Goal: Information Seeking & Learning: Check status

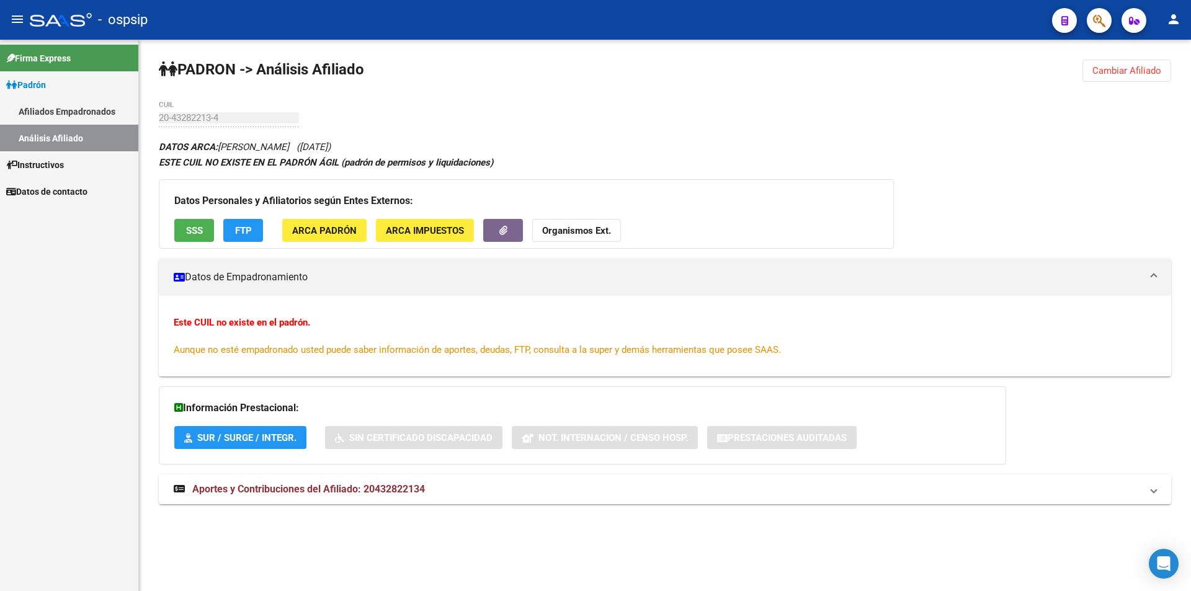
click at [81, 115] on link "Afiliados Empadronados" at bounding box center [69, 111] width 138 height 27
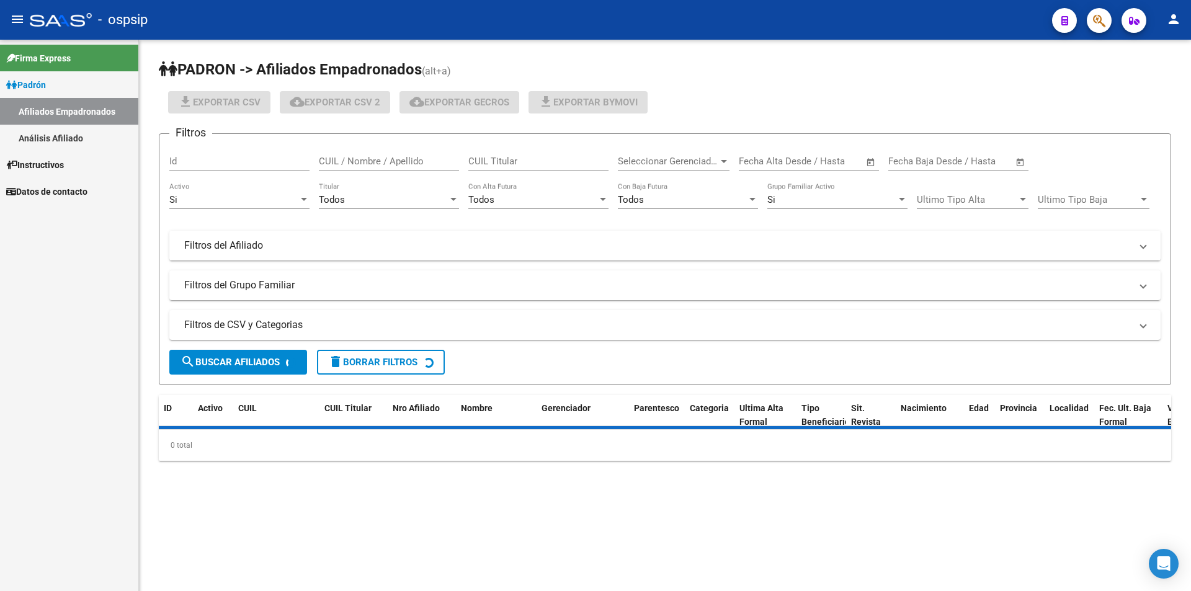
click at [72, 134] on link "Análisis Afiliado" at bounding box center [69, 138] width 138 height 27
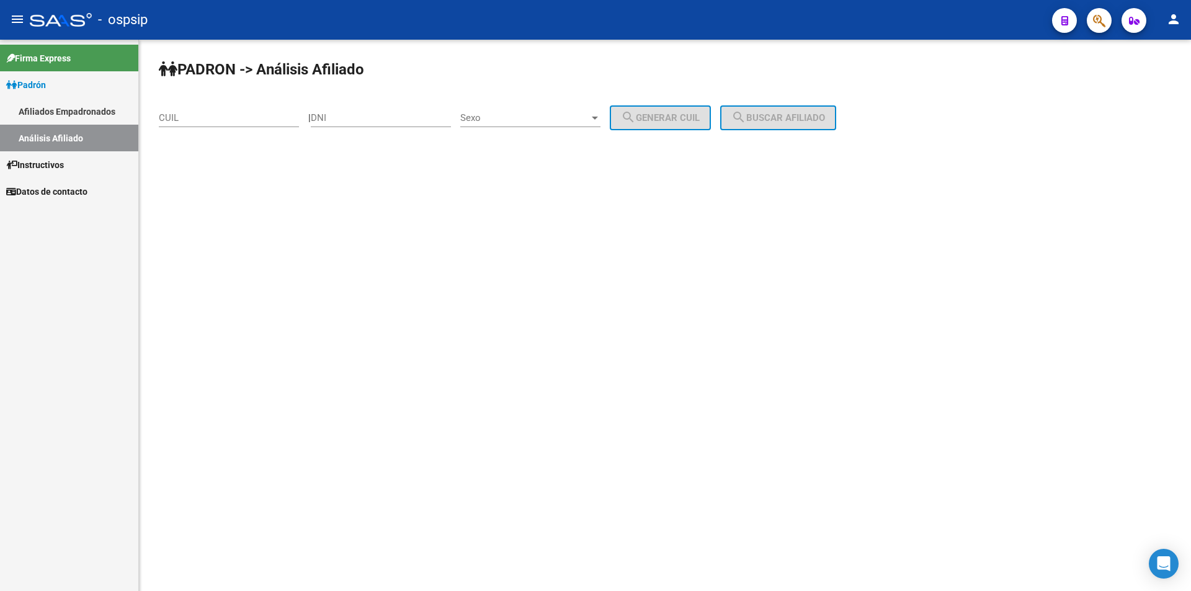
click at [386, 122] on input "DNI" at bounding box center [381, 117] width 140 height 11
click at [356, 112] on input "DNI" at bounding box center [381, 117] width 140 height 11
paste input "41330126"
type input "41330126"
click at [510, 117] on span "Sexo" at bounding box center [524, 117] width 129 height 11
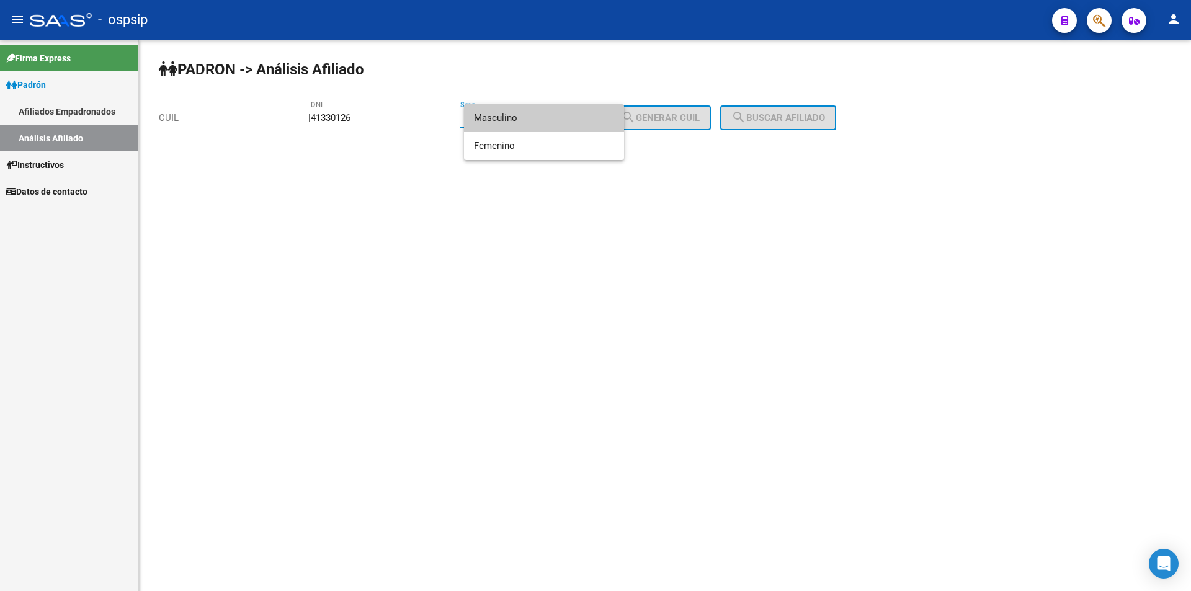
click at [517, 125] on span "Masculino" at bounding box center [544, 118] width 140 height 28
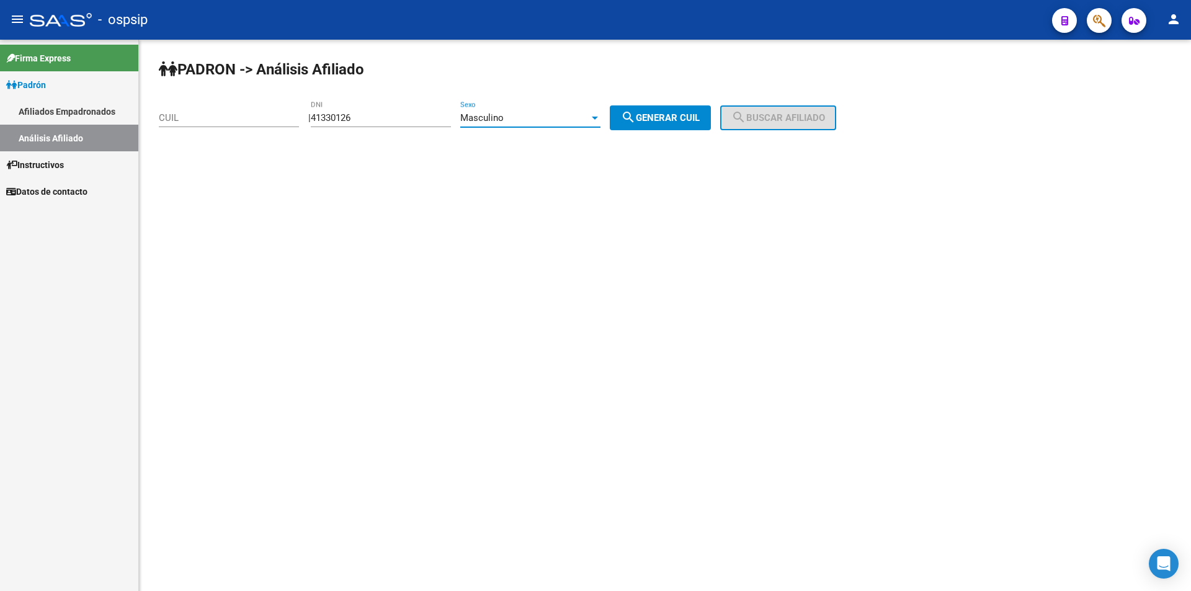
click at [681, 117] on span "search Generar CUIL" at bounding box center [660, 117] width 79 height 11
type input "20-41330126-3"
click at [789, 120] on span "search Buscar afiliado" at bounding box center [778, 117] width 94 height 11
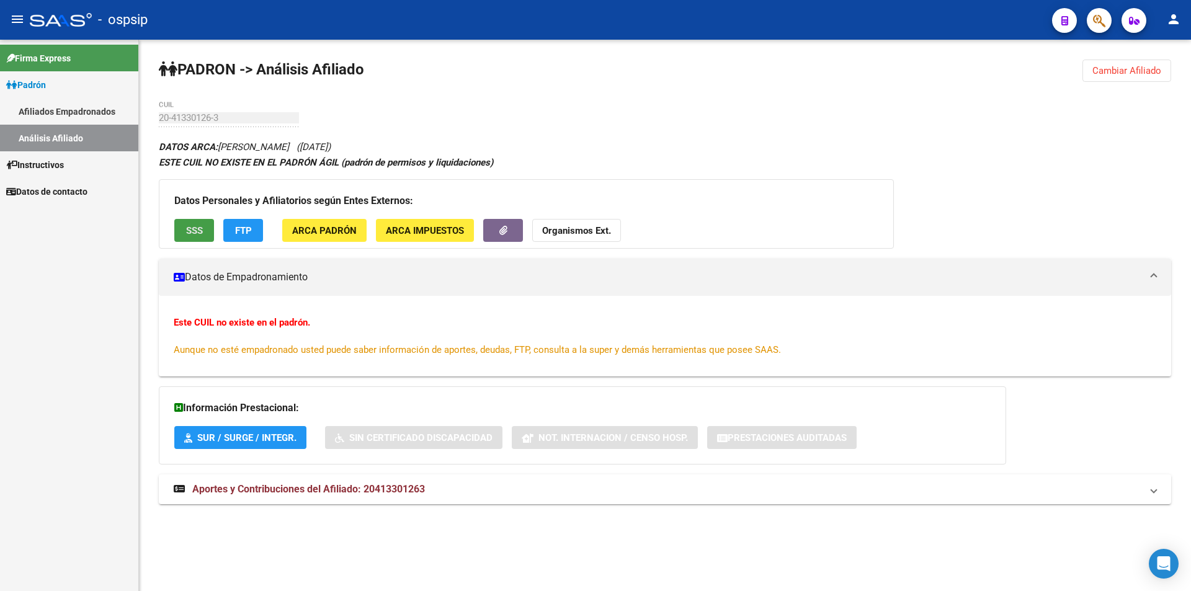
click at [197, 223] on button "SSS" at bounding box center [194, 230] width 40 height 23
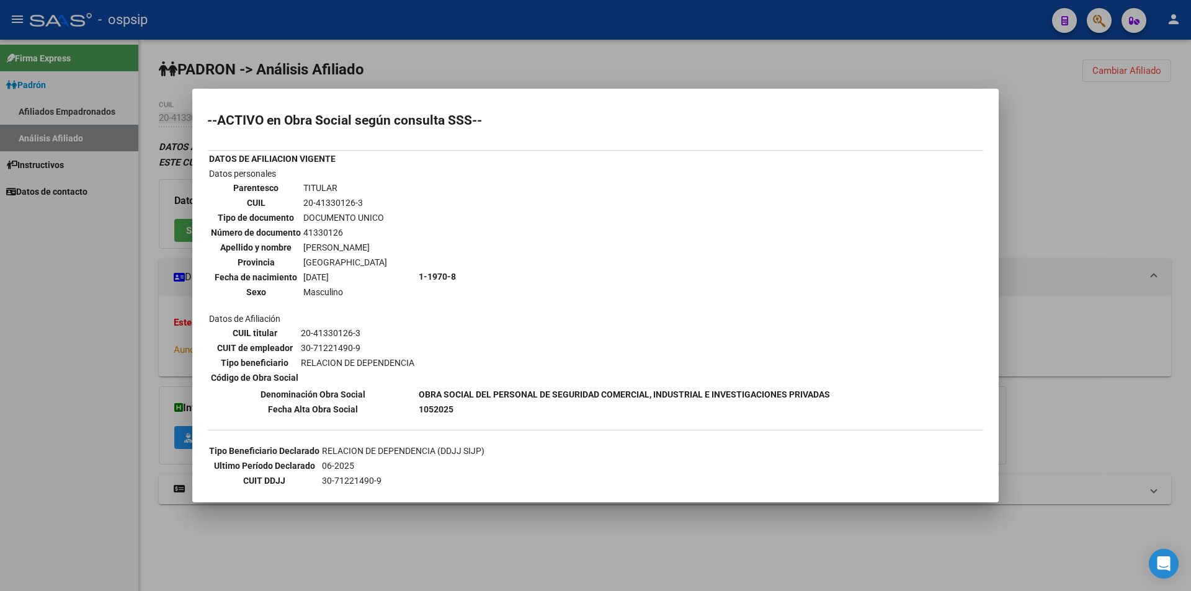
click at [248, 32] on div at bounding box center [595, 295] width 1191 height 591
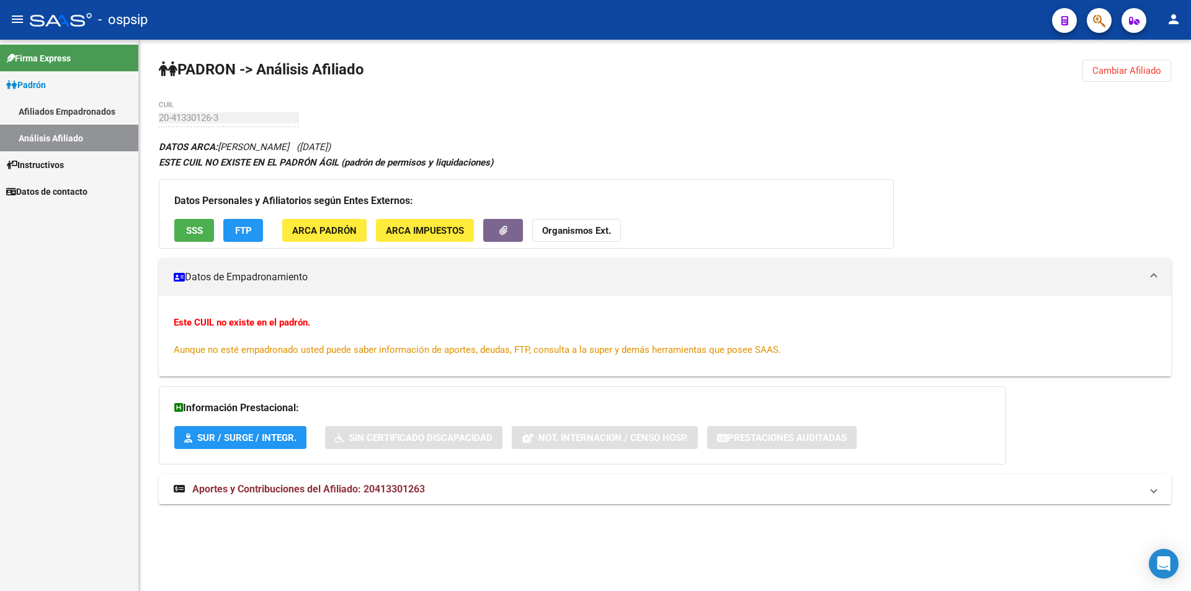
click at [101, 131] on link "Análisis Afiliado" at bounding box center [69, 138] width 138 height 27
click at [82, 102] on link "Afiliados Empadronados" at bounding box center [69, 111] width 138 height 27
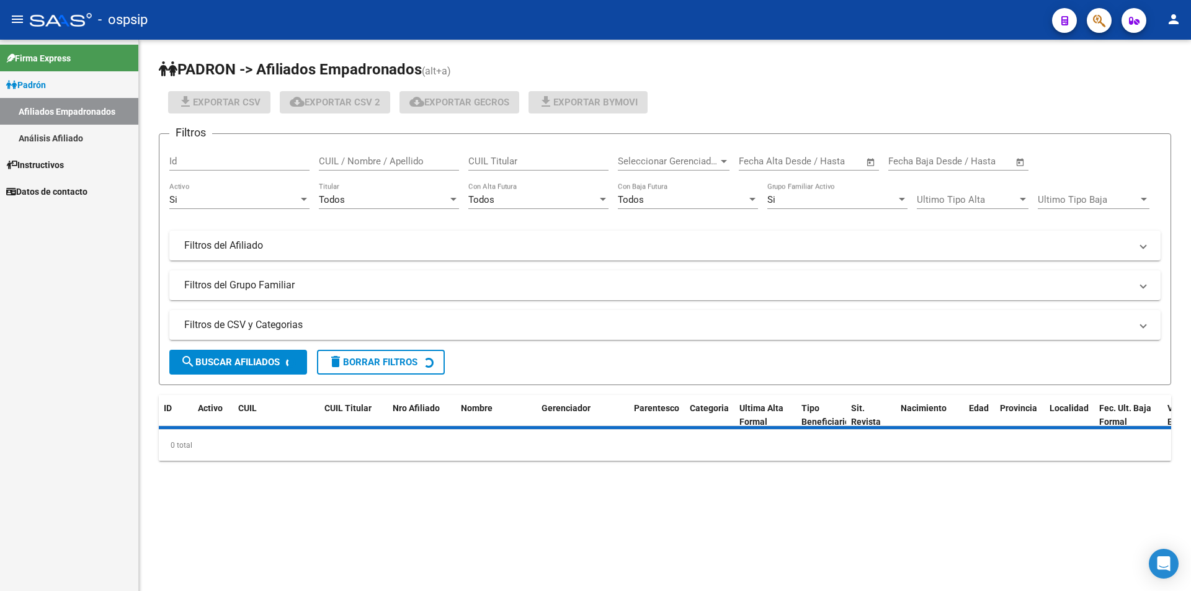
click at [89, 136] on link "Análisis Afiliado" at bounding box center [69, 138] width 138 height 27
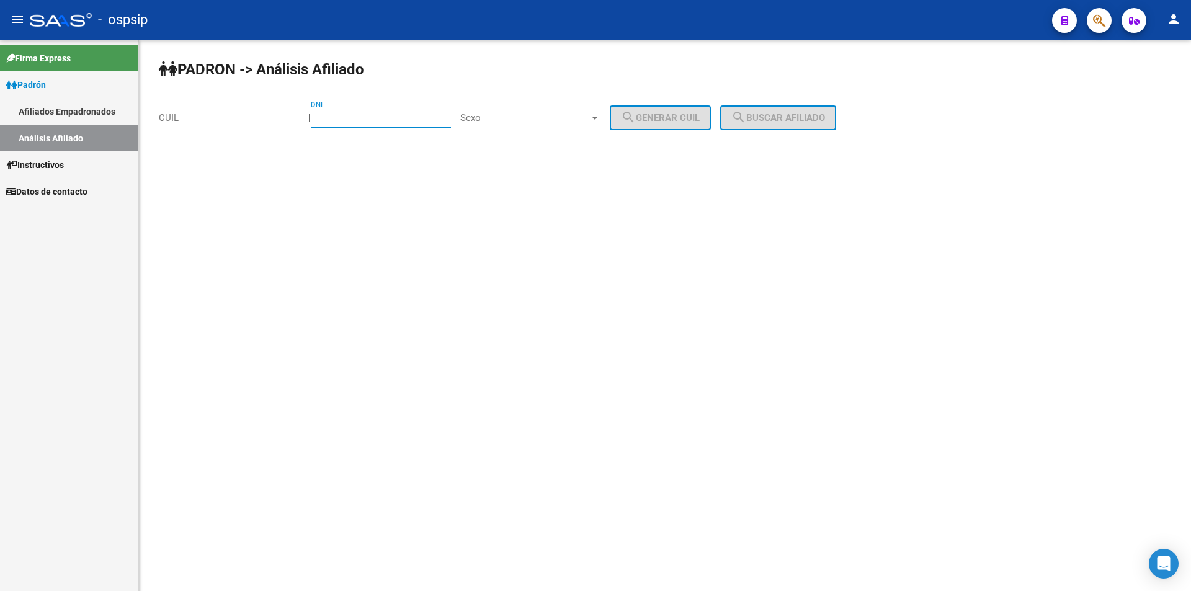
click at [332, 116] on input "DNI" at bounding box center [381, 117] width 140 height 11
click at [336, 115] on input "DNI" at bounding box center [381, 117] width 140 height 11
type input "26985399"
click at [543, 107] on div "Sexo Sexo" at bounding box center [530, 114] width 140 height 27
click at [512, 126] on span "Masculino" at bounding box center [544, 118] width 140 height 28
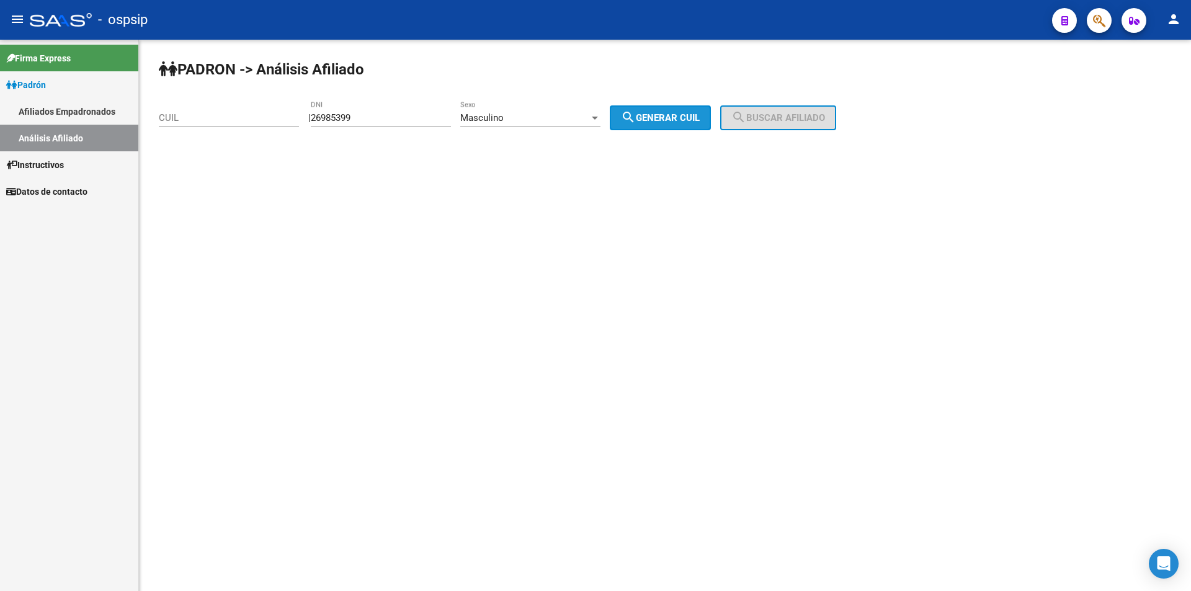
click at [682, 120] on span "search Generar CUIL" at bounding box center [660, 117] width 79 height 11
type input "23-26985399-9"
click at [780, 117] on span "search Buscar afiliado" at bounding box center [778, 117] width 94 height 11
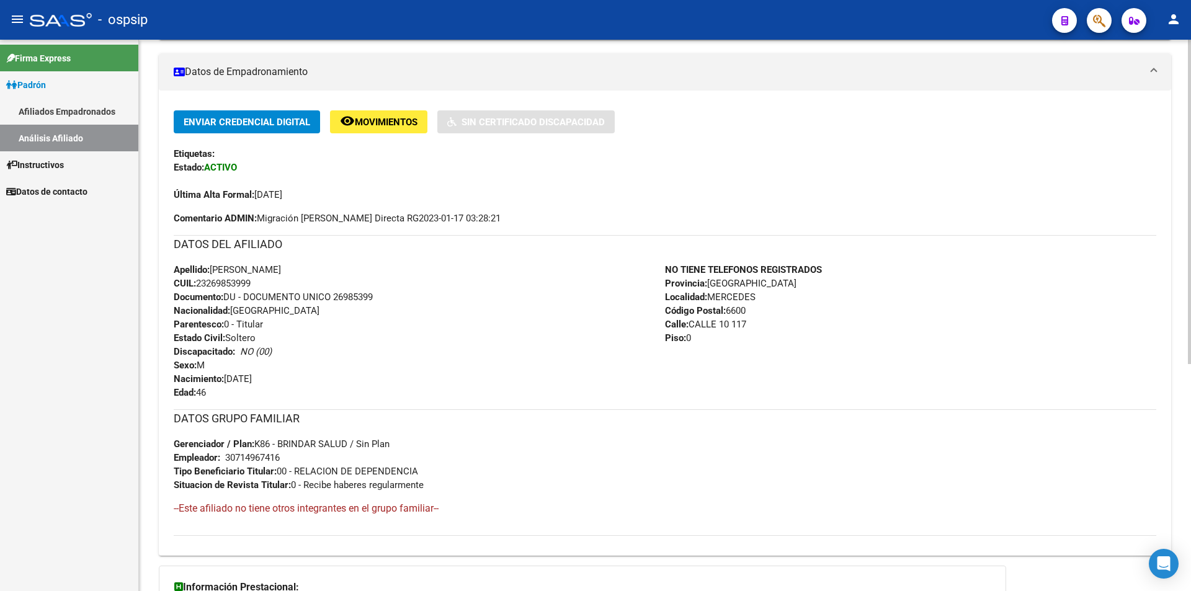
scroll to position [248, 0]
drag, startPoint x: 334, startPoint y: 297, endPoint x: 376, endPoint y: 296, distance: 41.6
click at [373, 296] on span "Documento: DU - DOCUMENTO UNICO 26985399" at bounding box center [273, 298] width 199 height 11
copy span "26985399"
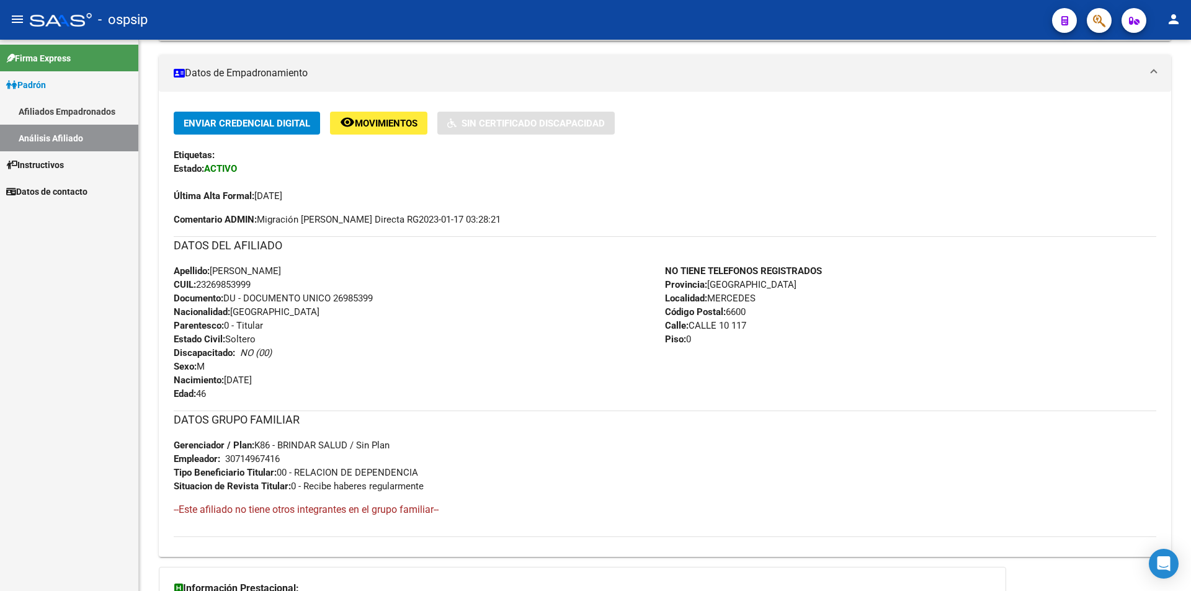
click at [72, 112] on link "Afiliados Empadronados" at bounding box center [69, 111] width 138 height 27
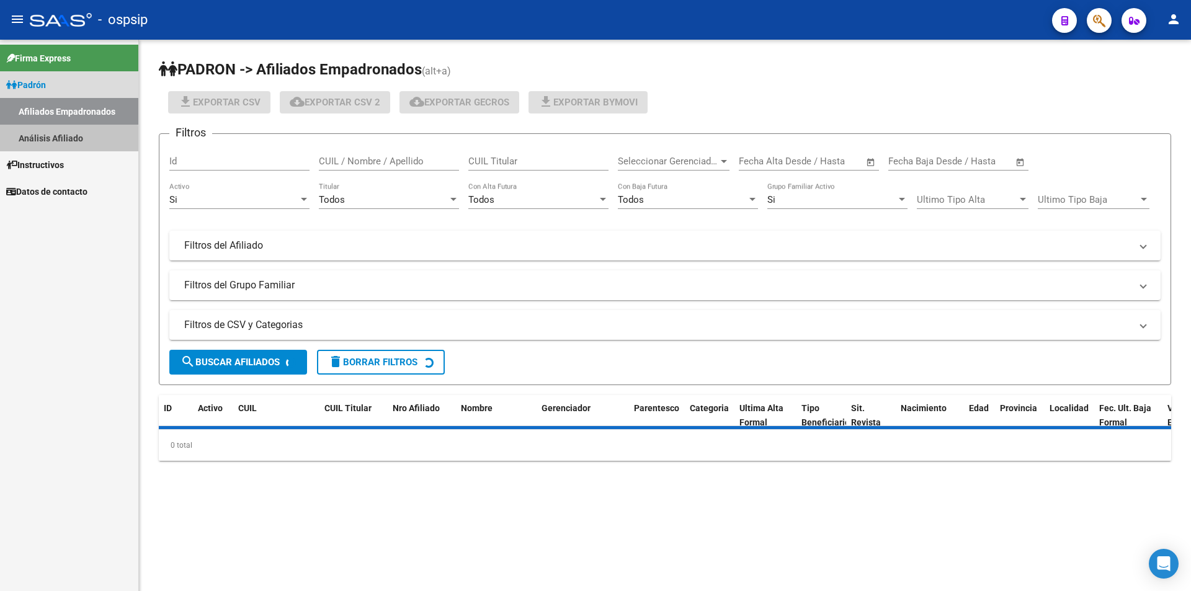
drag, startPoint x: 59, startPoint y: 140, endPoint x: 146, endPoint y: 130, distance: 87.5
click at [59, 141] on link "Análisis Afiliado" at bounding box center [69, 138] width 138 height 27
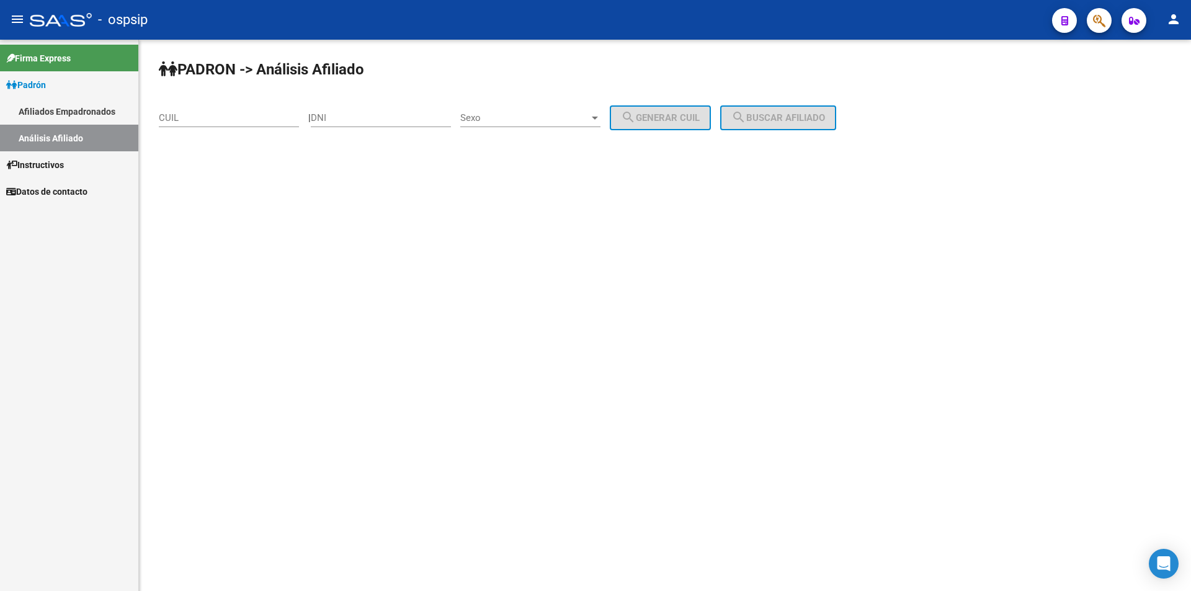
click at [192, 113] on input "CUIL" at bounding box center [229, 117] width 140 height 11
paste input "23-35247917-9"
type input "23-35247917-9"
click at [791, 117] on span "search Buscar afiliado" at bounding box center [778, 117] width 94 height 11
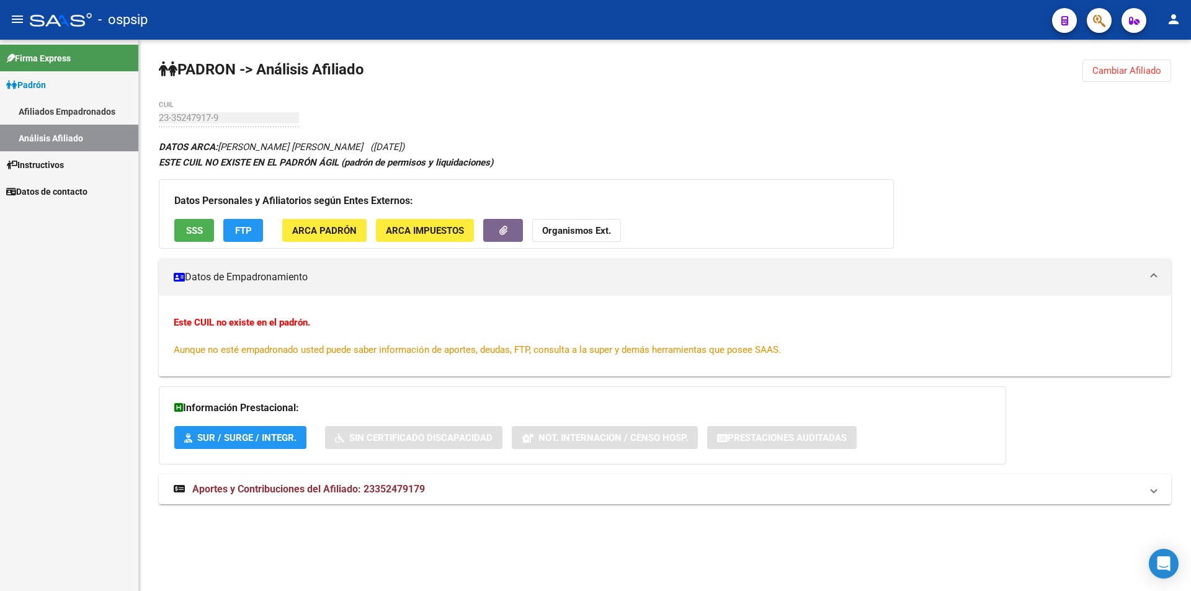
click at [199, 215] on div "Datos Personales y Afiliatorios según Entes Externos: SSS FTP ARCA Padrón ARCA …" at bounding box center [526, 213] width 735 height 69
click at [200, 221] on button "SSS" at bounding box center [194, 230] width 40 height 23
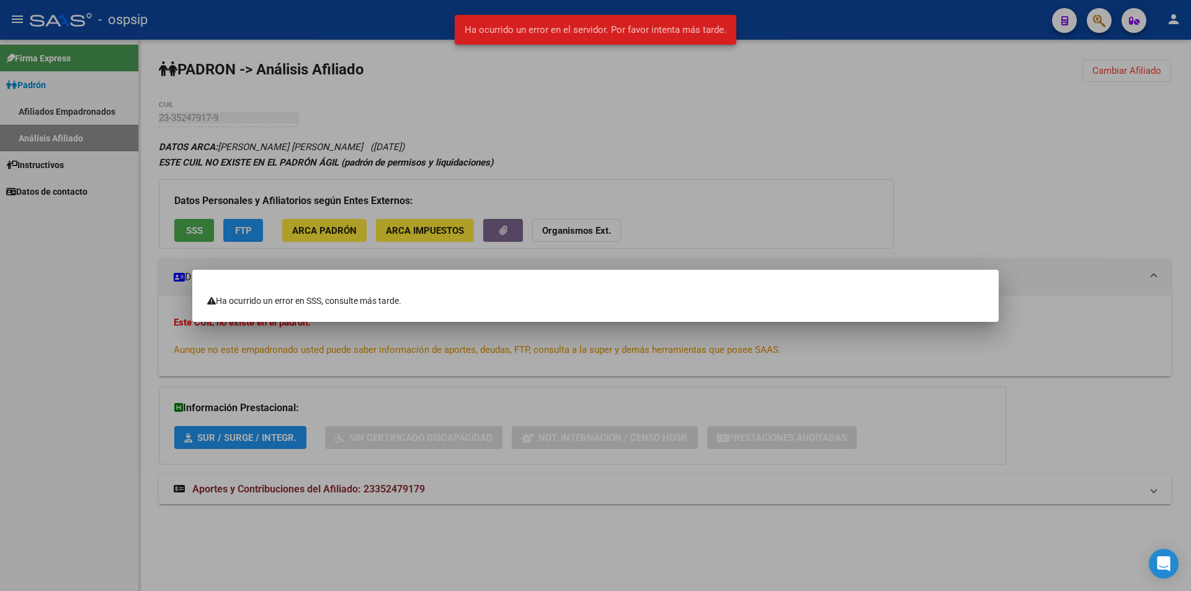
click at [431, 112] on div at bounding box center [595, 295] width 1191 height 591
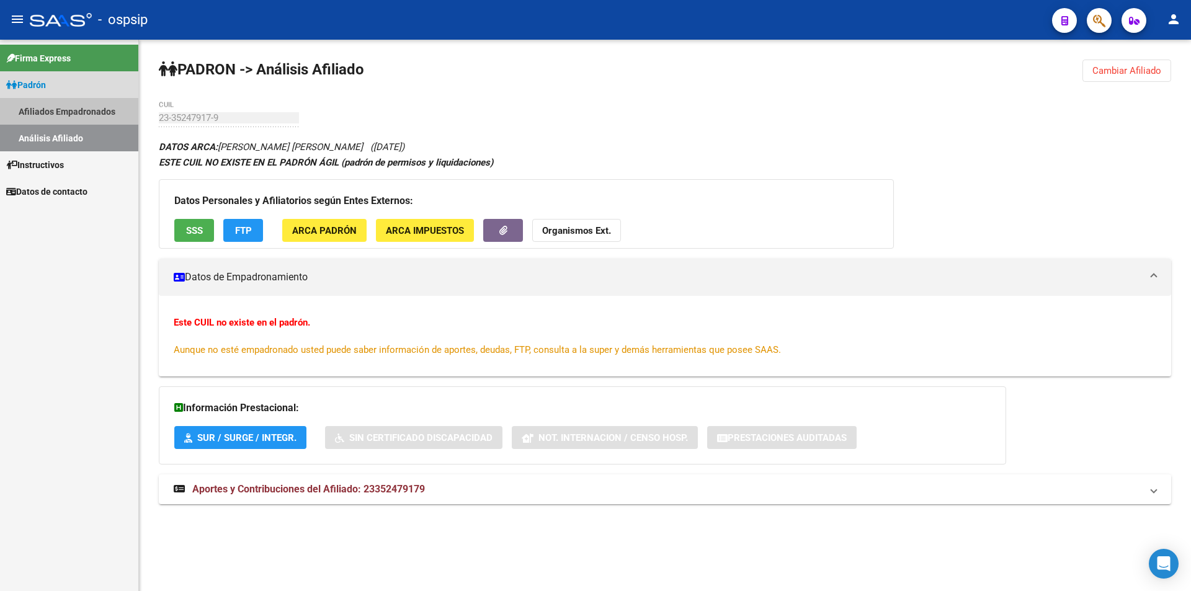
click at [56, 111] on link "Afiliados Empadronados" at bounding box center [69, 111] width 138 height 27
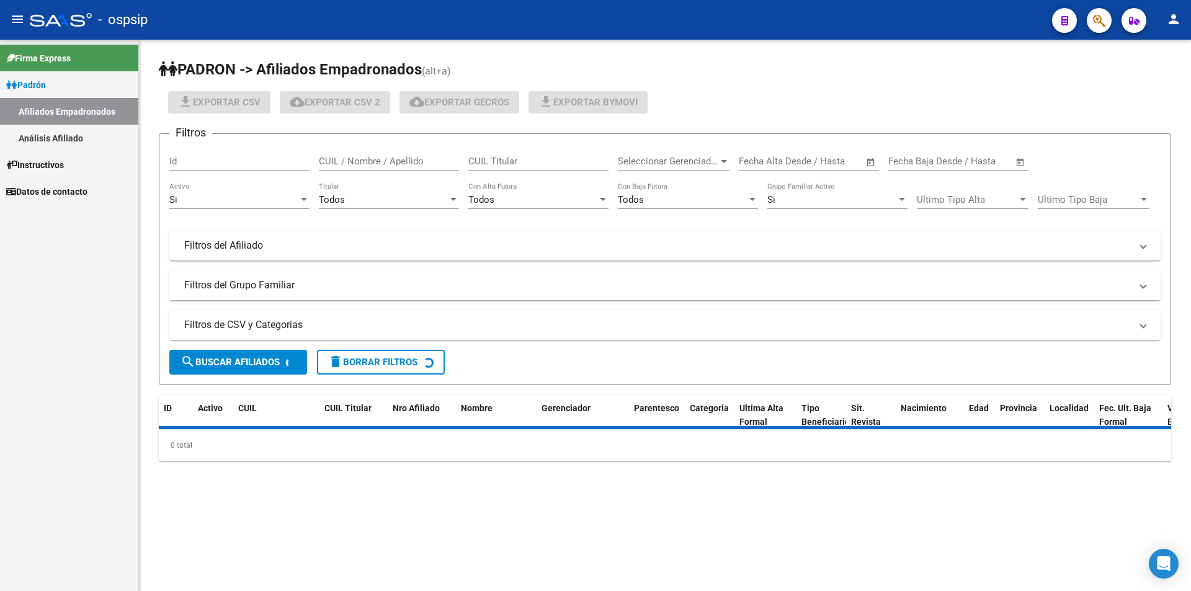
click at [52, 129] on link "Análisis Afiliado" at bounding box center [69, 138] width 138 height 27
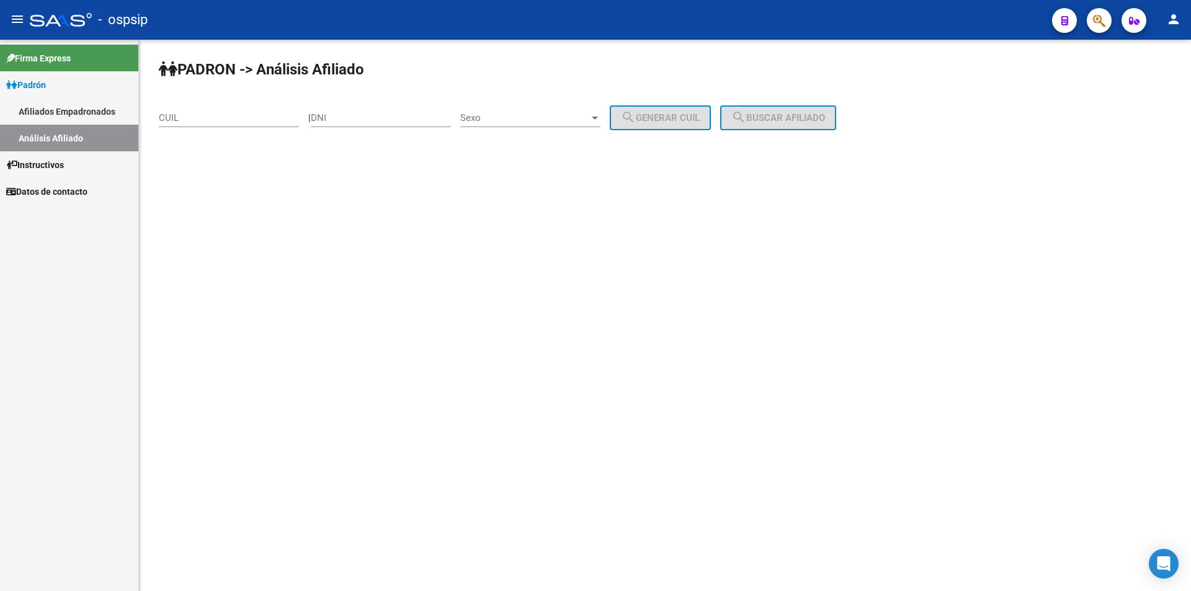
click at [49, 115] on link "Afiliados Empadronados" at bounding box center [69, 111] width 138 height 27
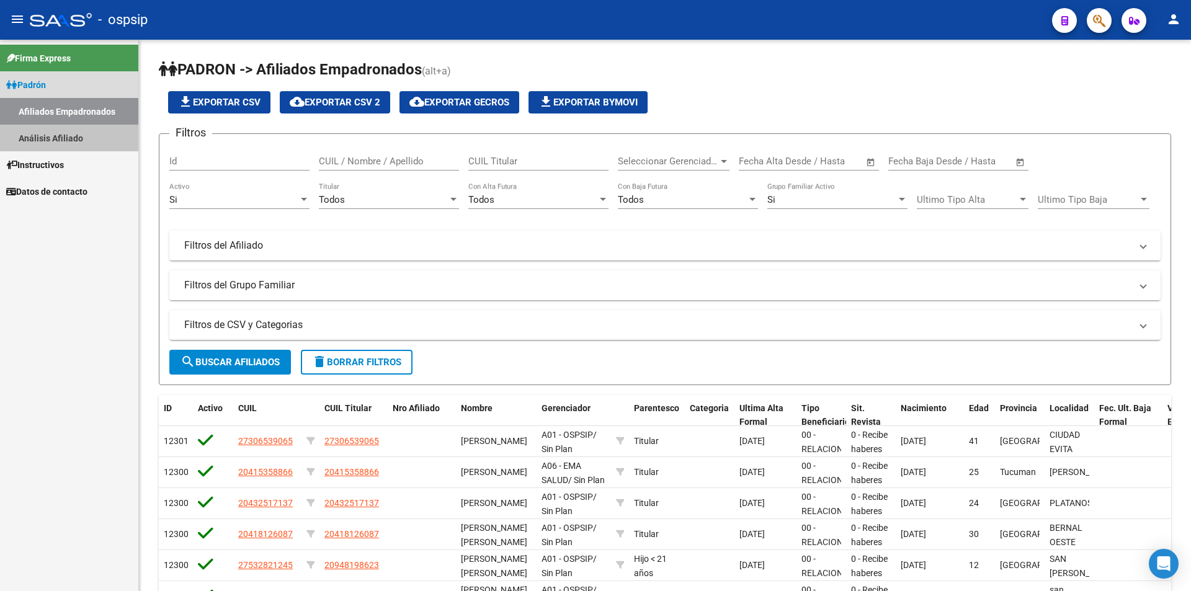
click at [70, 144] on link "Análisis Afiliado" at bounding box center [69, 138] width 138 height 27
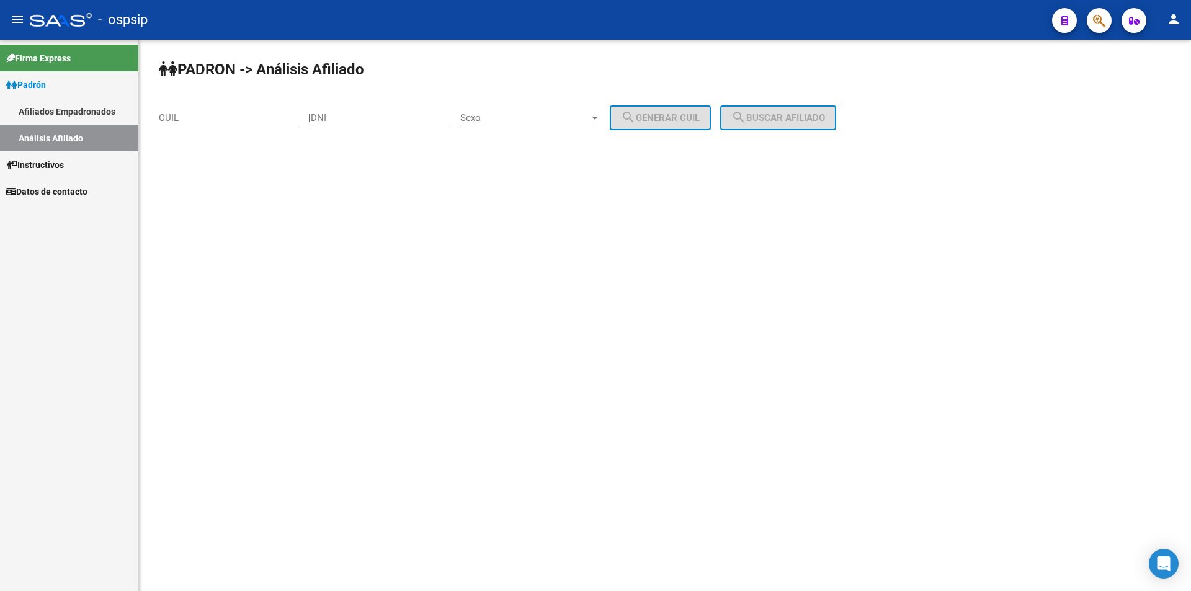
click at [340, 119] on input "DNI" at bounding box center [381, 117] width 140 height 11
click at [362, 114] on input "DNI" at bounding box center [381, 117] width 140 height 11
type input "36385561"
click at [522, 108] on div "Sexo Sexo" at bounding box center [530, 114] width 140 height 27
click at [517, 123] on span "Masculino" at bounding box center [544, 118] width 140 height 28
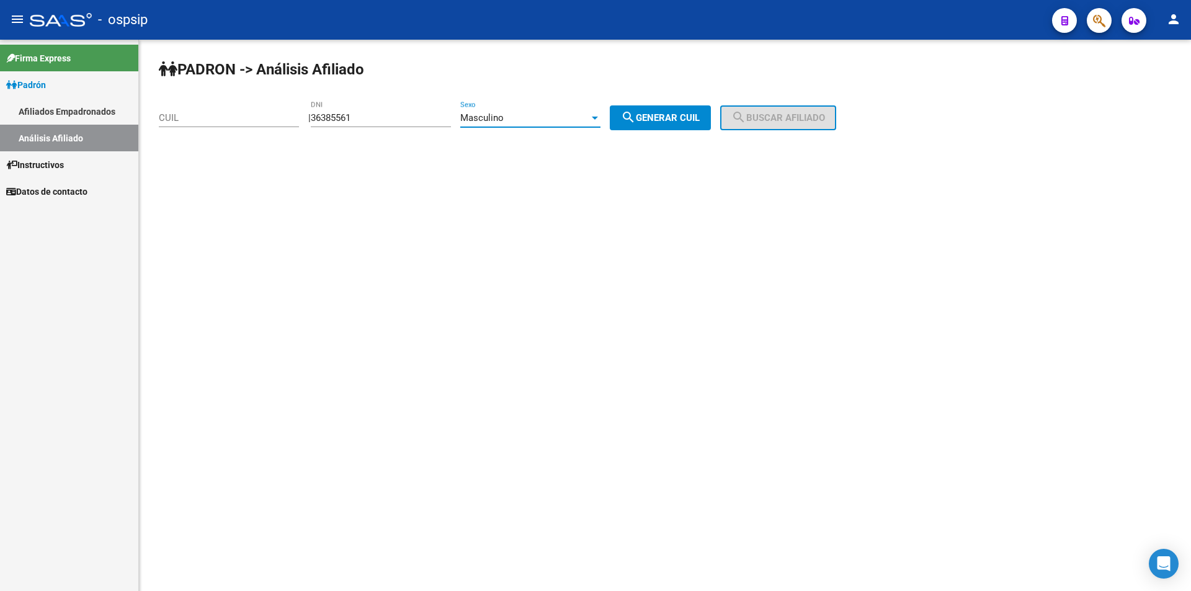
click at [676, 123] on span "search Generar CUIL" at bounding box center [660, 117] width 79 height 11
type input "20-36385561-0"
click at [805, 119] on span "search Buscar afiliado" at bounding box center [778, 117] width 94 height 11
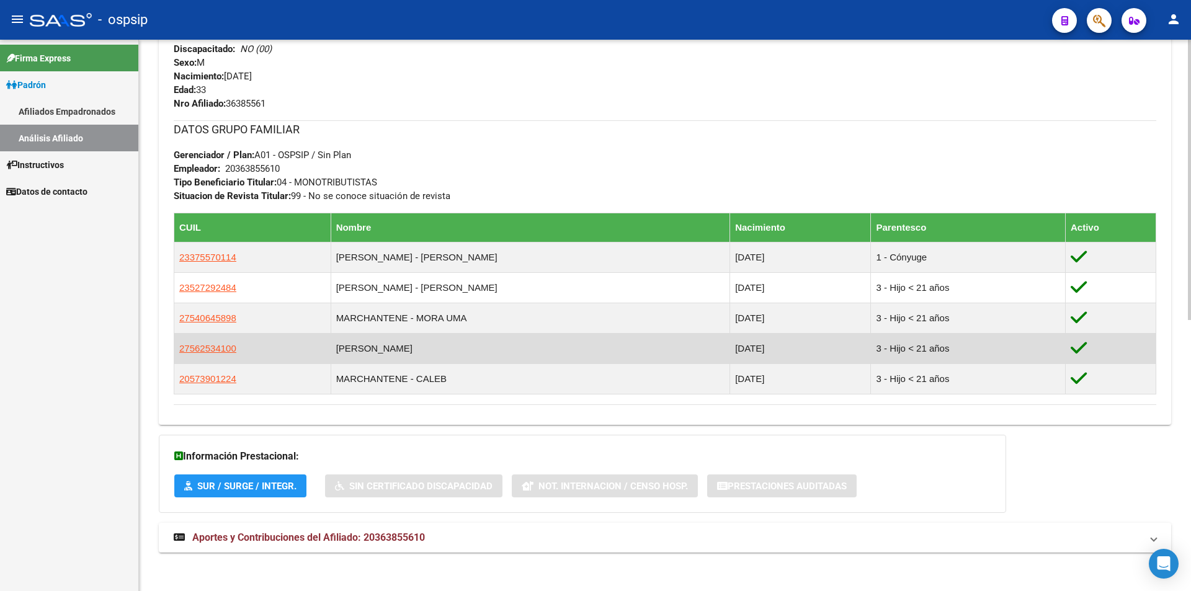
scroll to position [534, 0]
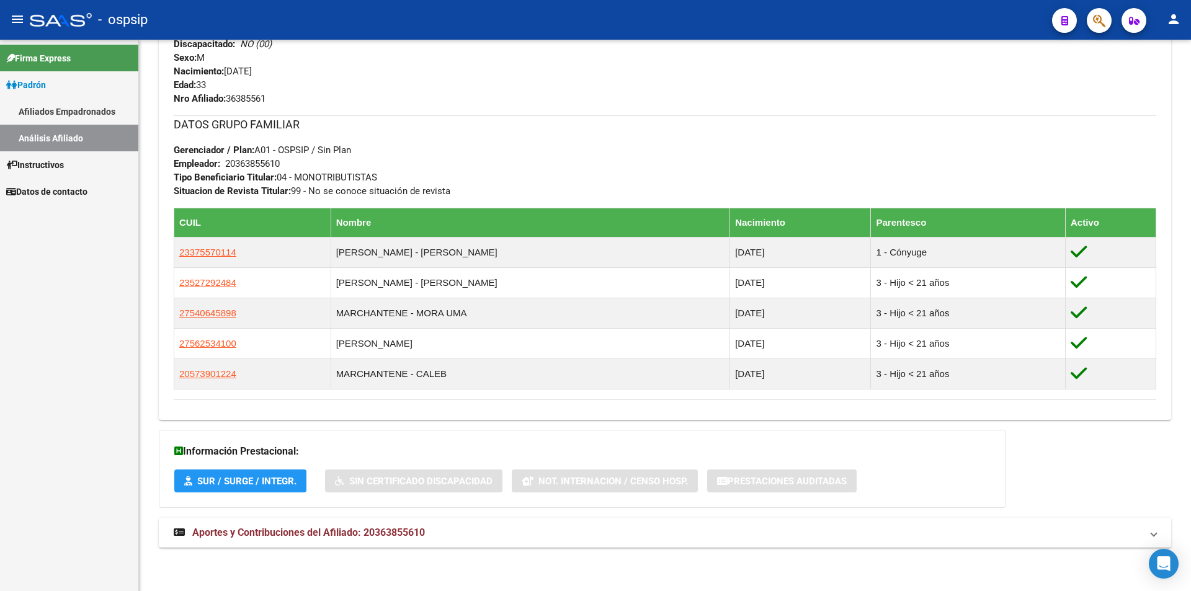
click at [38, 107] on link "Afiliados Empadronados" at bounding box center [69, 111] width 138 height 27
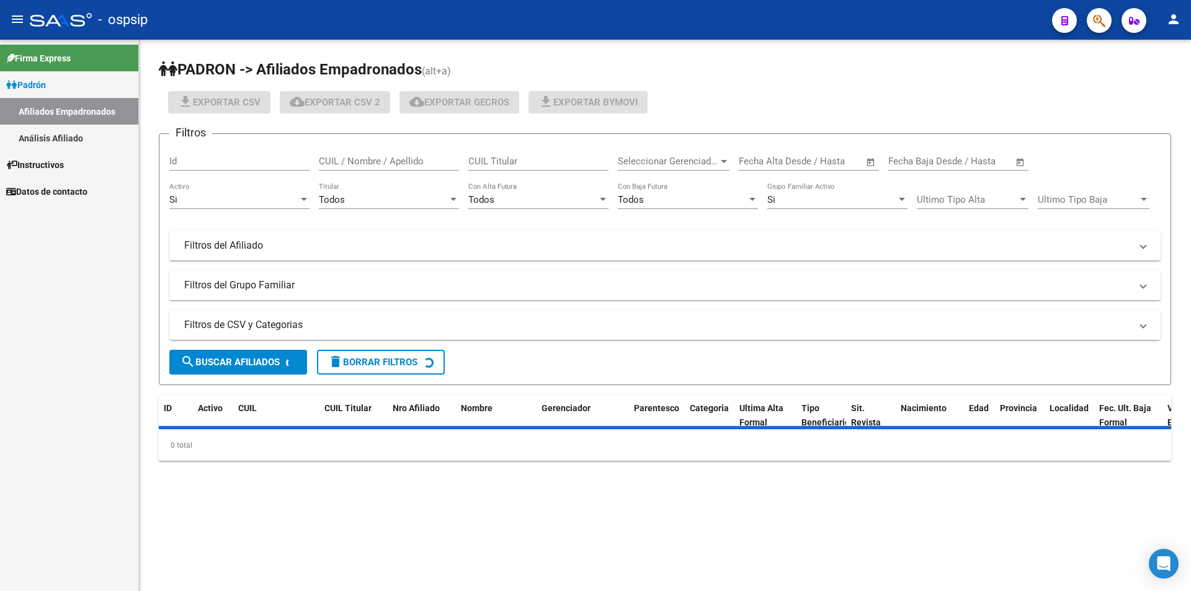
click at [70, 145] on link "Análisis Afiliado" at bounding box center [69, 138] width 138 height 27
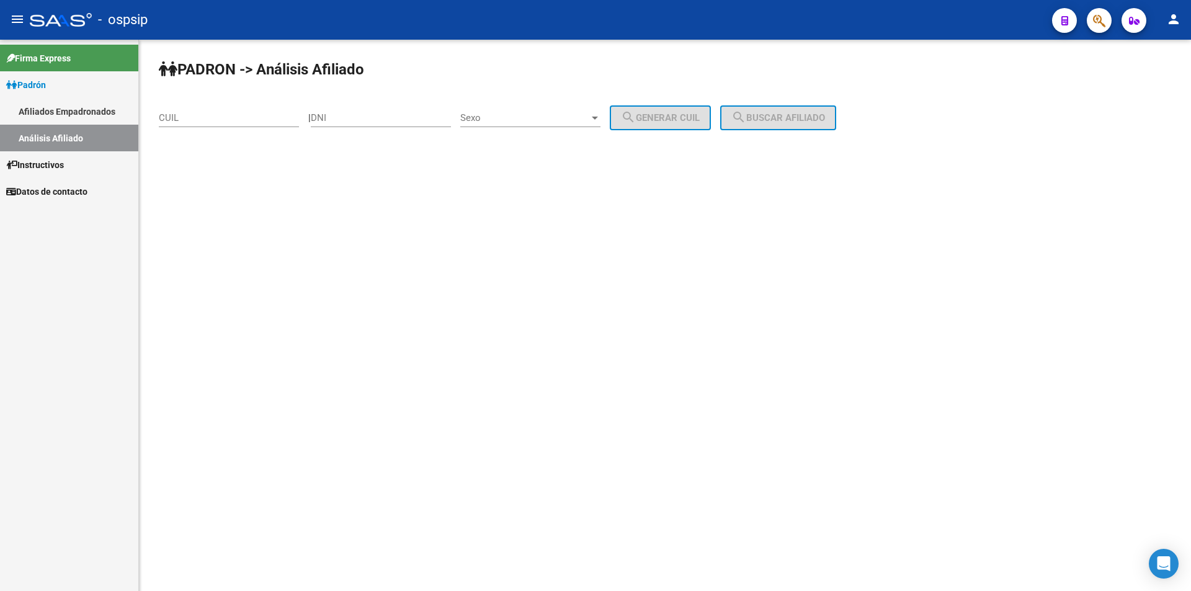
click at [261, 127] on div "CUIL" at bounding box center [229, 120] width 140 height 38
click at [256, 114] on input "CUIL" at bounding box center [229, 117] width 140 height 11
paste input "27-19028399-8"
type input "27-19028399-8"
click at [746, 119] on mat-icon "search" at bounding box center [738, 117] width 15 height 15
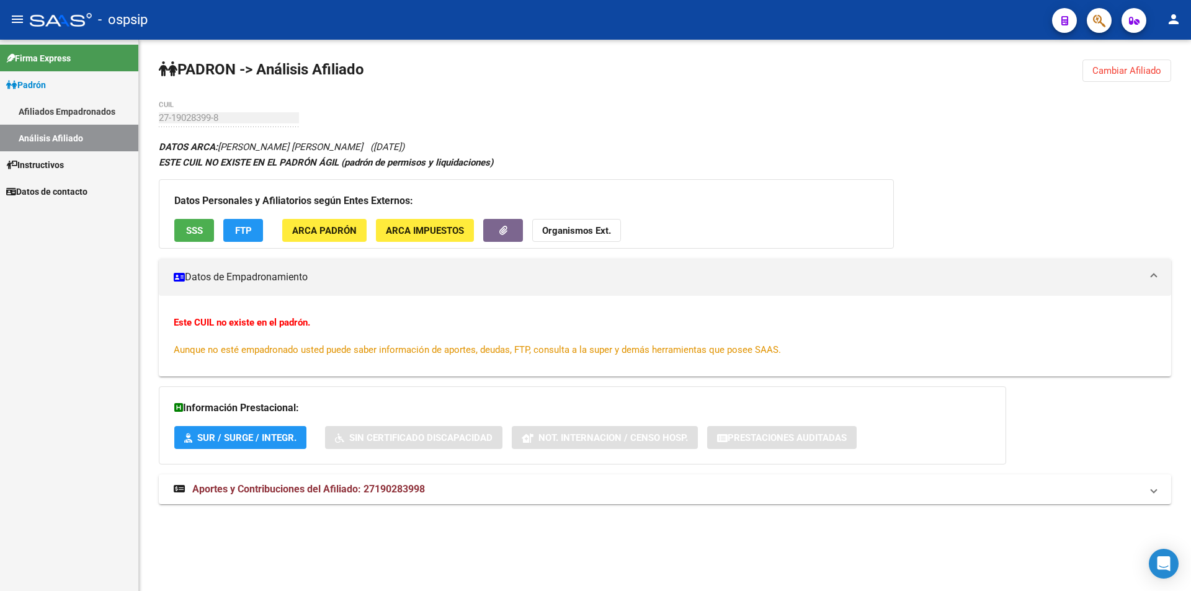
click at [197, 221] on button "SSS" at bounding box center [194, 230] width 40 height 23
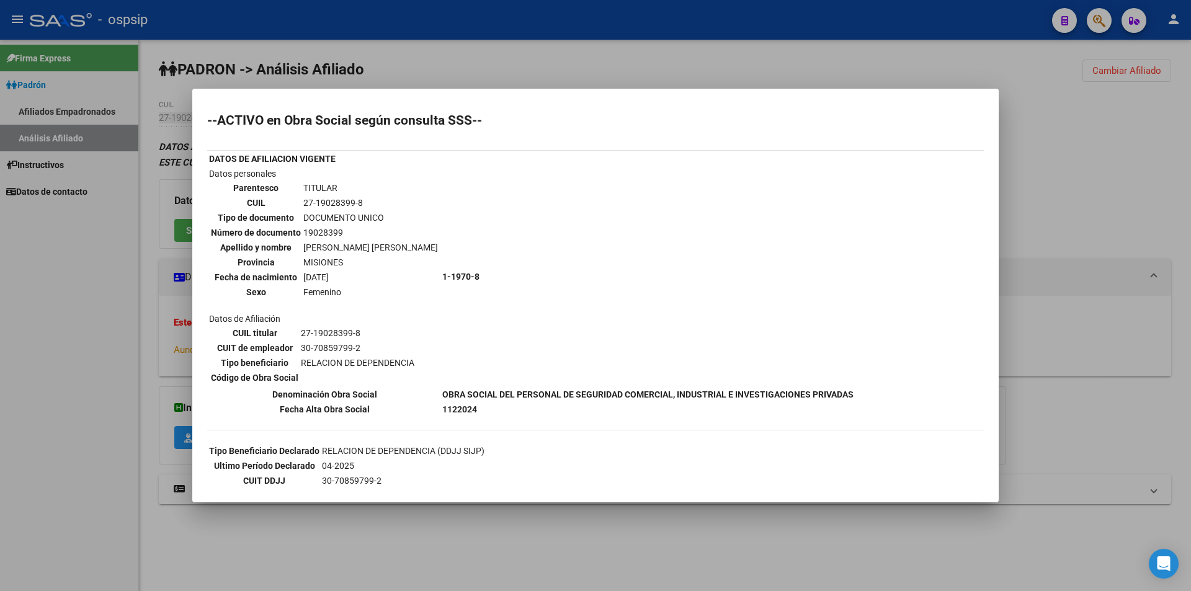
click at [320, 51] on div at bounding box center [595, 295] width 1191 height 591
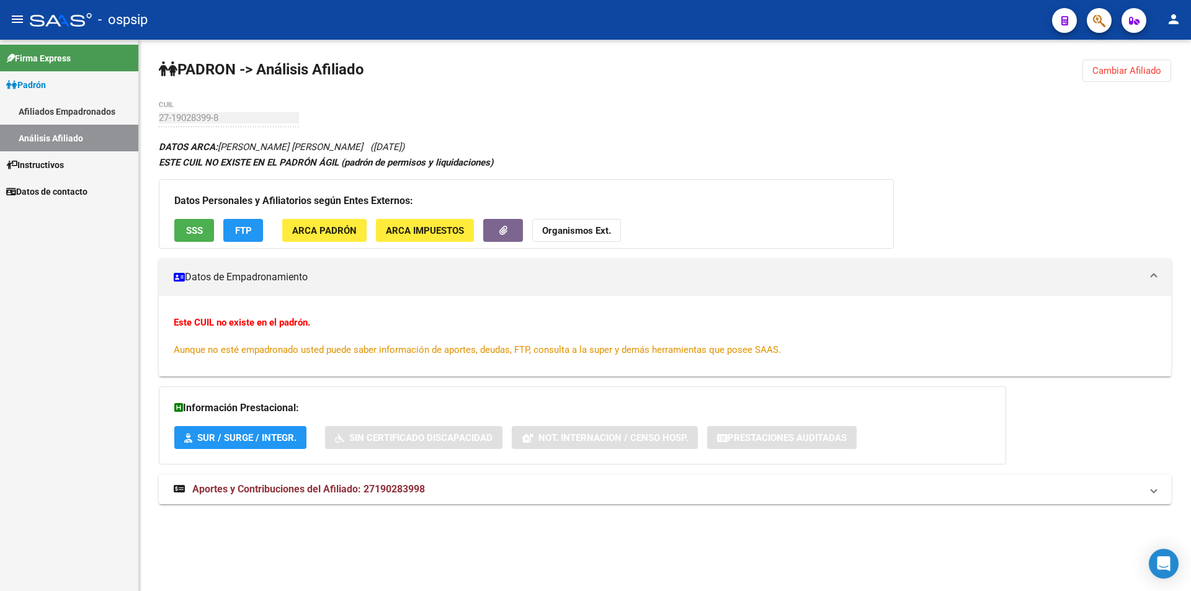
click at [74, 107] on link "Afiliados Empadronados" at bounding box center [69, 111] width 138 height 27
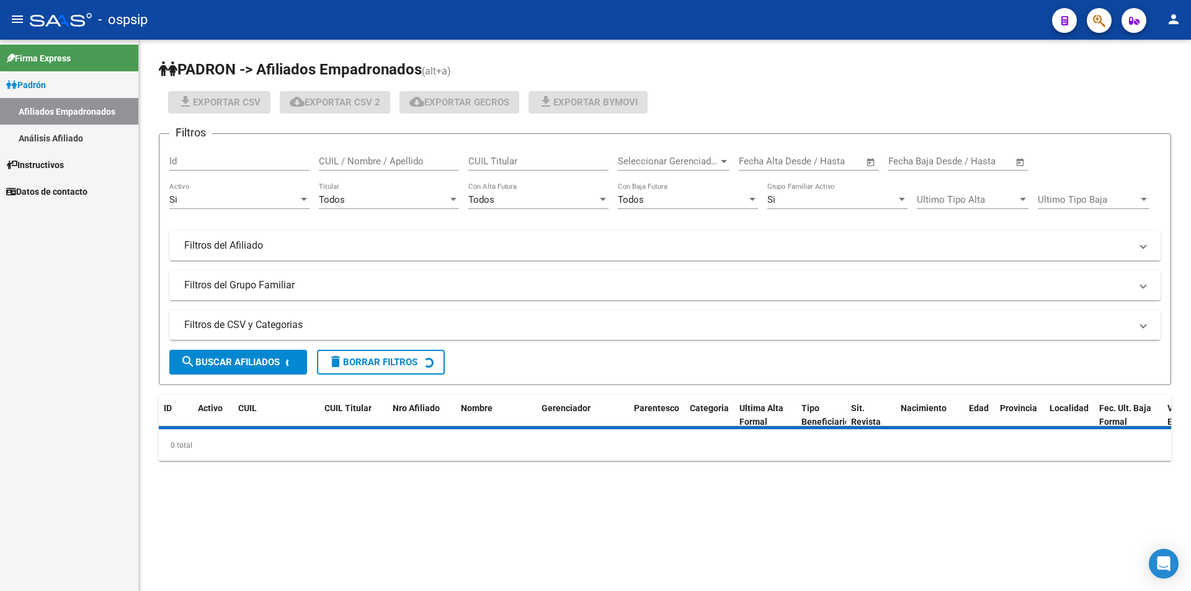
click at [56, 132] on link "Análisis Afiliado" at bounding box center [69, 138] width 138 height 27
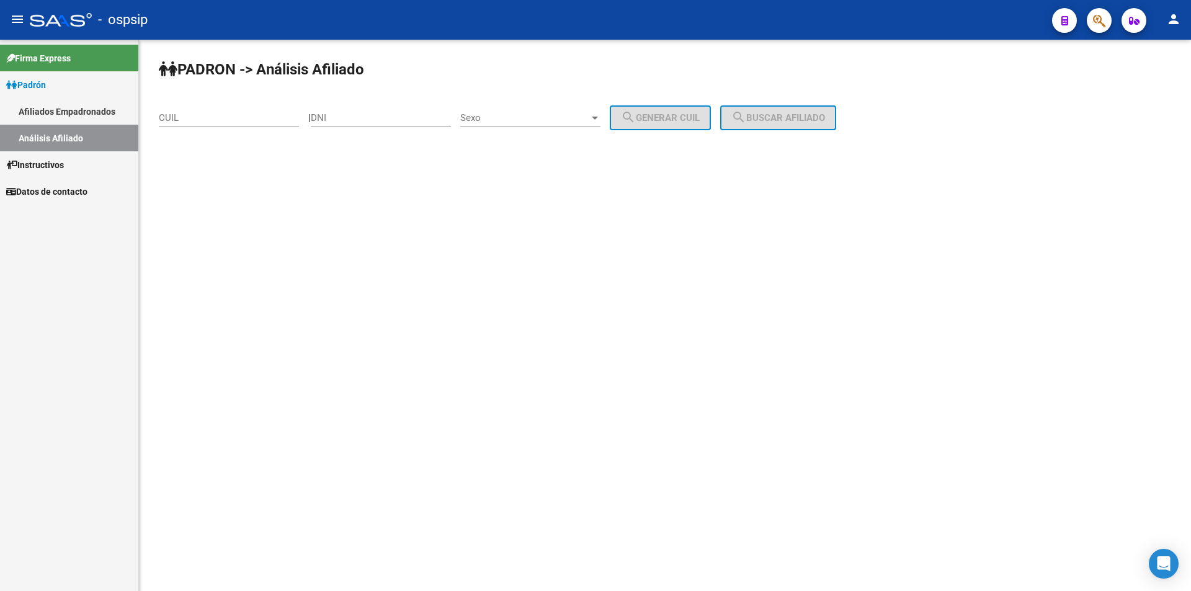
click at [400, 127] on div "DNI" at bounding box center [381, 120] width 140 height 38
click at [395, 117] on input "DNI" at bounding box center [381, 117] width 140 height 11
paste input "96271163"
type input "96271163"
click at [510, 121] on span "Sexo" at bounding box center [524, 117] width 129 height 11
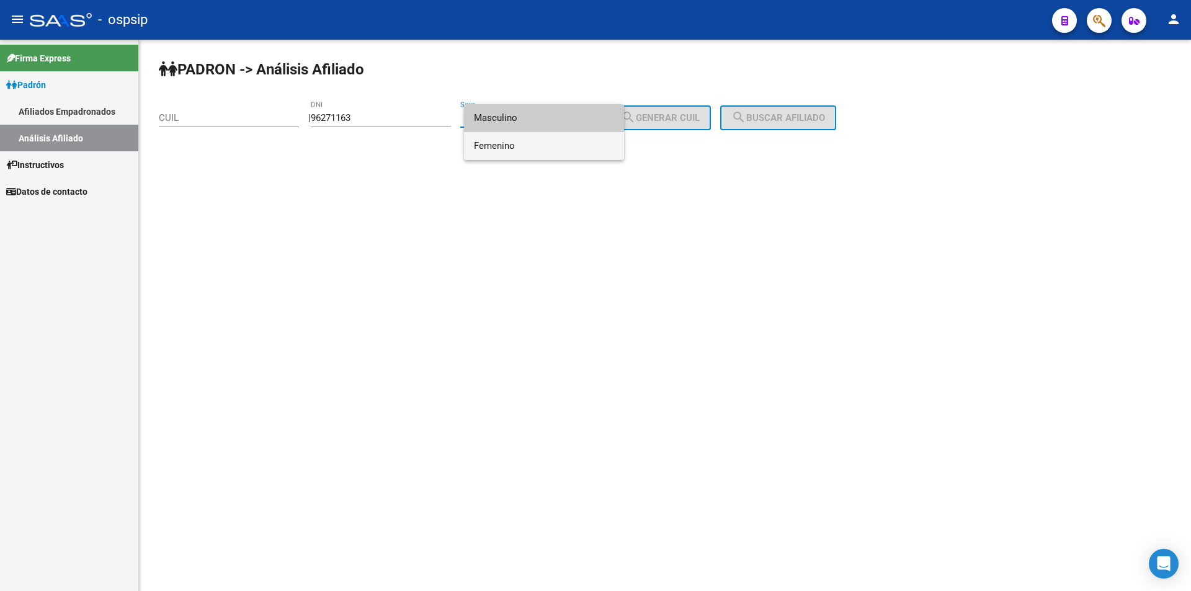
click at [503, 145] on span "Femenino" at bounding box center [544, 146] width 140 height 28
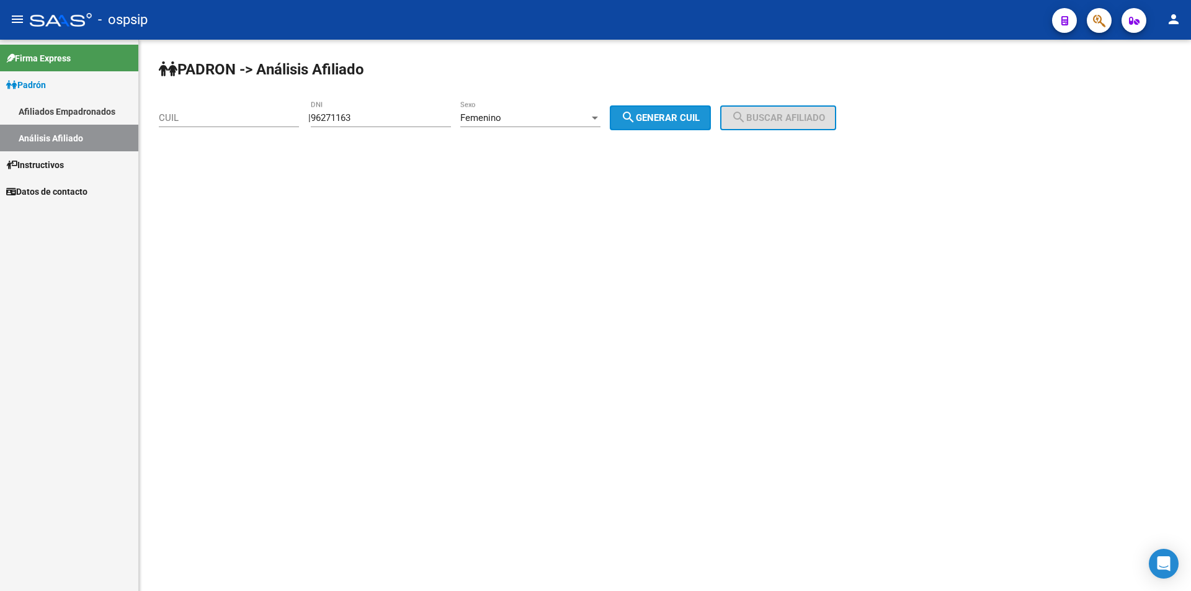
click at [689, 118] on span "search Generar CUIL" at bounding box center [660, 117] width 79 height 11
type input "23-96271163-4"
click at [746, 118] on mat-icon "search" at bounding box center [738, 117] width 15 height 15
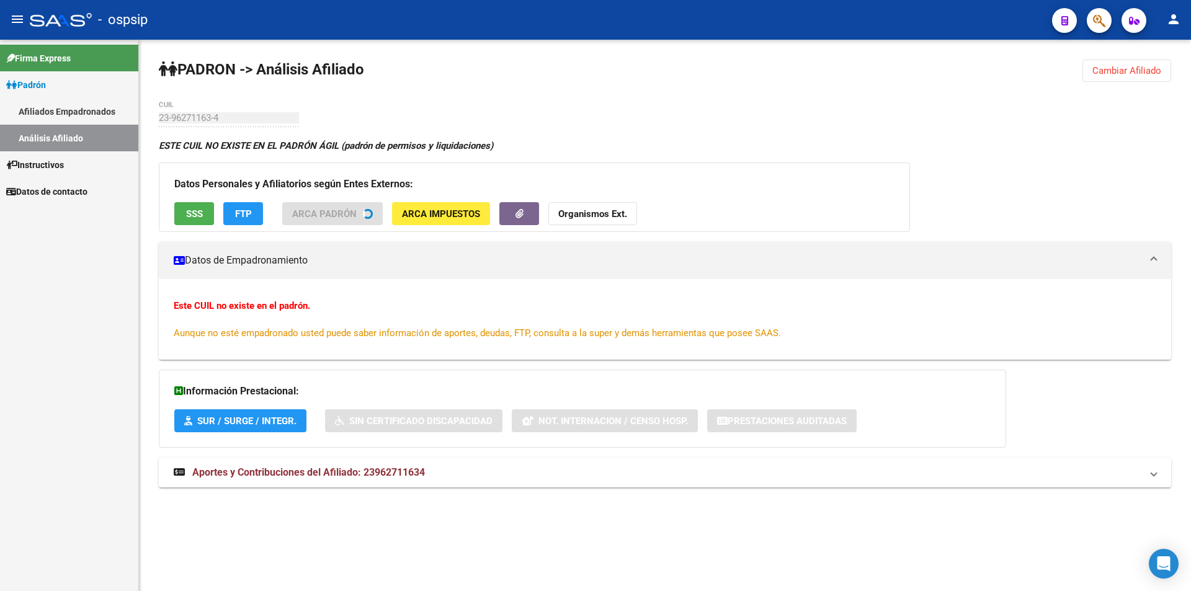
click at [200, 219] on span "SSS" at bounding box center [194, 213] width 17 height 11
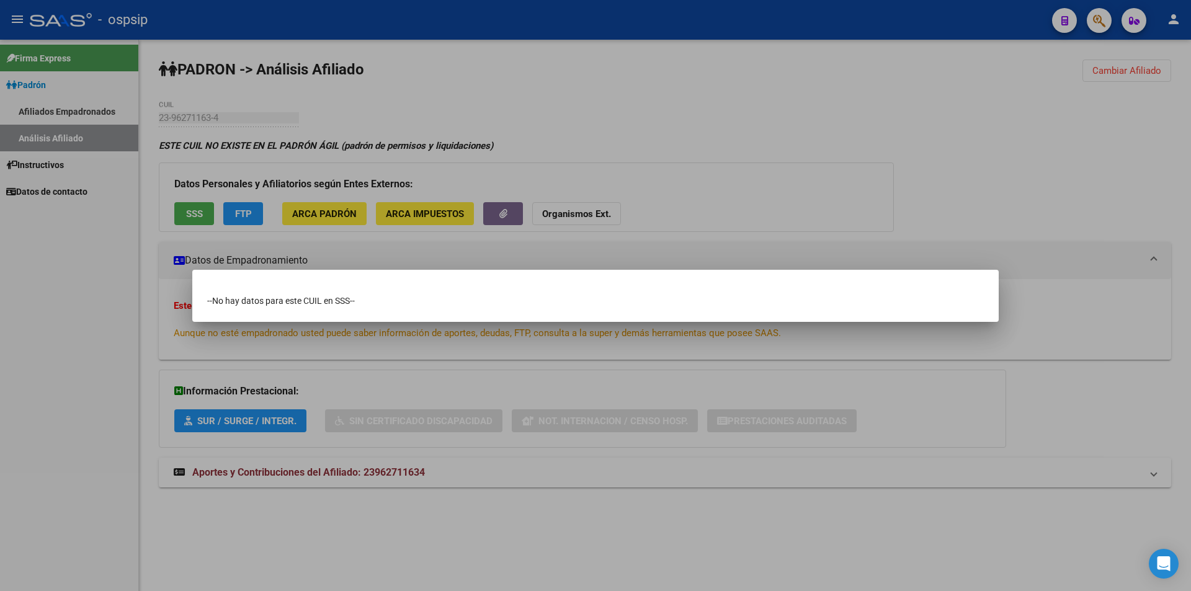
click at [305, 154] on div at bounding box center [595, 295] width 1191 height 591
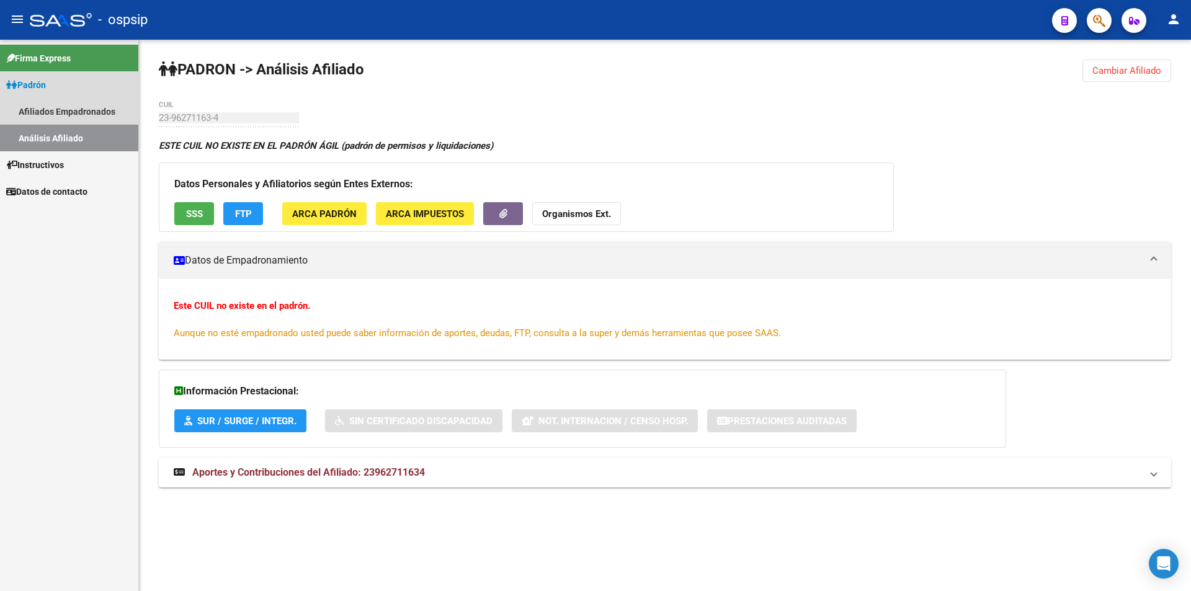
click at [50, 136] on link "Análisis Afiliado" at bounding box center [69, 138] width 138 height 27
click at [76, 116] on link "Afiliados Empadronados" at bounding box center [69, 111] width 138 height 27
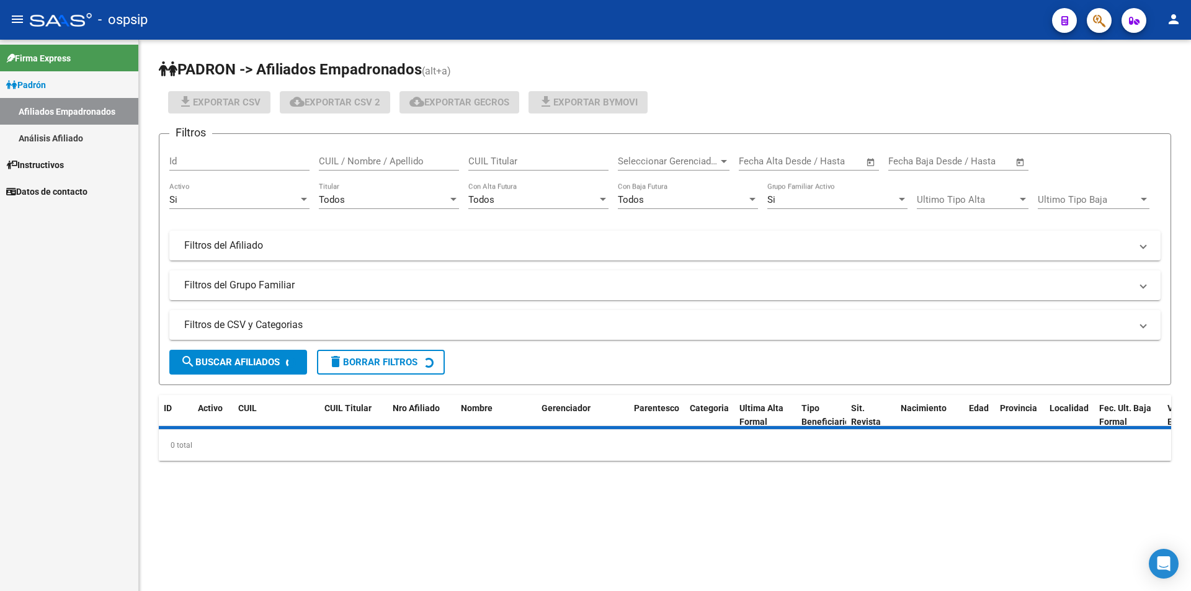
click at [109, 152] on link "Instructivos" at bounding box center [69, 164] width 138 height 27
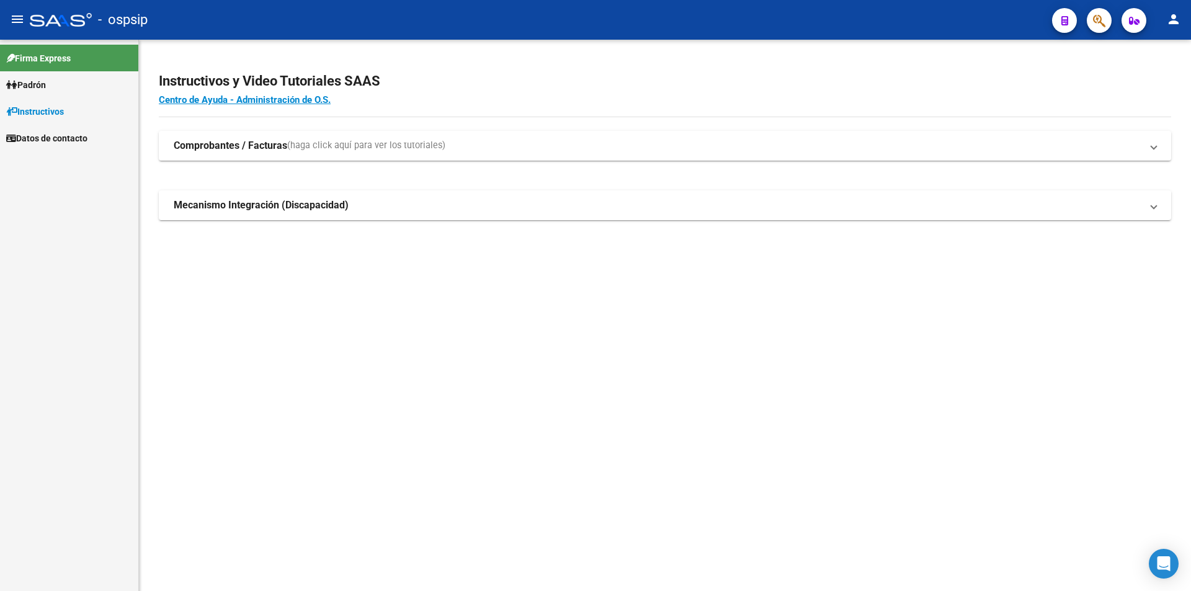
click at [74, 99] on link "Instructivos" at bounding box center [69, 111] width 138 height 27
click at [67, 90] on link "Padrón" at bounding box center [69, 84] width 138 height 27
click at [73, 138] on link "Análisis Afiliado" at bounding box center [69, 138] width 138 height 27
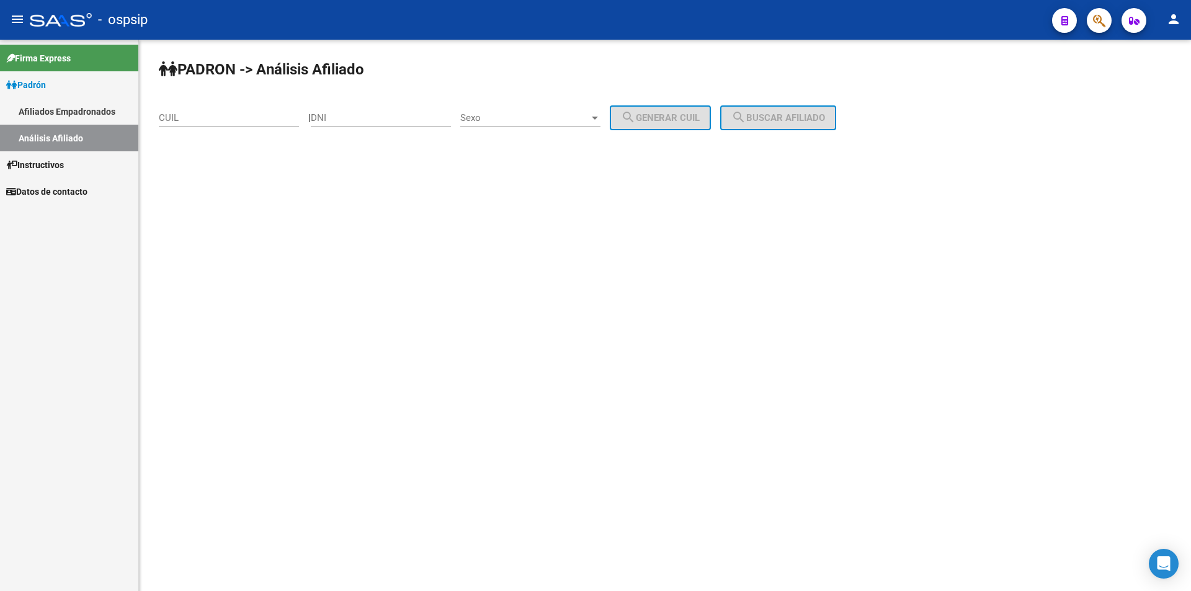
click at [355, 119] on input "DNI" at bounding box center [381, 117] width 140 height 11
paste input "96271163"
type input "96271163"
click at [550, 123] on span "Sexo" at bounding box center [524, 117] width 129 height 11
click at [521, 118] on span "Masculino" at bounding box center [544, 118] width 140 height 28
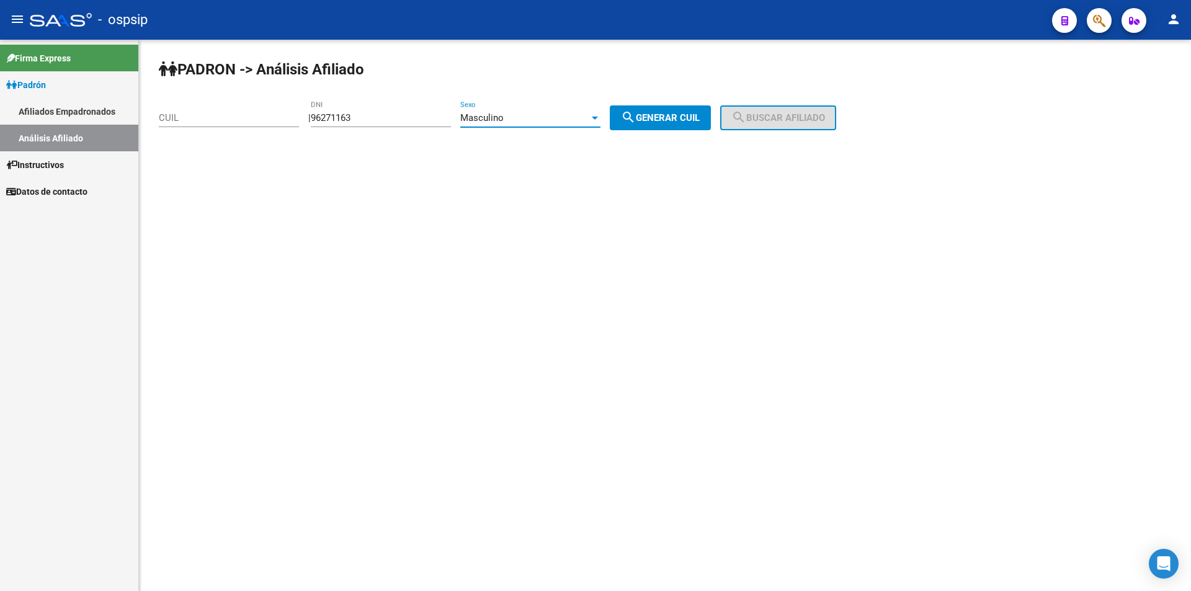
click at [683, 116] on span "search Generar CUIL" at bounding box center [660, 117] width 79 height 11
type input "20-96271163-5"
click at [746, 119] on mat-icon "search" at bounding box center [738, 117] width 15 height 15
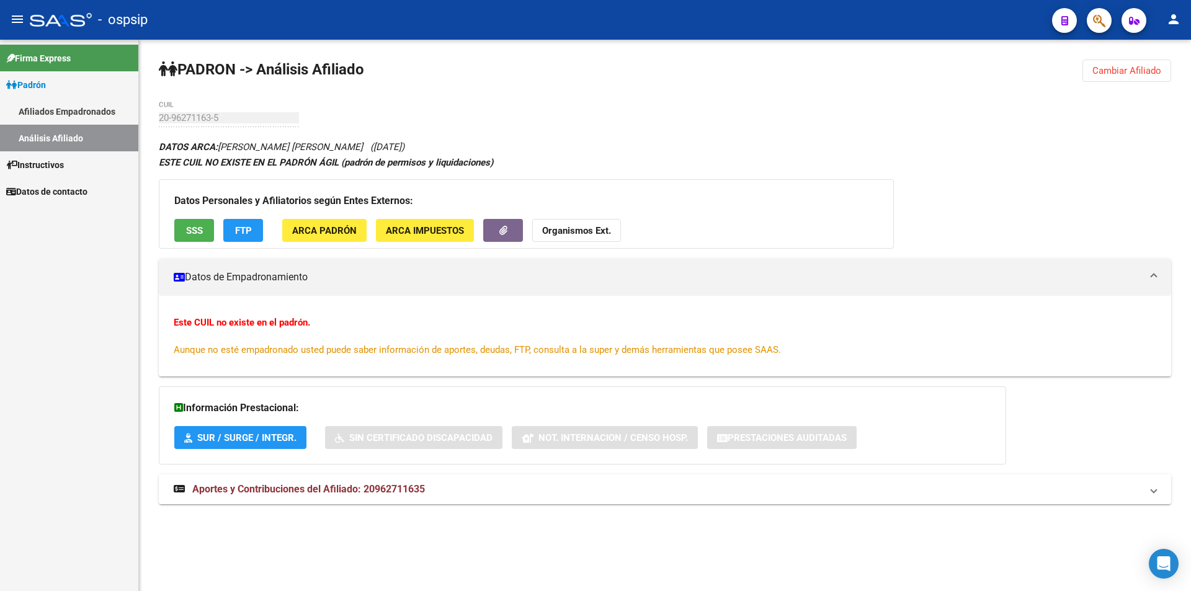
click at [205, 229] on button "SSS" at bounding box center [194, 230] width 40 height 23
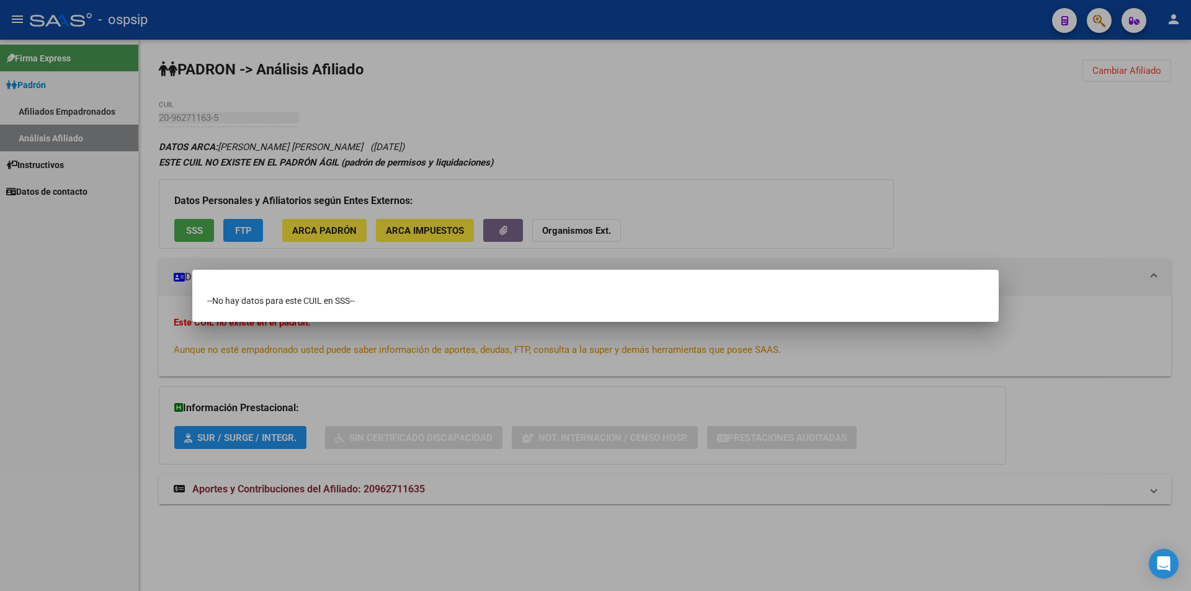
click at [114, 88] on div at bounding box center [595, 295] width 1191 height 591
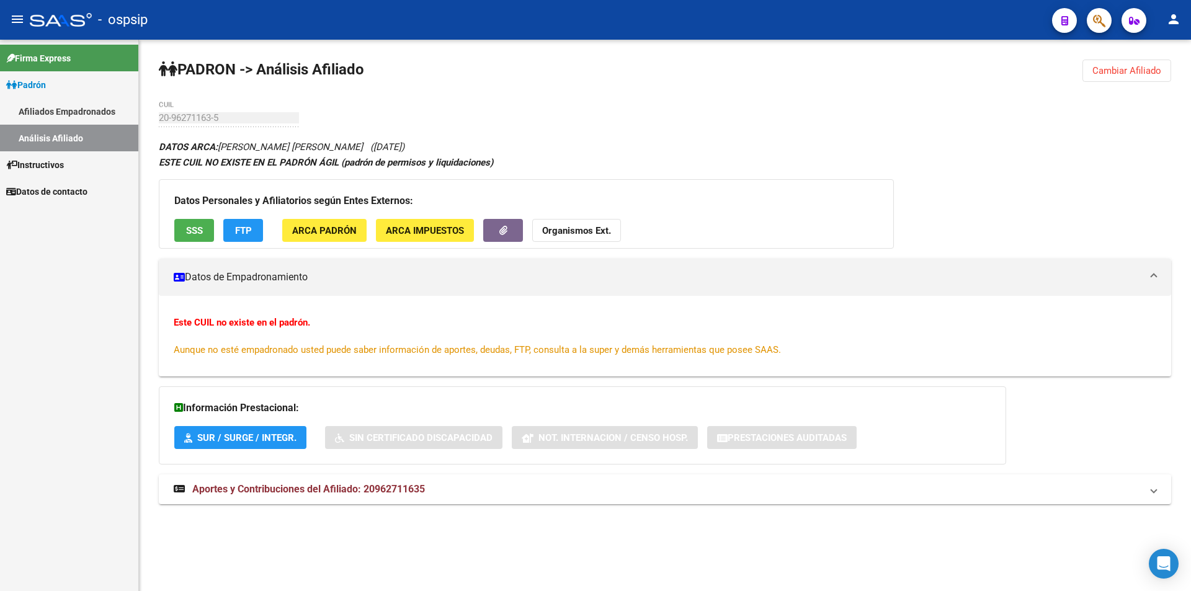
click at [76, 109] on link "Afiliados Empadronados" at bounding box center [69, 111] width 138 height 27
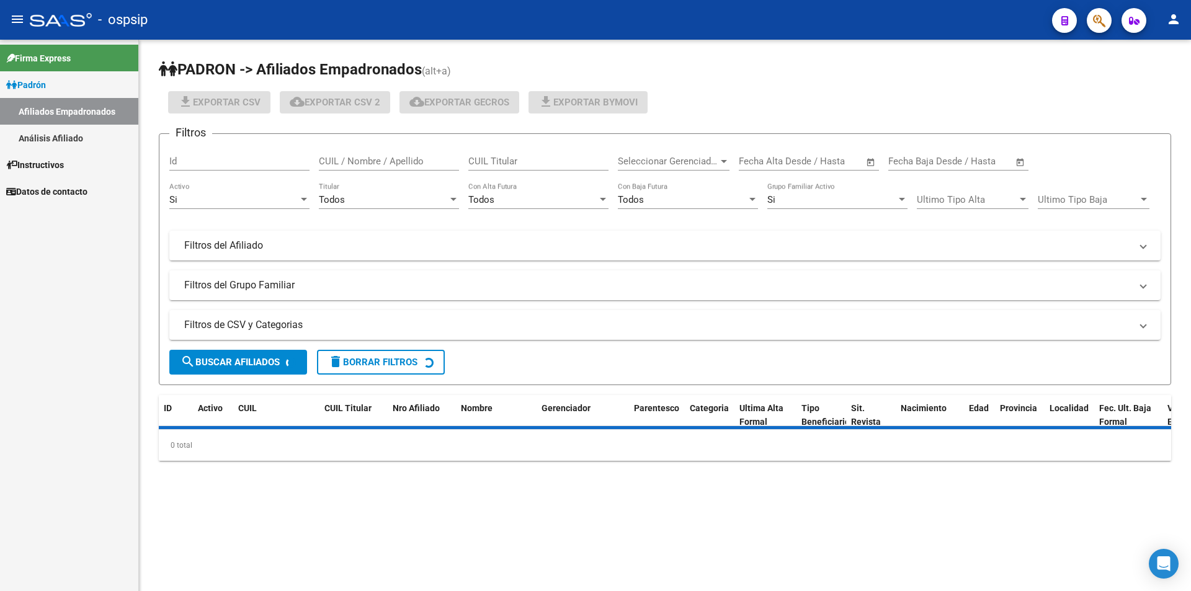
click at [63, 130] on link "Análisis Afiliado" at bounding box center [69, 138] width 138 height 27
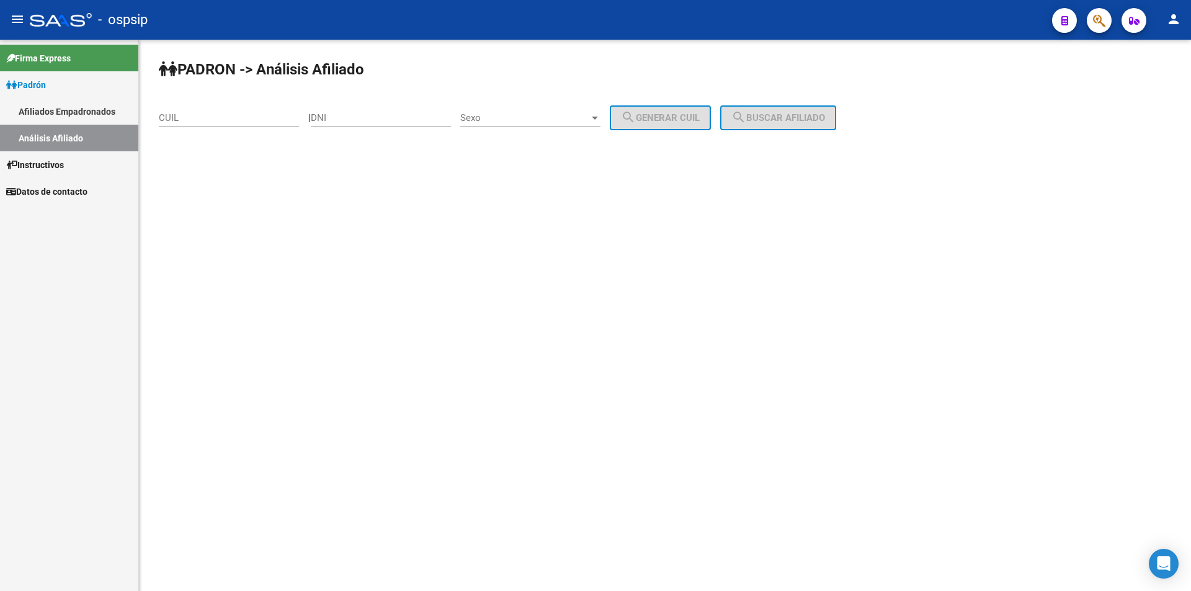
click at [248, 121] on input "CUIL" at bounding box center [229, 117] width 140 height 11
paste input "23-42504035-9"
type input "23-42504035-9"
click at [795, 110] on button "search Buscar afiliado" at bounding box center [778, 117] width 116 height 25
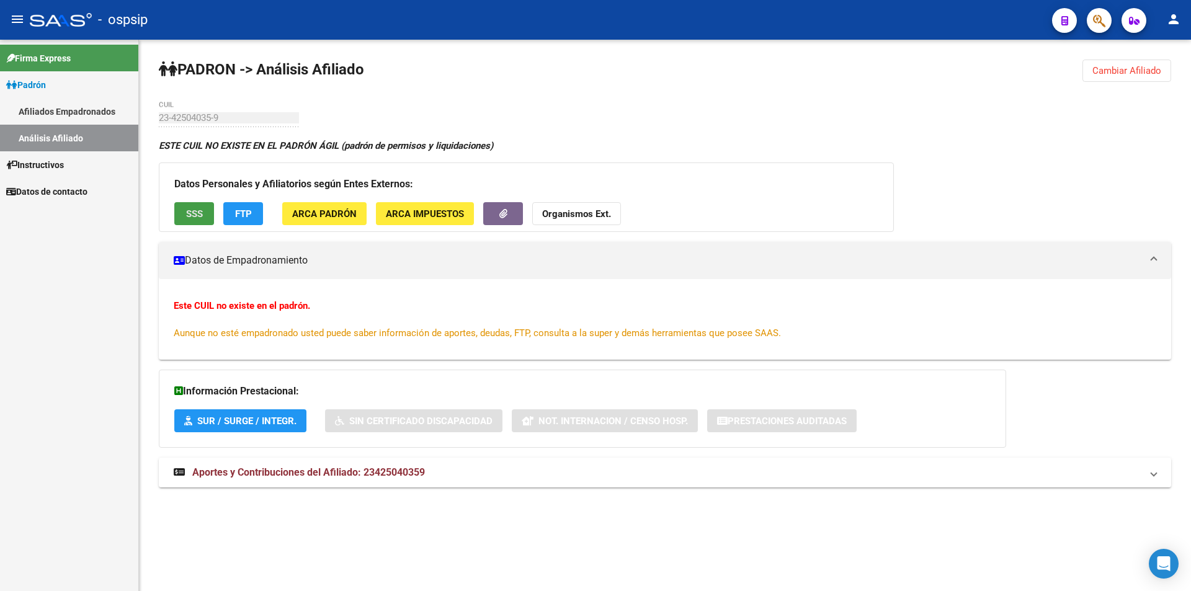
click at [186, 217] on span "SSS" at bounding box center [194, 213] width 17 height 11
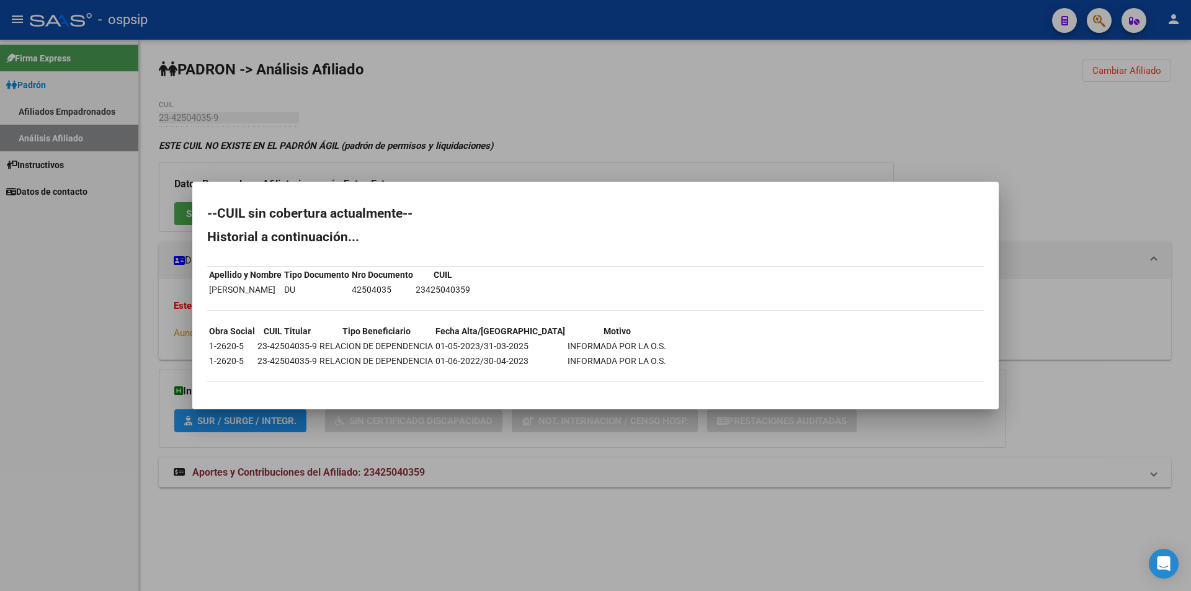
click at [494, 105] on div at bounding box center [595, 295] width 1191 height 591
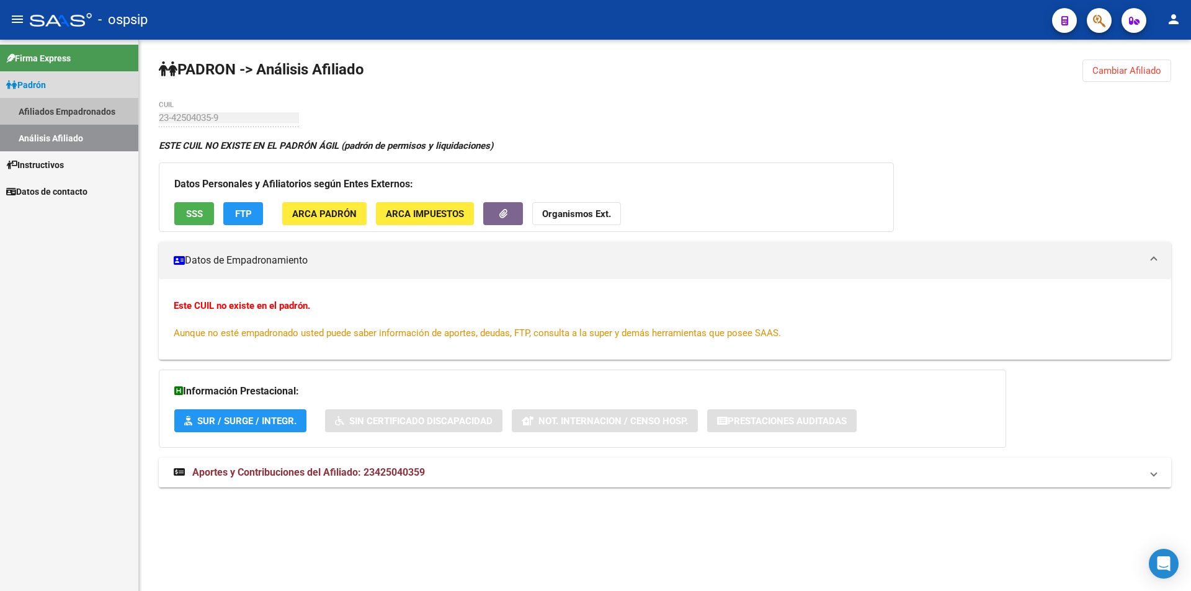
click at [65, 107] on link "Afiliados Empadronados" at bounding box center [69, 111] width 138 height 27
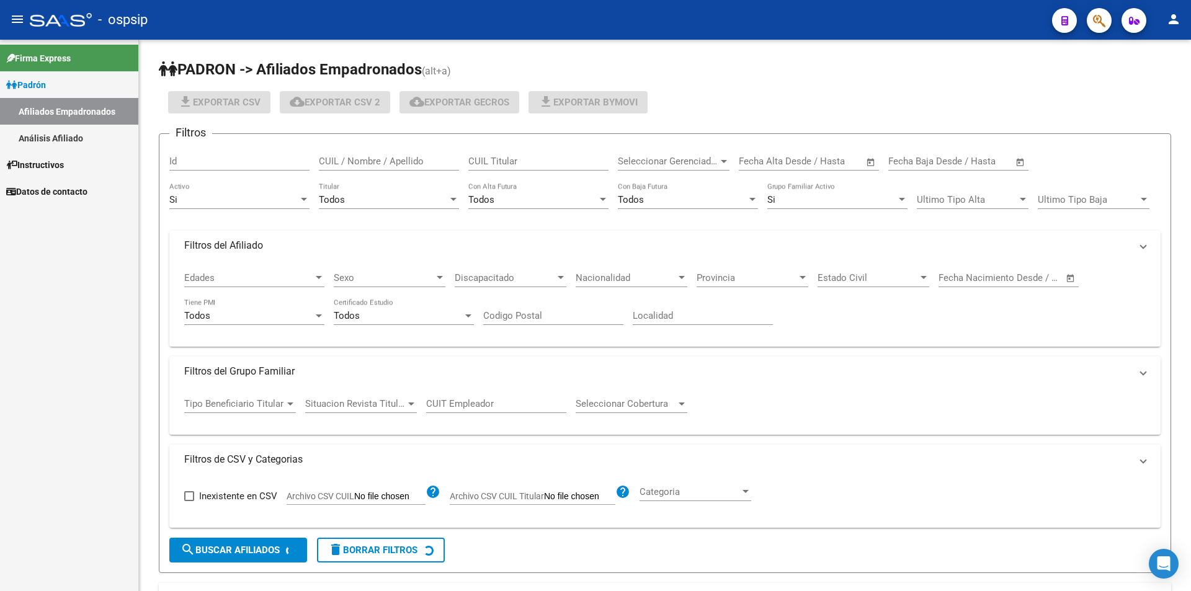
click at [54, 136] on link "Análisis Afiliado" at bounding box center [69, 138] width 138 height 27
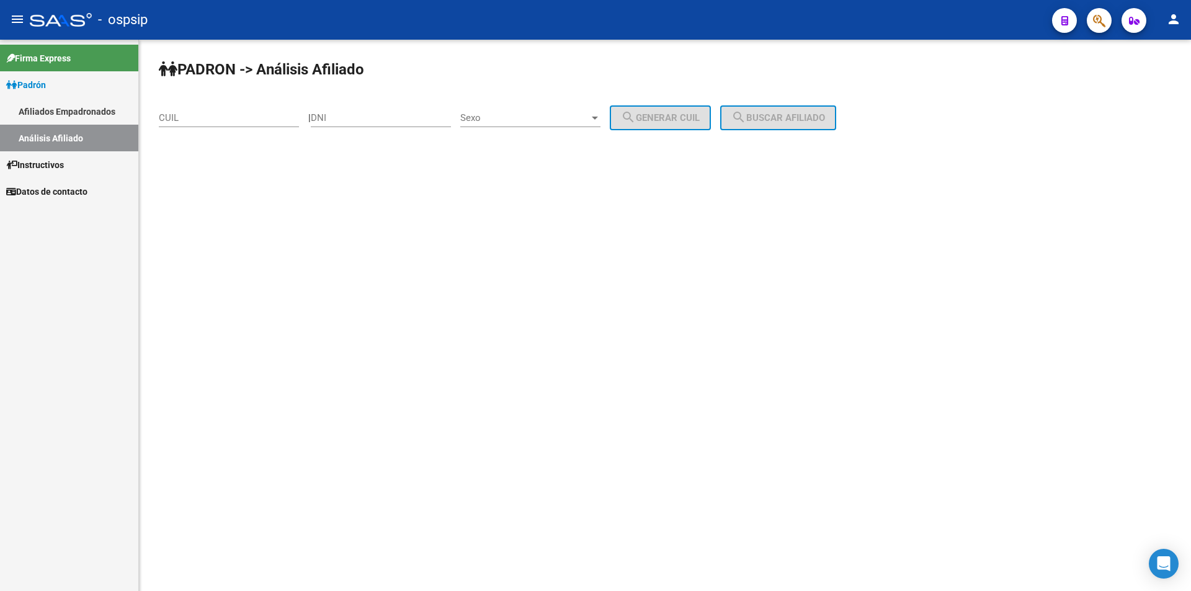
click at [203, 123] on input "CUIL" at bounding box center [229, 117] width 140 height 11
paste input "20-46276299-3"
type input "20-46276299-3"
click at [776, 125] on button "search Buscar afiliado" at bounding box center [778, 117] width 116 height 25
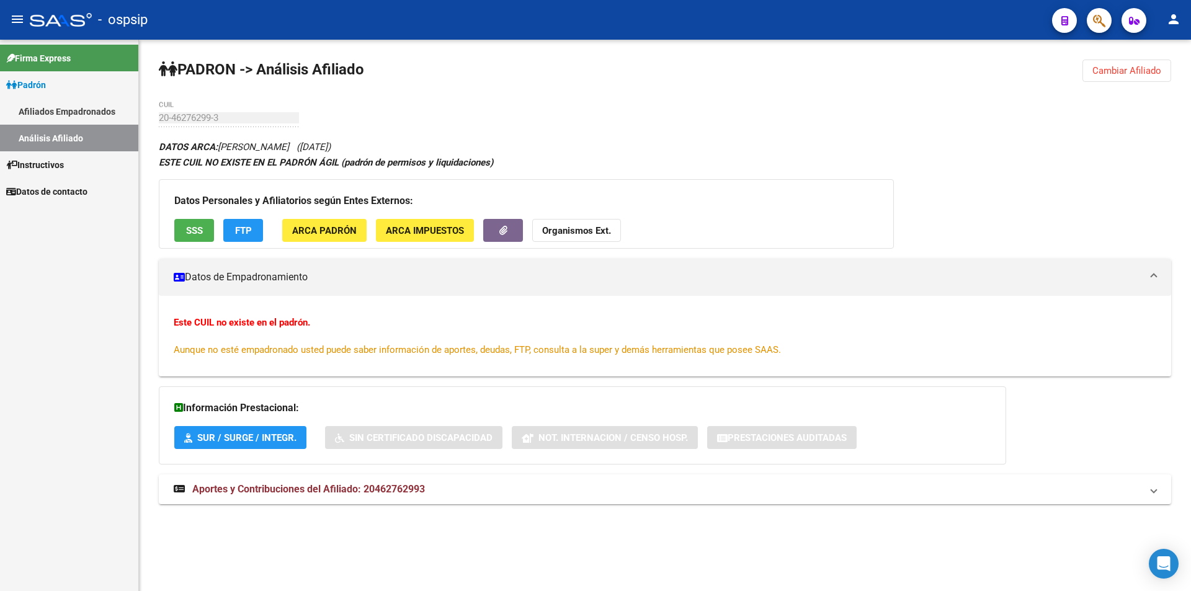
click at [204, 224] on button "SSS" at bounding box center [194, 230] width 40 height 23
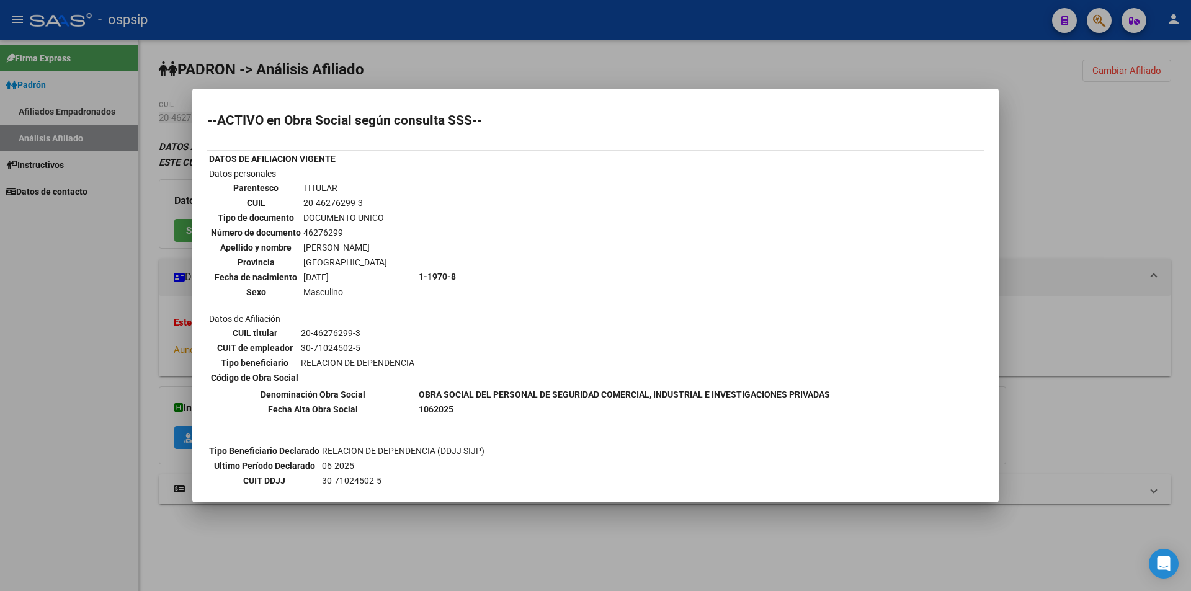
click at [484, 68] on div at bounding box center [595, 295] width 1191 height 591
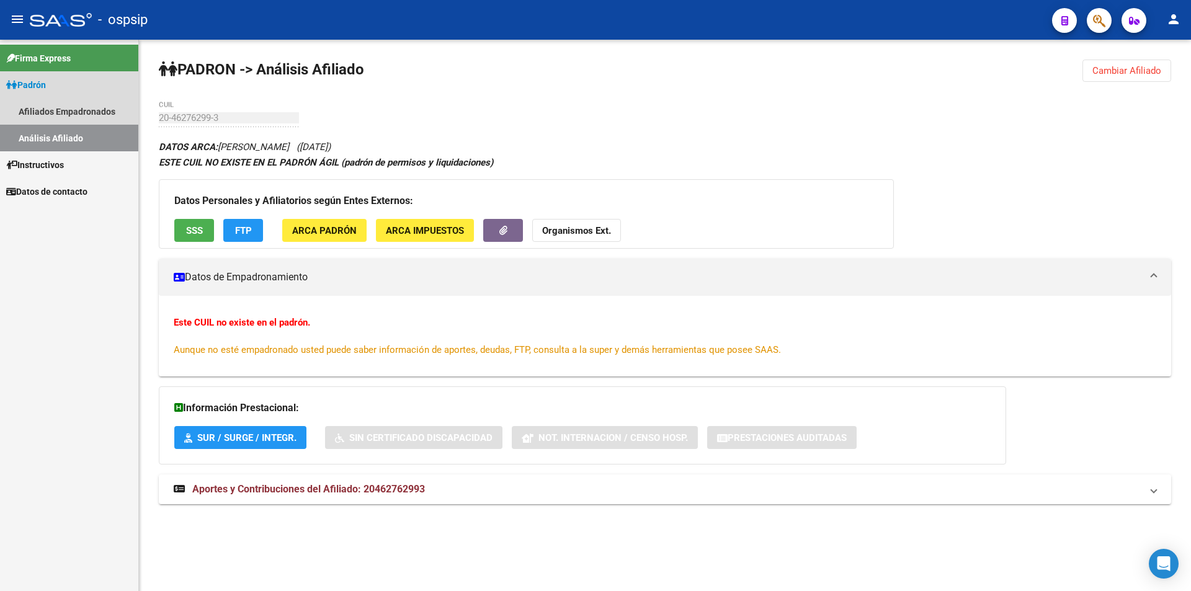
drag, startPoint x: 78, startPoint y: 128, endPoint x: 97, endPoint y: 123, distance: 19.3
click at [78, 128] on link "Análisis Afiliado" at bounding box center [69, 138] width 138 height 27
click at [92, 136] on link "Análisis Afiliado" at bounding box center [69, 138] width 138 height 27
click at [62, 116] on link "Afiliados Empadronados" at bounding box center [69, 111] width 138 height 27
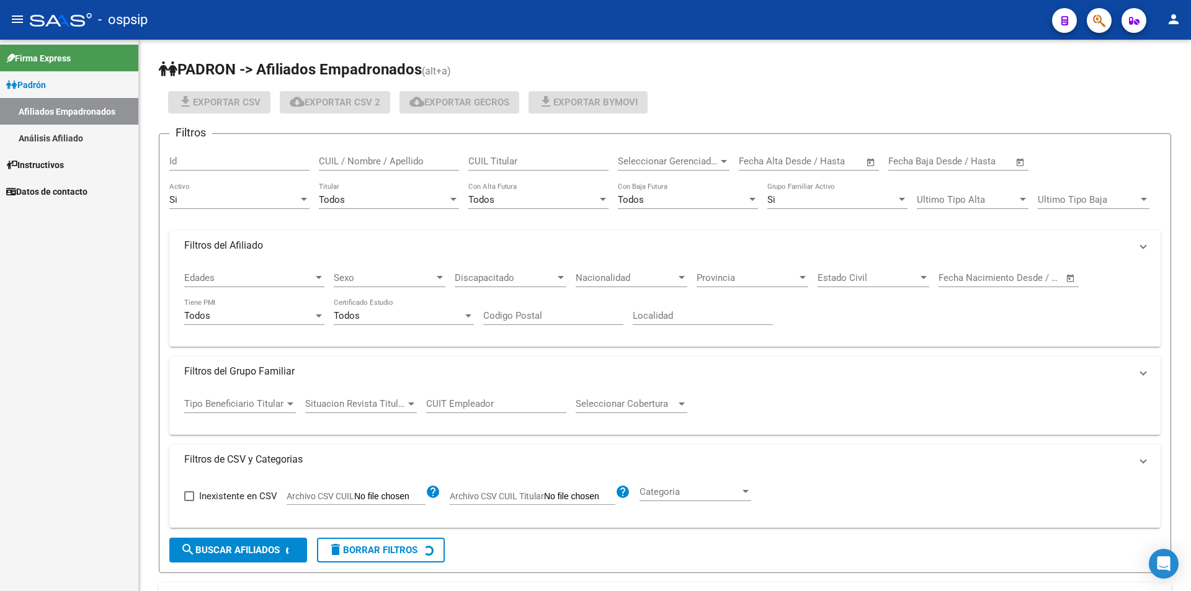
click at [47, 141] on link "Análisis Afiliado" at bounding box center [69, 138] width 138 height 27
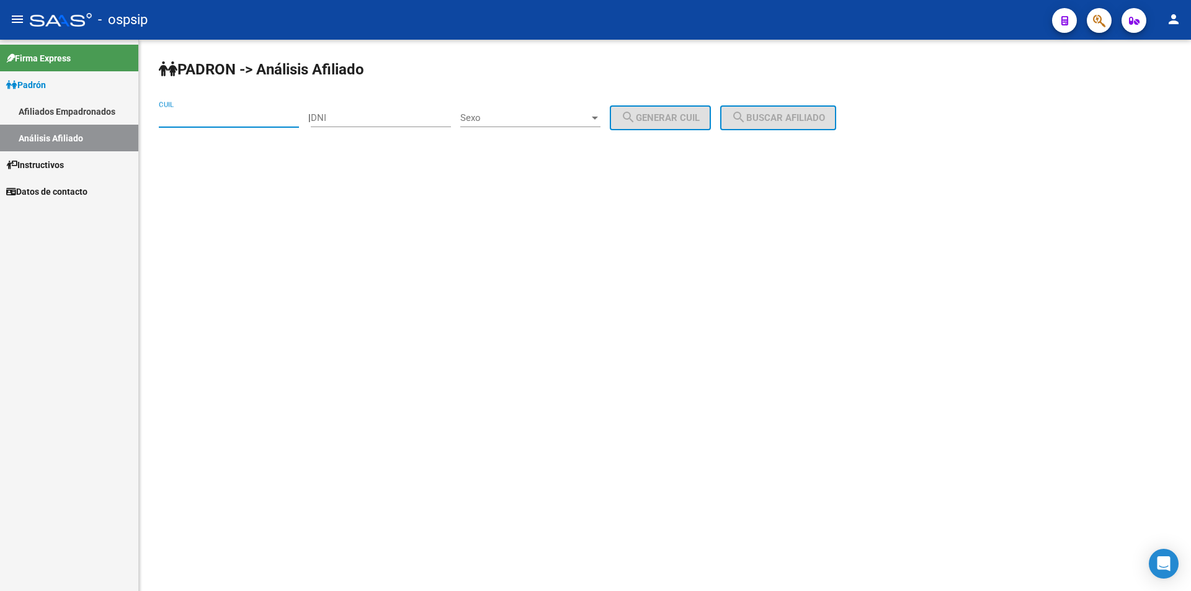
click at [202, 115] on input "CUIL" at bounding box center [229, 117] width 140 height 11
paste input "20-20081932-3"
type input "20-20081932-3"
click at [799, 122] on span "search Buscar afiliado" at bounding box center [778, 117] width 94 height 11
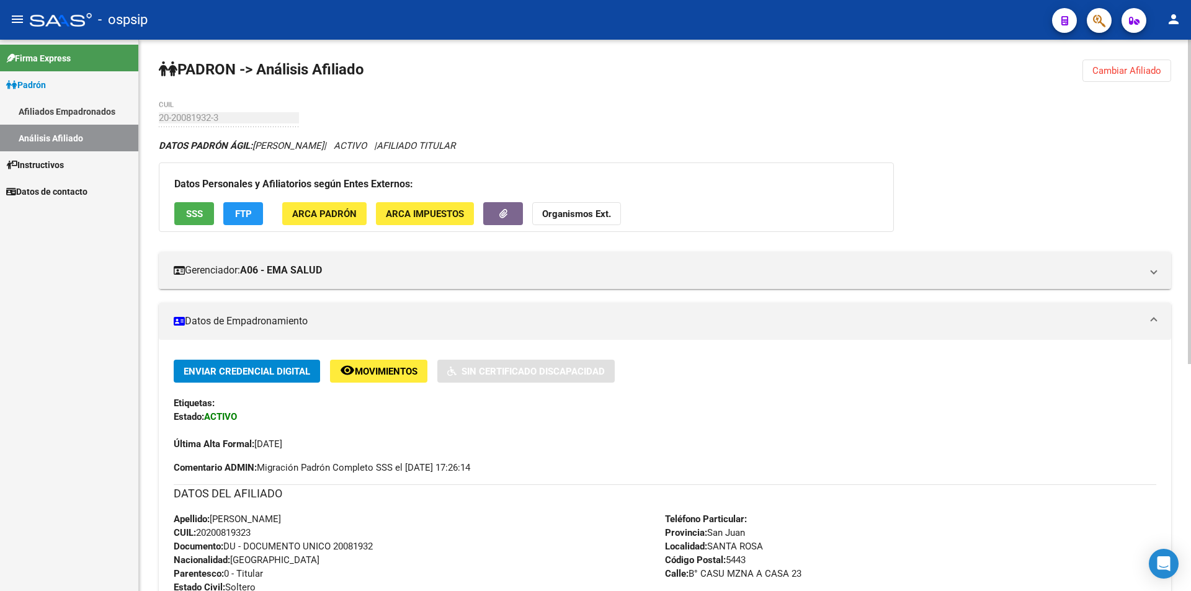
click at [208, 205] on button "SSS" at bounding box center [194, 213] width 40 height 23
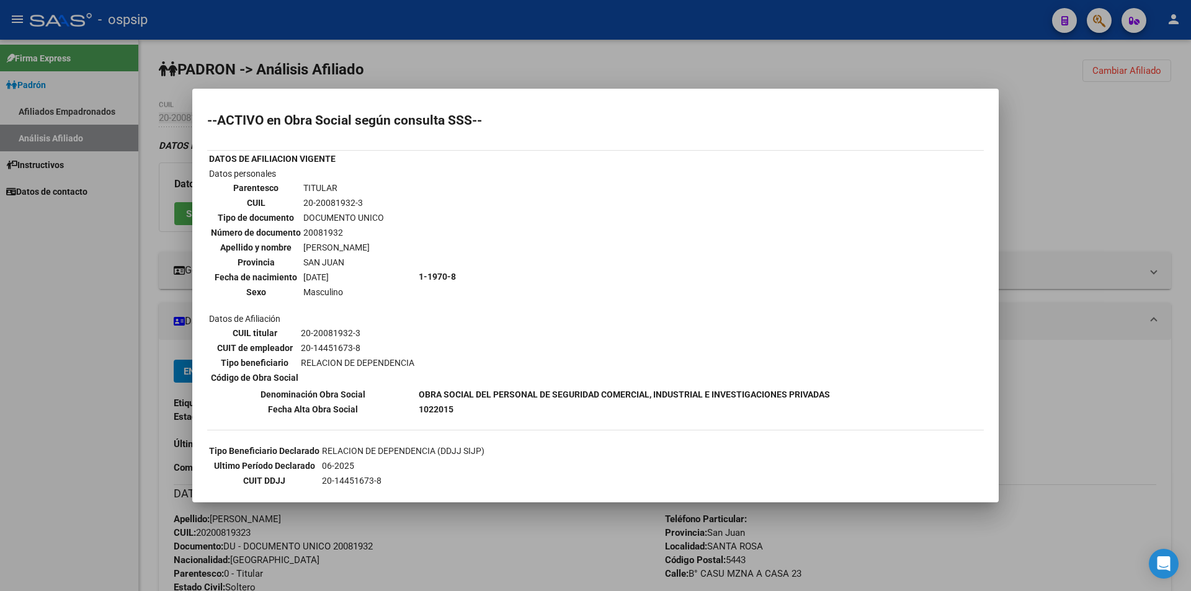
click at [372, 7] on div at bounding box center [595, 295] width 1191 height 591
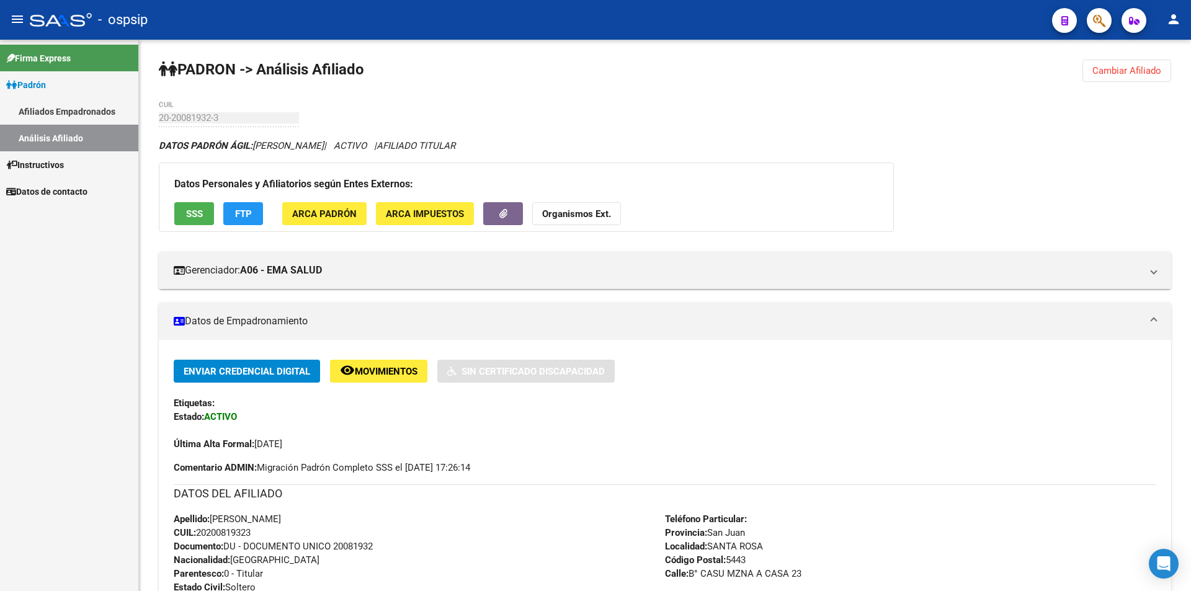
click at [55, 117] on link "Afiliados Empadronados" at bounding box center [69, 111] width 138 height 27
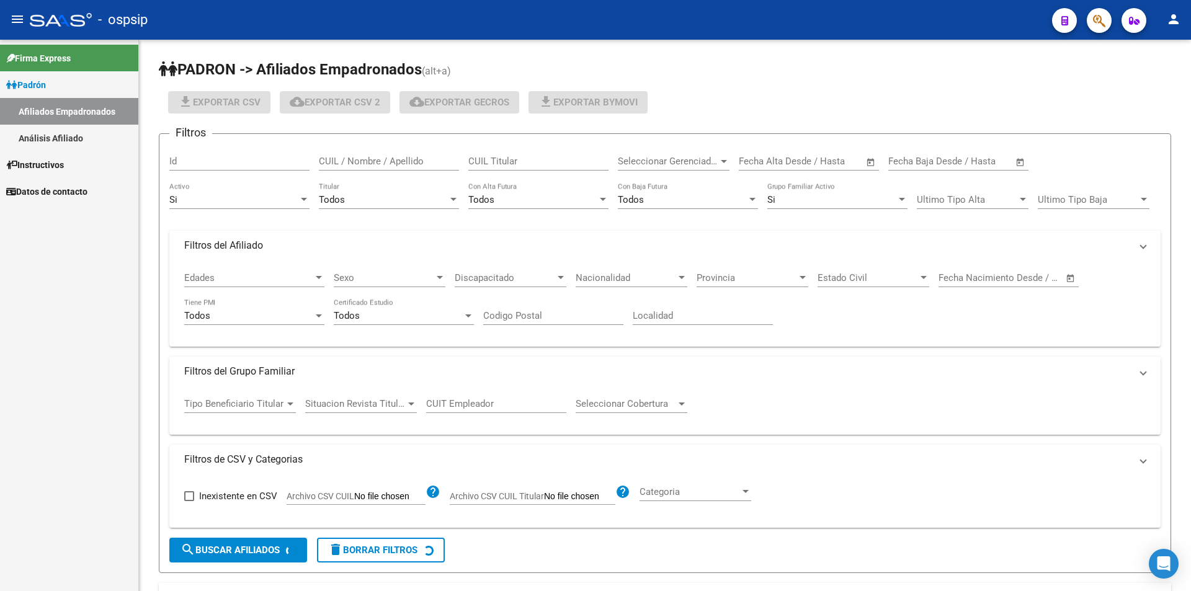
click at [51, 133] on link "Análisis Afiliado" at bounding box center [69, 138] width 138 height 27
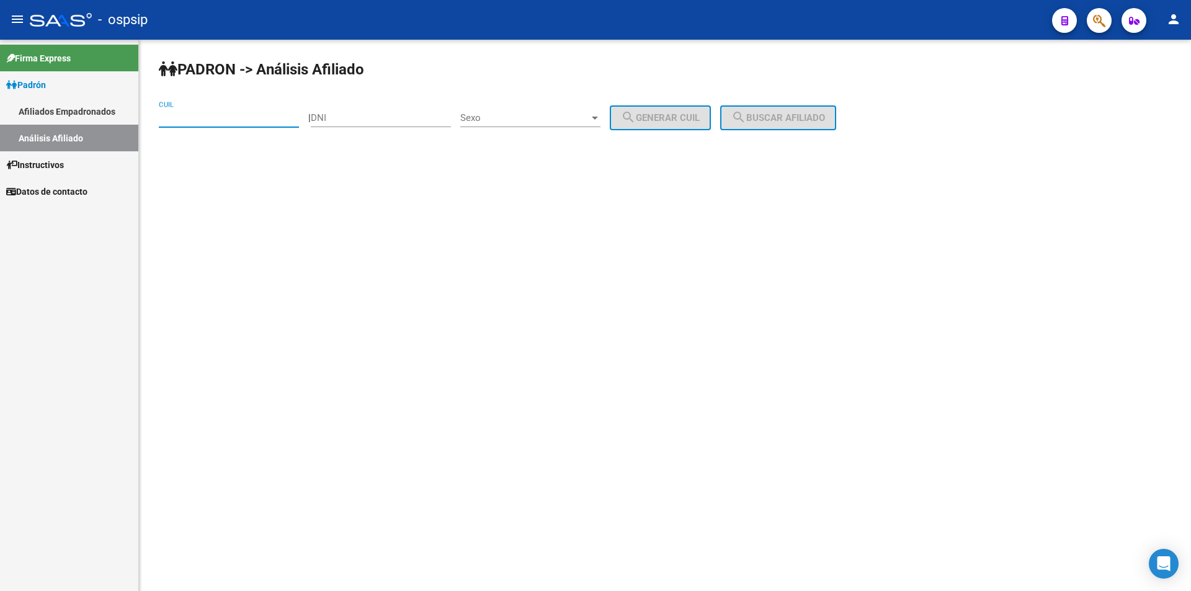
click at [192, 118] on input "CUIL" at bounding box center [229, 117] width 140 height 11
paste input "20-37922705-9"
type input "20-37922705-9"
click at [813, 116] on span "search Buscar afiliado" at bounding box center [778, 117] width 94 height 11
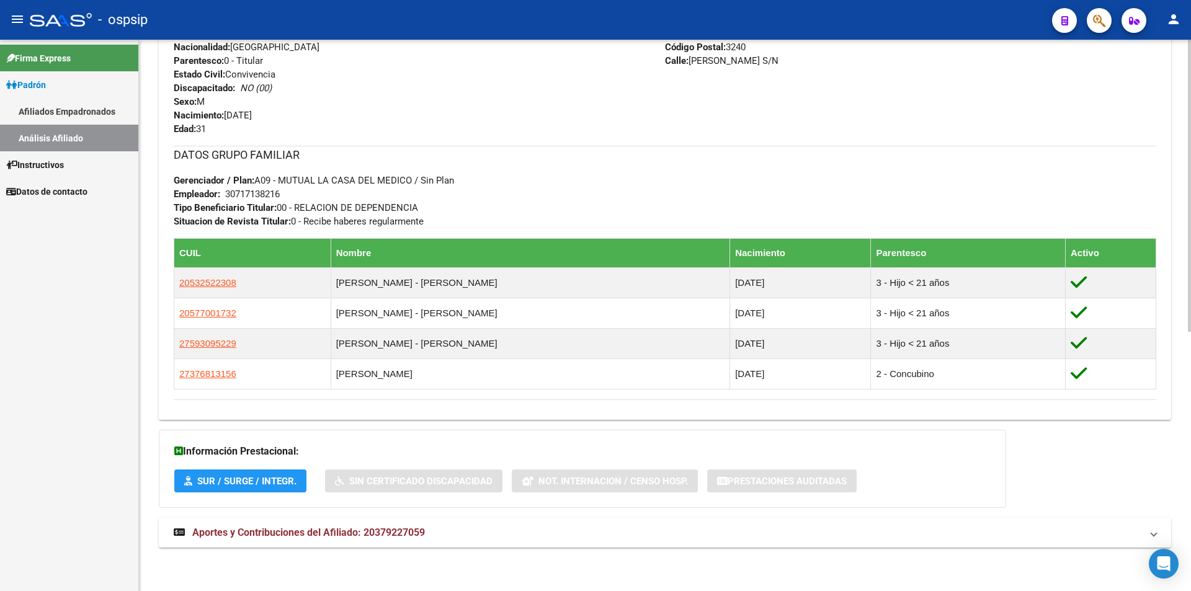
scroll to position [117, 0]
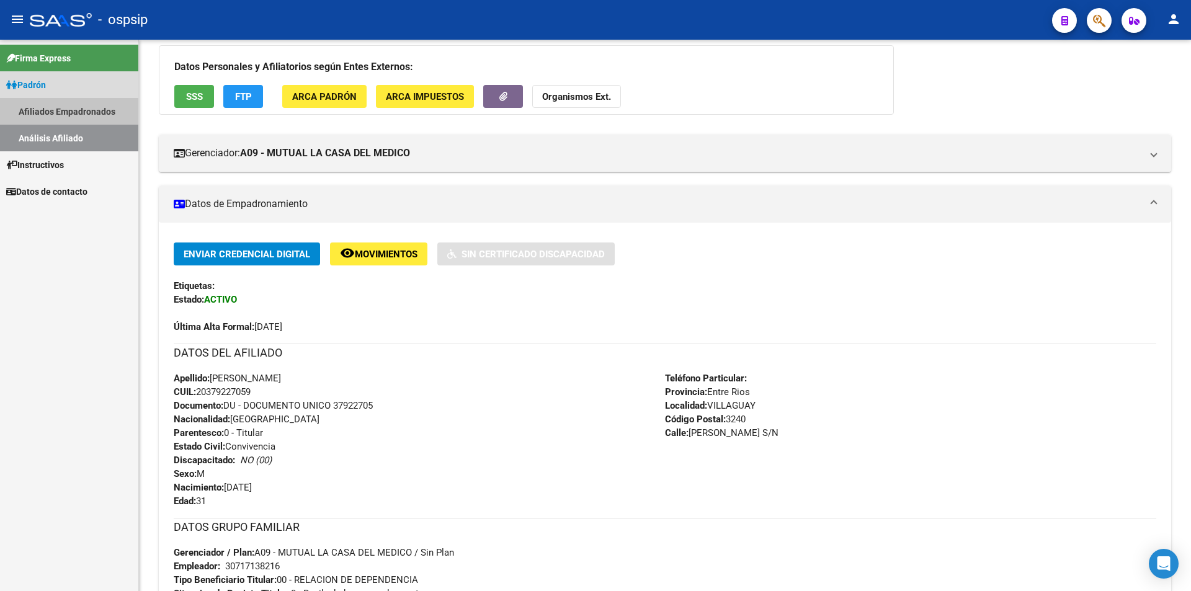
click at [46, 110] on link "Afiliados Empadronados" at bounding box center [69, 111] width 138 height 27
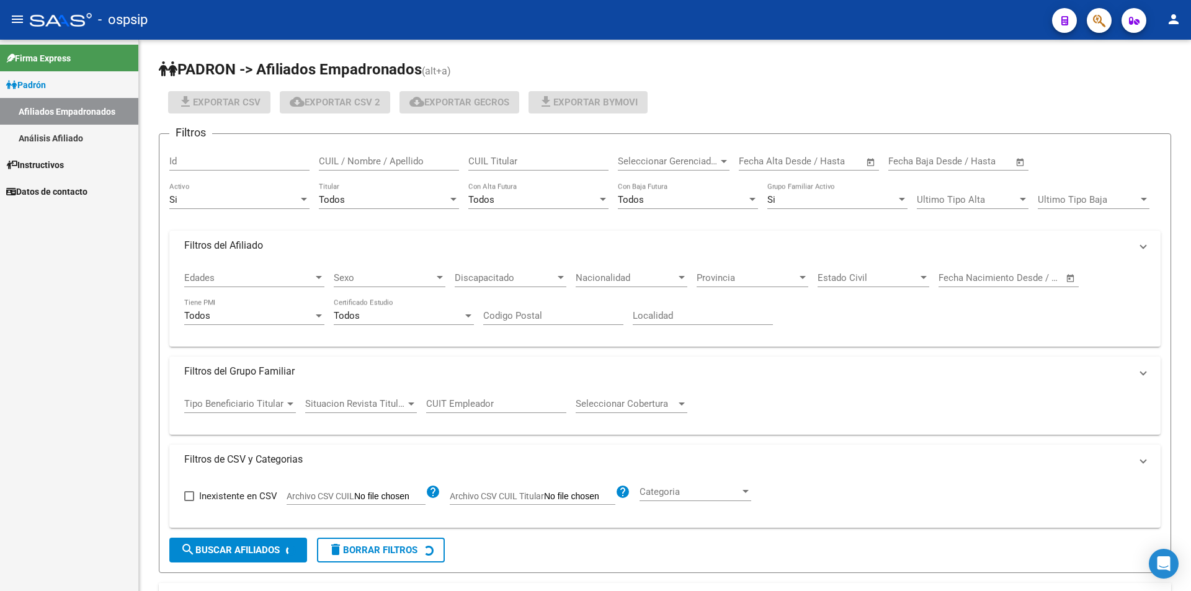
click at [51, 133] on link "Análisis Afiliado" at bounding box center [69, 138] width 138 height 27
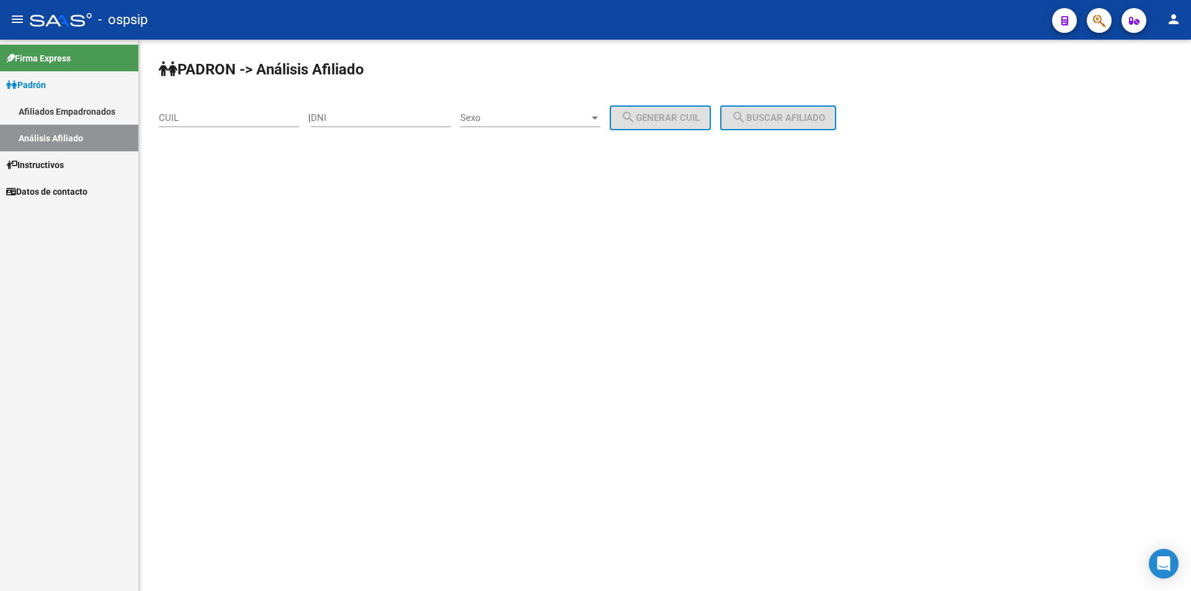
click at [198, 123] on div "CUIL" at bounding box center [229, 114] width 140 height 27
paste input "27-33405615-0"
type input "27-33405615-0"
click at [767, 119] on span "search Buscar afiliado" at bounding box center [778, 117] width 94 height 11
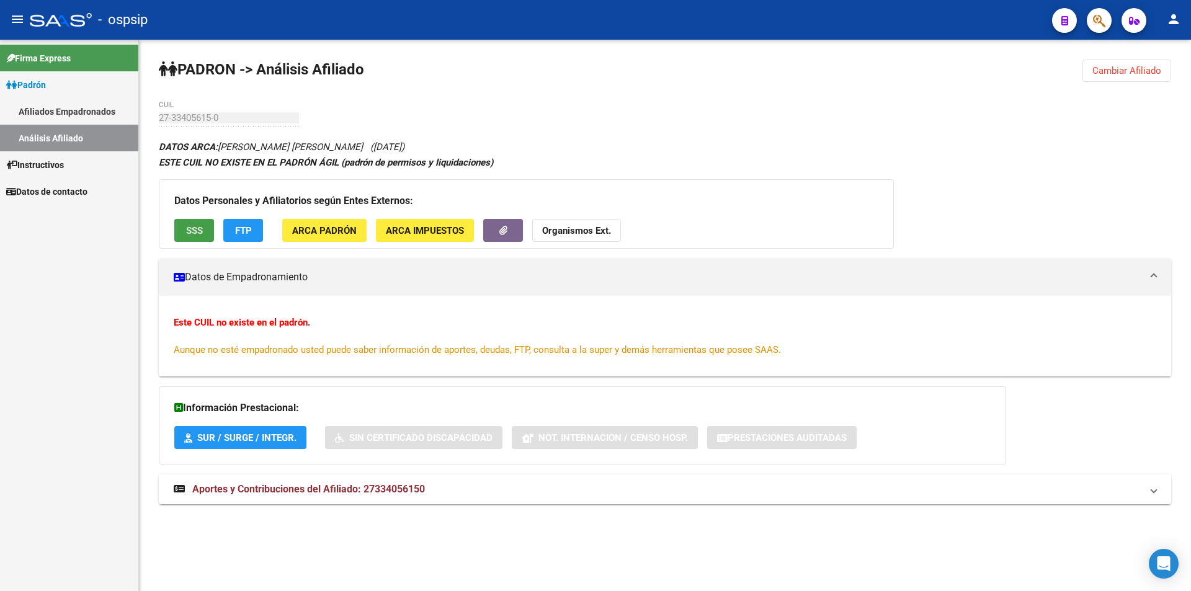
click at [195, 228] on span "SSS" at bounding box center [194, 230] width 17 height 11
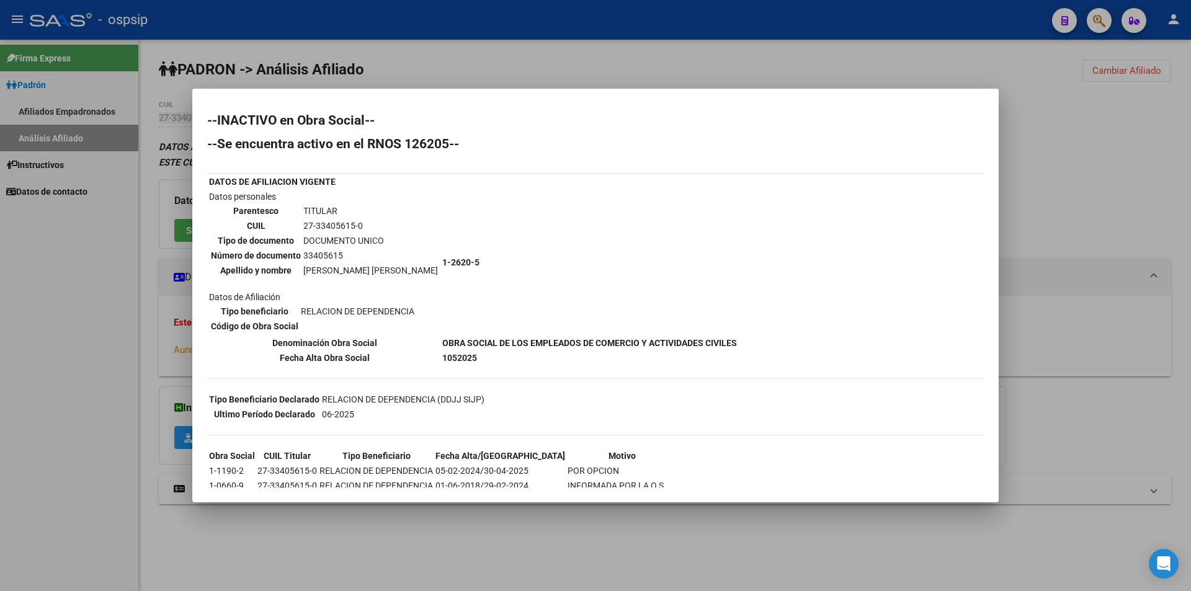
click at [289, 69] on div at bounding box center [595, 295] width 1191 height 591
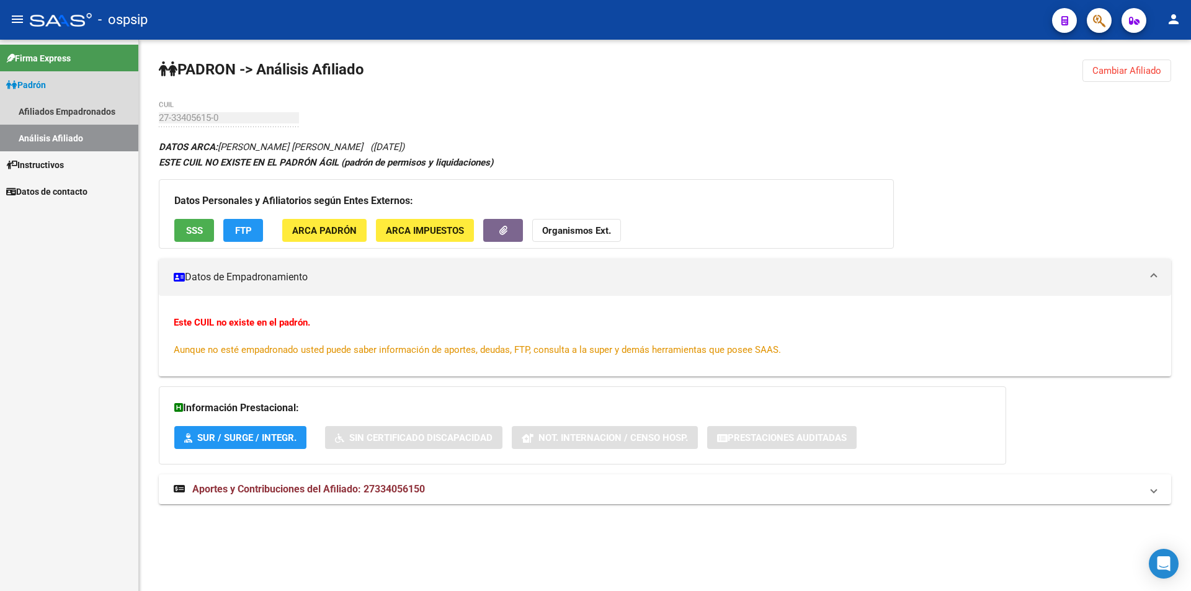
click at [60, 134] on link "Análisis Afiliado" at bounding box center [69, 138] width 138 height 27
click at [42, 110] on link "Afiliados Empadronados" at bounding box center [69, 111] width 138 height 27
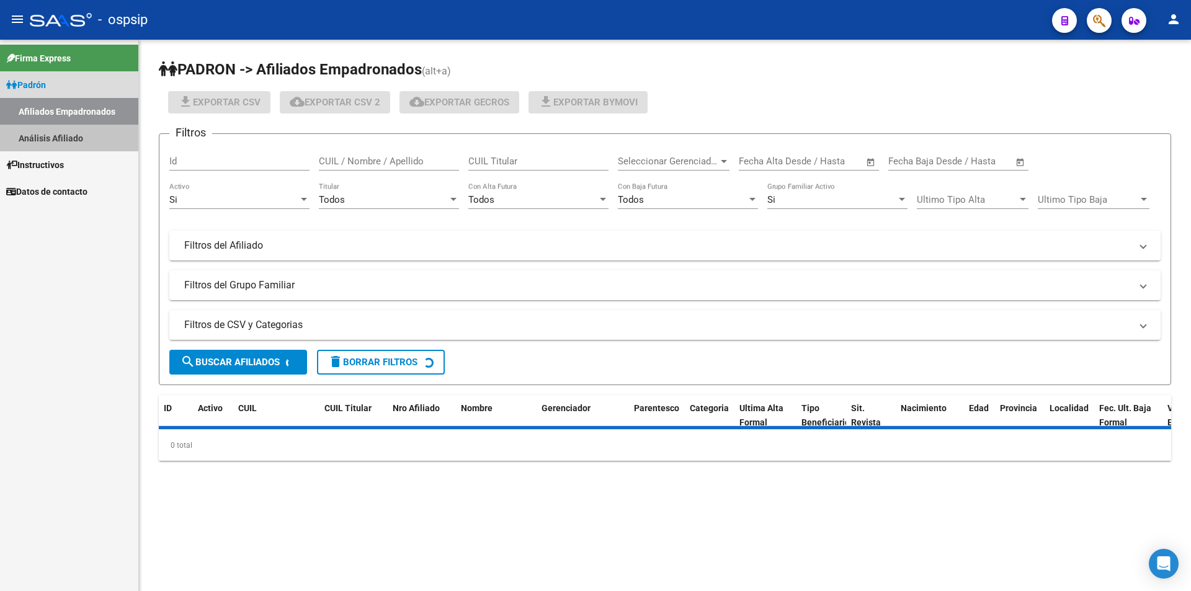
click at [51, 132] on link "Análisis Afiliado" at bounding box center [69, 138] width 138 height 27
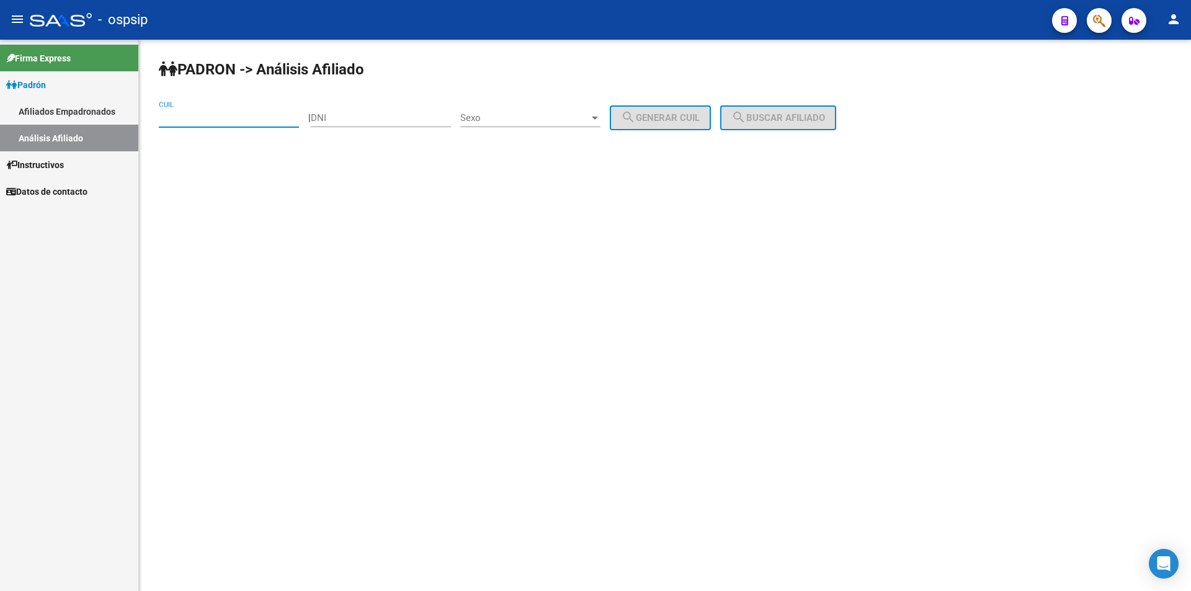
click at [192, 120] on input "CUIL" at bounding box center [229, 117] width 140 height 11
paste input "20-96272163-5"
type input "20-96272163-5"
drag, startPoint x: 222, startPoint y: 119, endPoint x: 40, endPoint y: 101, distance: 182.7
click at [51, 104] on mat-sidenav-container "Firma Express Padrón Afiliados Empadronados Análisis Afiliado Instructivos Dato…" at bounding box center [595, 316] width 1191 height 552
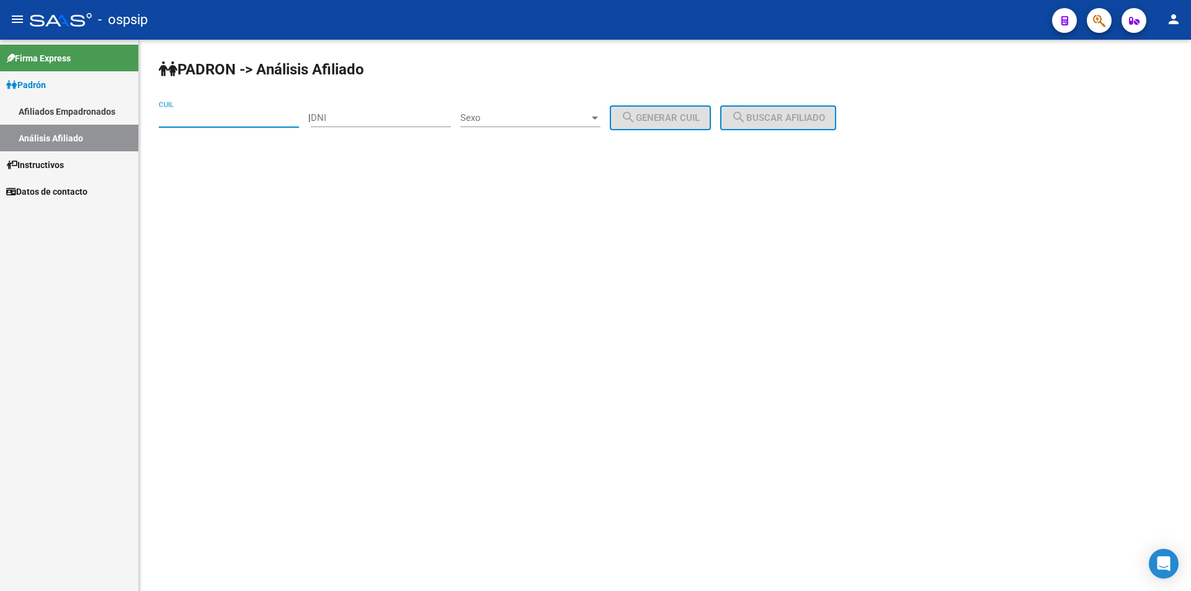
click at [181, 125] on div "CUIL" at bounding box center [229, 114] width 140 height 27
drag, startPoint x: 181, startPoint y: 125, endPoint x: 177, endPoint y: 110, distance: 15.5
click at [177, 110] on div "CUIL" at bounding box center [229, 114] width 140 height 27
paste input "20-96271163-5"
type input "20-96271163-5"
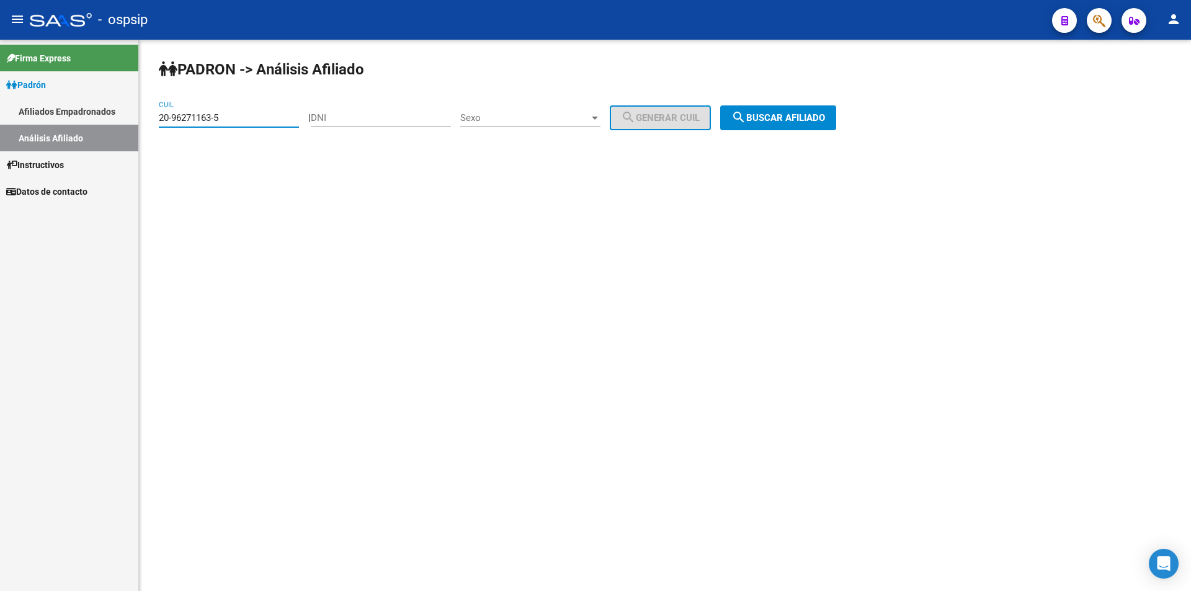
click at [806, 116] on span "search Buscar afiliado" at bounding box center [778, 117] width 94 height 11
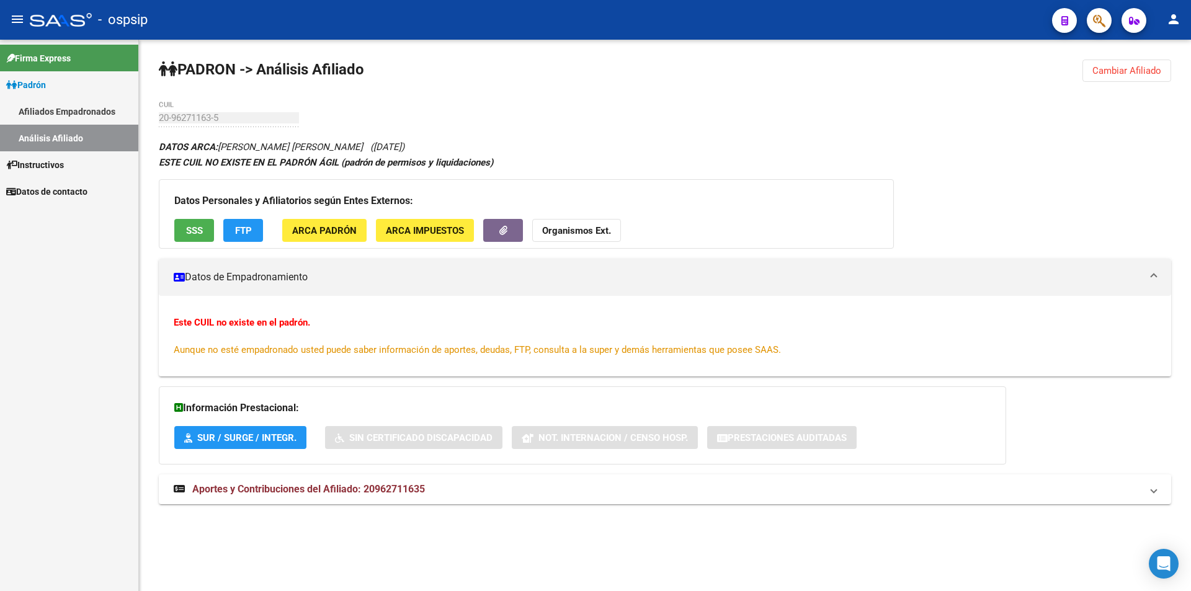
click at [194, 227] on span "SSS" at bounding box center [194, 230] width 17 height 11
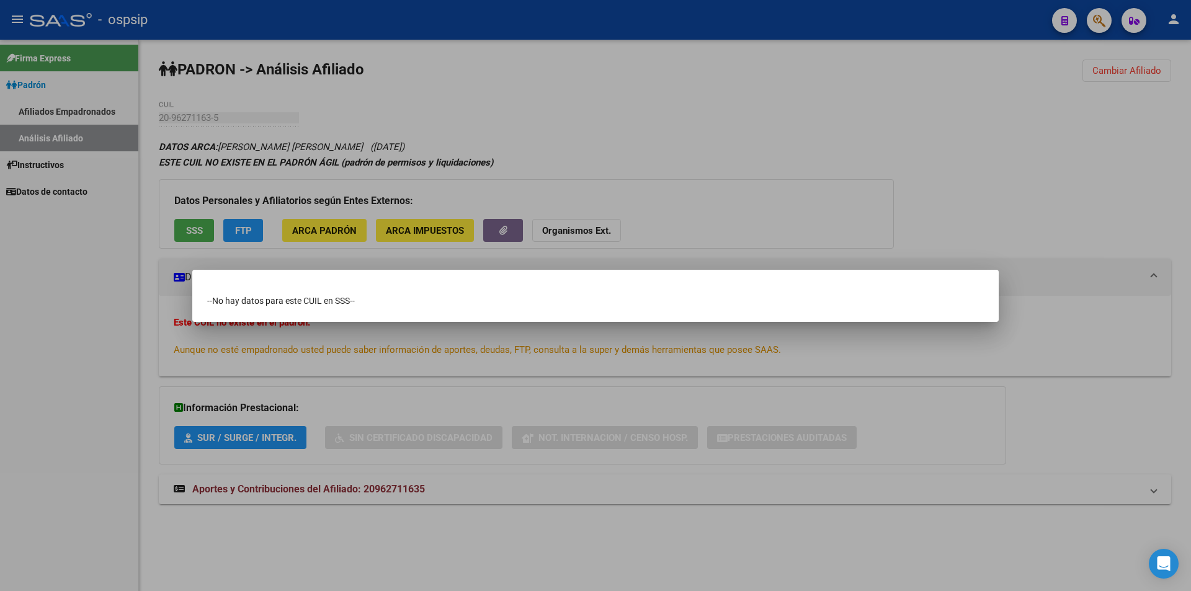
click at [261, 145] on div at bounding box center [595, 295] width 1191 height 591
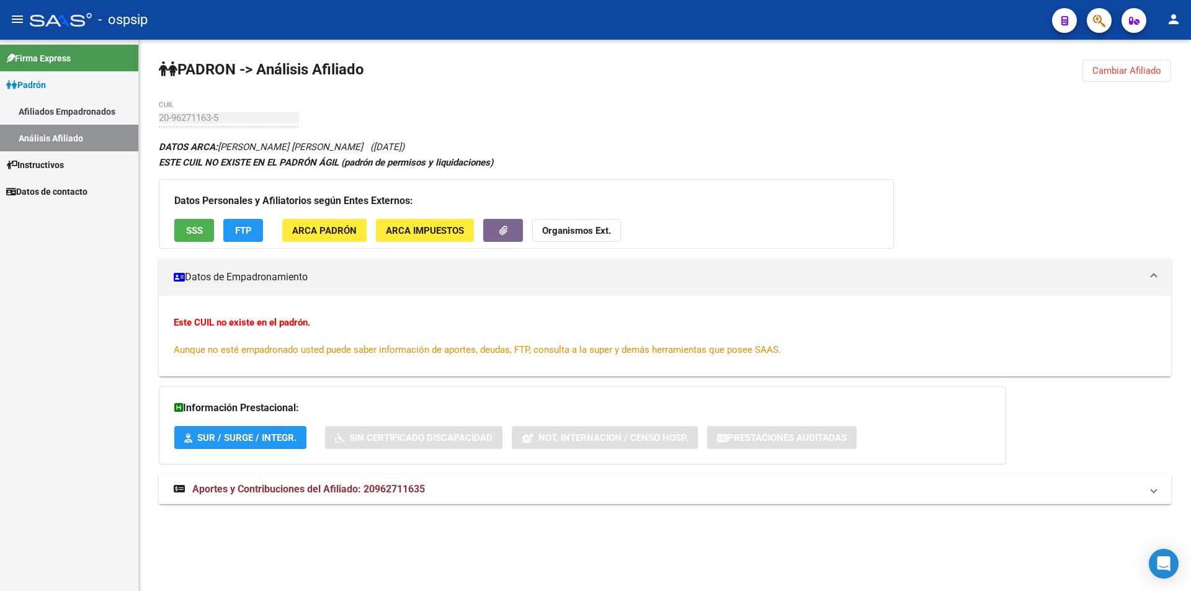
click at [65, 118] on link "Afiliados Empadronados" at bounding box center [69, 111] width 138 height 27
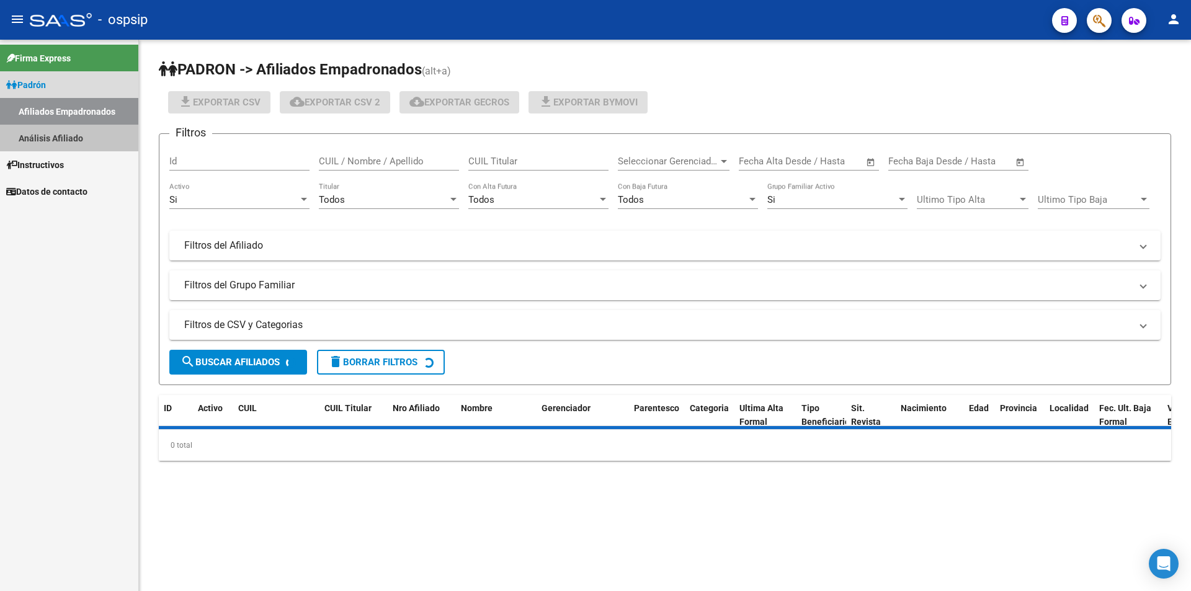
click at [76, 138] on link "Análisis Afiliado" at bounding box center [69, 138] width 138 height 27
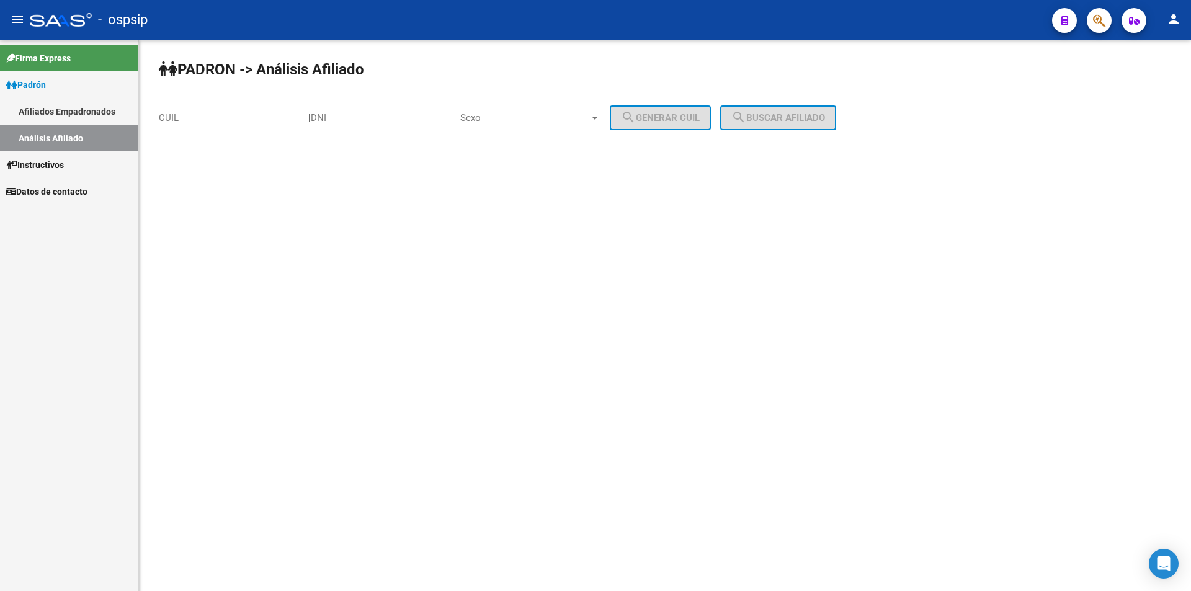
click at [343, 123] on div "DNI" at bounding box center [381, 114] width 140 height 27
click at [346, 122] on input "DNI" at bounding box center [381, 117] width 140 height 11
paste input "40947267"
type input "40947267"
click at [514, 122] on span "Sexo" at bounding box center [524, 117] width 129 height 11
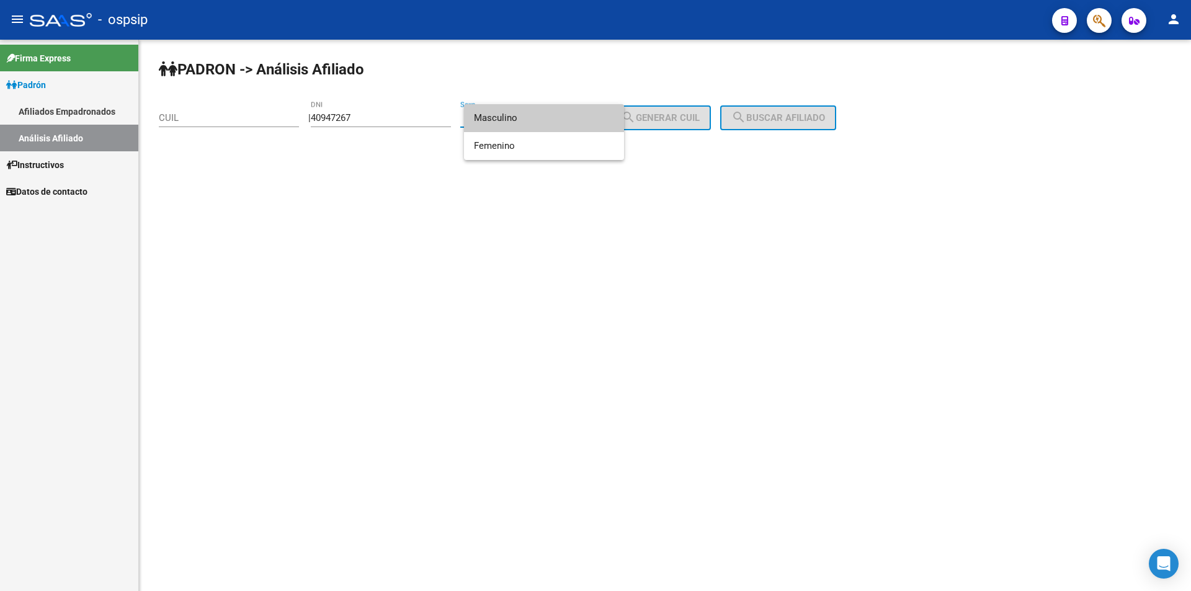
click at [514, 122] on span "Masculino" at bounding box center [544, 118] width 140 height 28
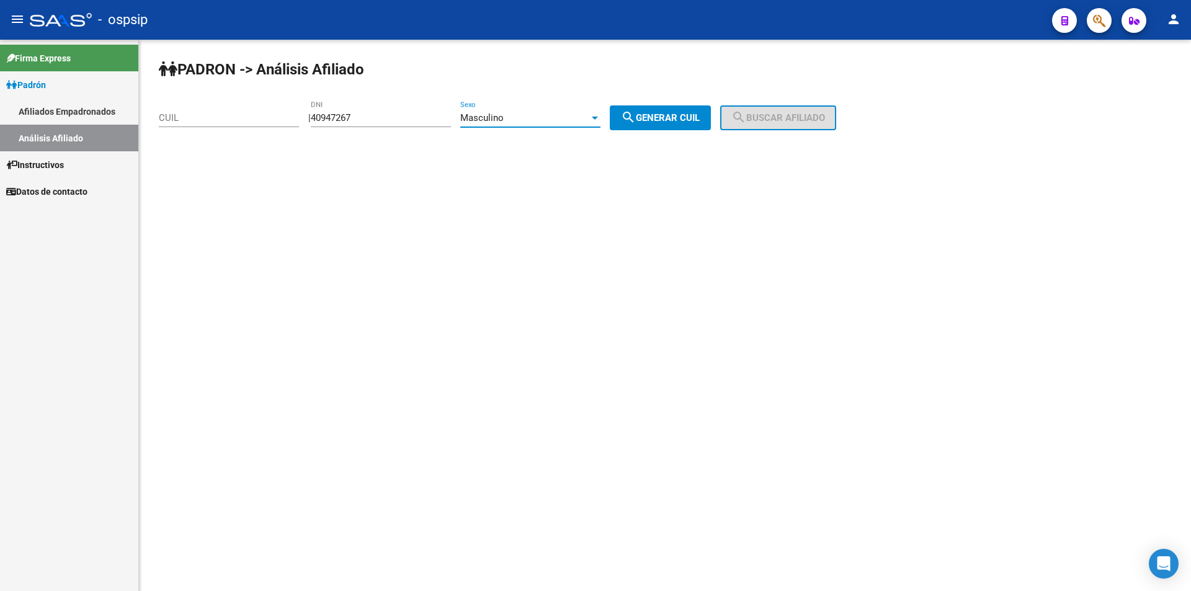
click at [686, 111] on button "search Generar CUIL" at bounding box center [660, 117] width 101 height 25
type input "20-40947267-3"
click at [791, 114] on span "search Buscar afiliado" at bounding box center [778, 117] width 94 height 11
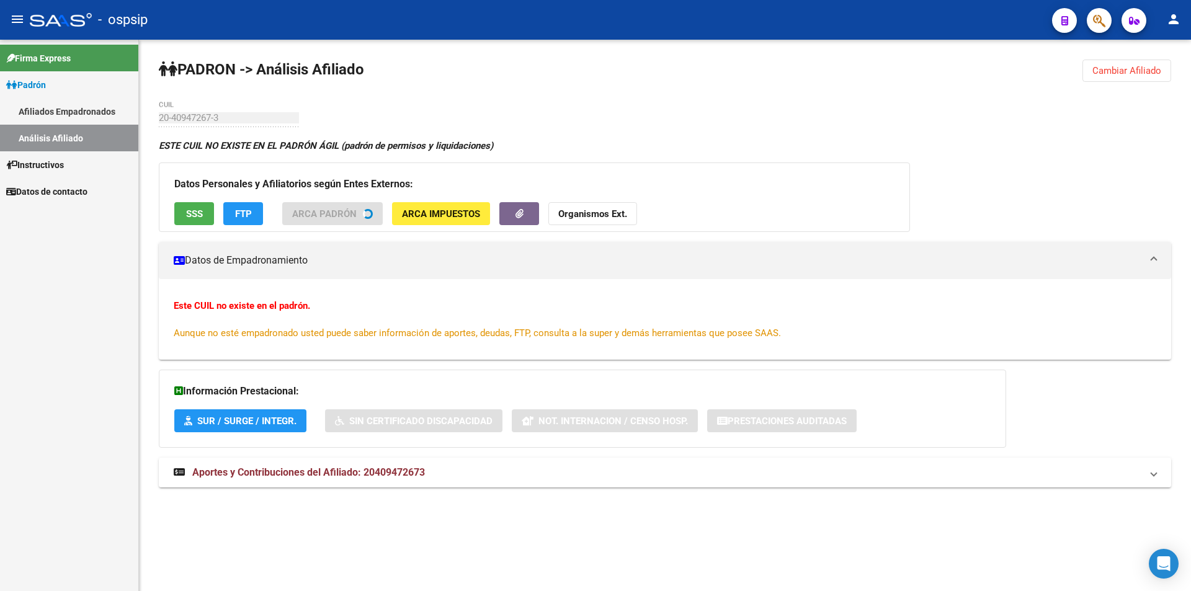
click at [201, 220] on button "SSS" at bounding box center [194, 213] width 40 height 23
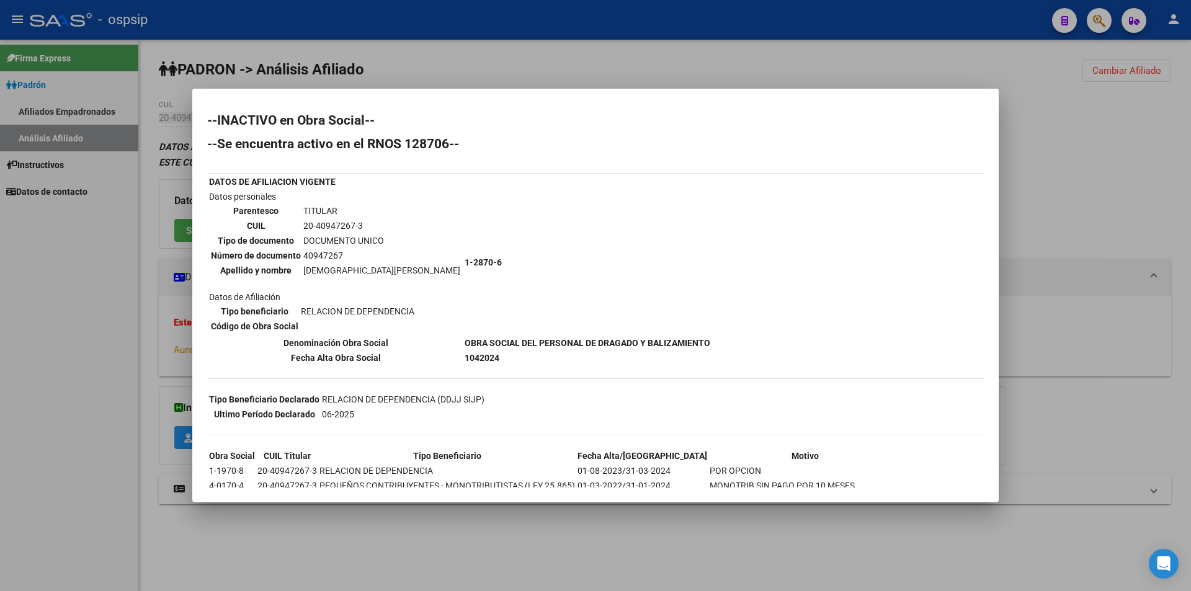
click at [298, 56] on div at bounding box center [595, 295] width 1191 height 591
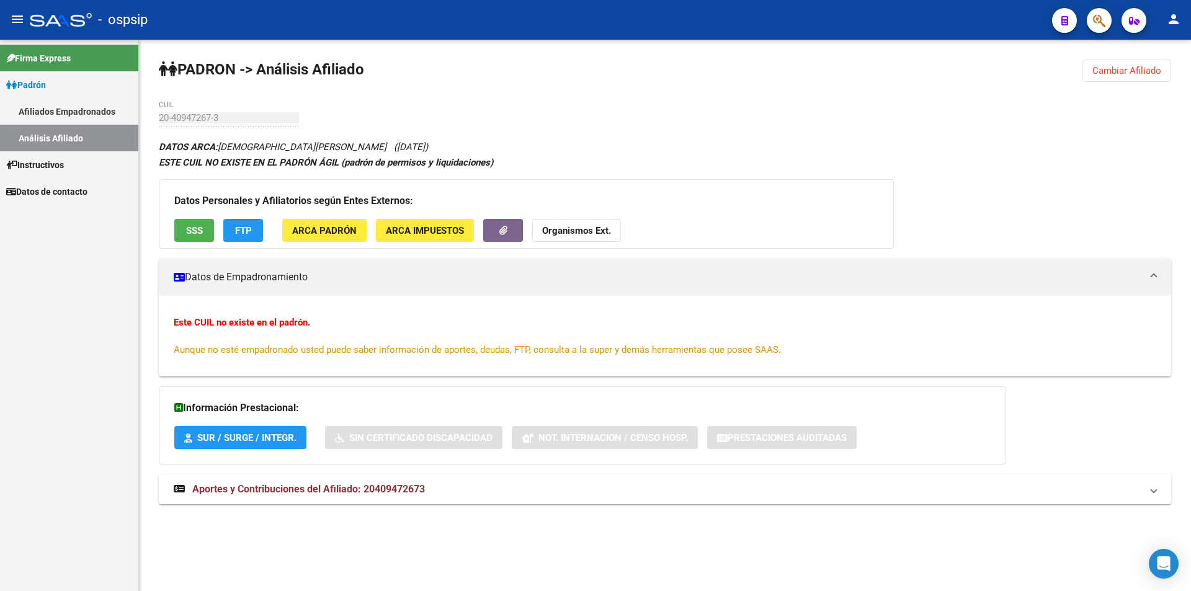
drag, startPoint x: 66, startPoint y: 109, endPoint x: 60, endPoint y: 110, distance: 6.3
click at [66, 109] on link "Afiliados Empadronados" at bounding box center [69, 111] width 138 height 27
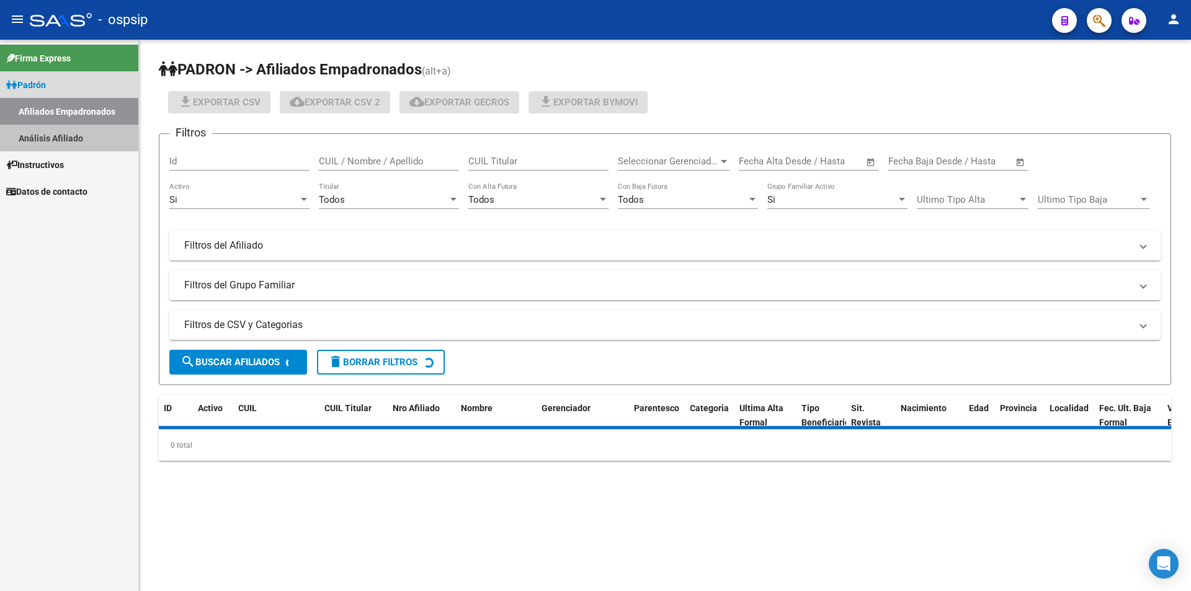
click at [48, 133] on link "Análisis Afiliado" at bounding box center [69, 138] width 138 height 27
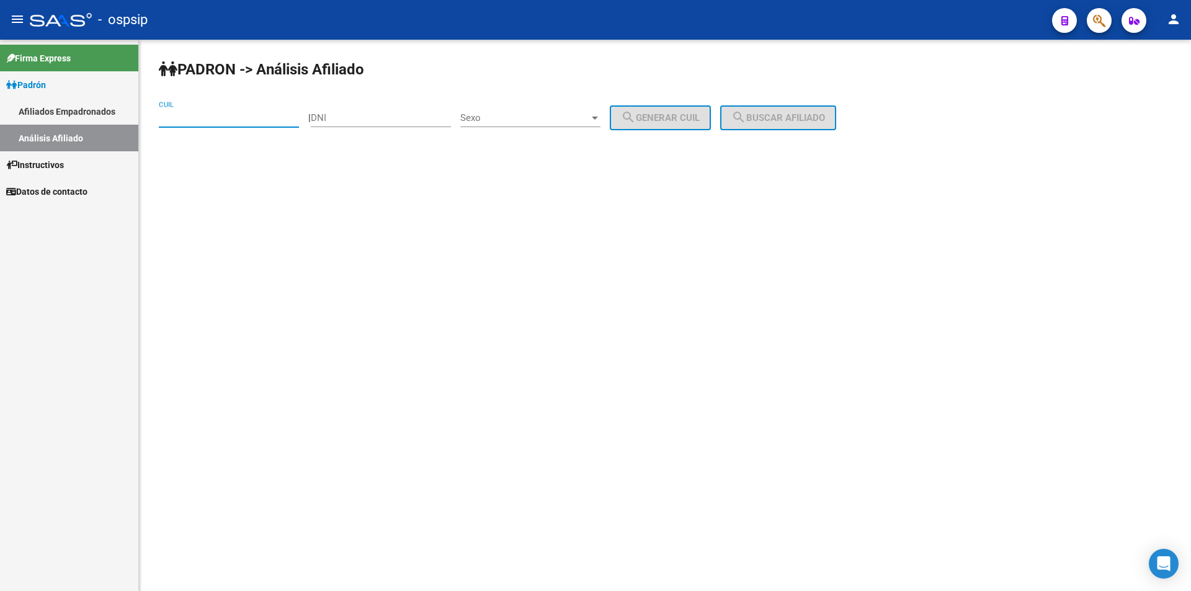
click at [194, 122] on input "CUIL" at bounding box center [229, 117] width 140 height 11
paste input "20-45069561-1"
type input "20-45069561-1"
click at [745, 123] on button "search Buscar afiliado" at bounding box center [778, 117] width 116 height 25
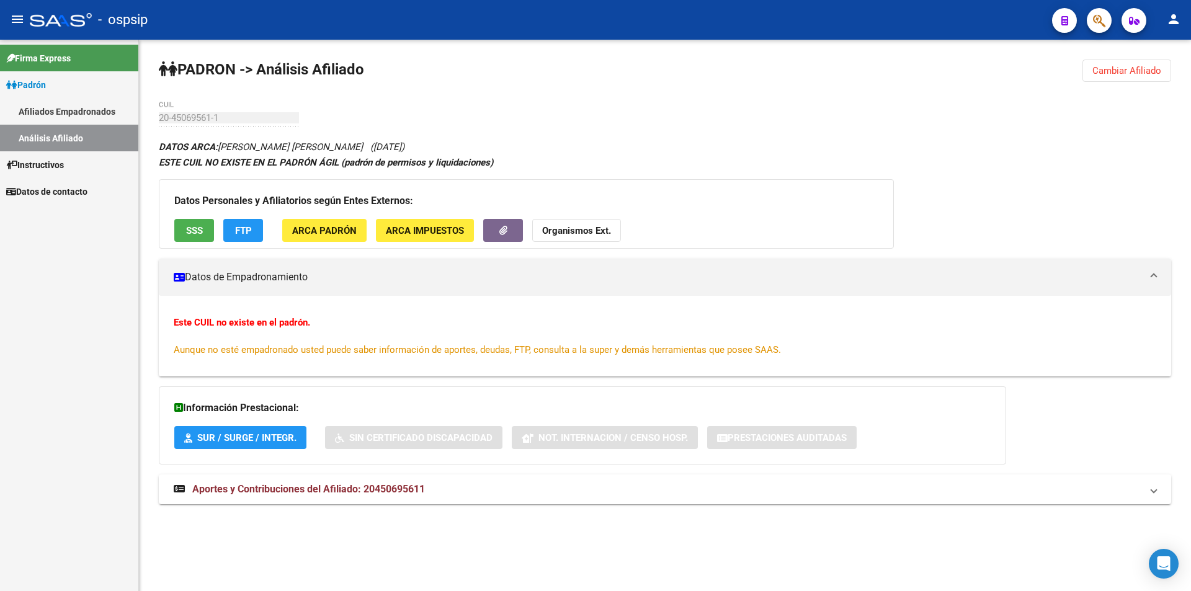
click at [195, 226] on span "SSS" at bounding box center [194, 230] width 17 height 11
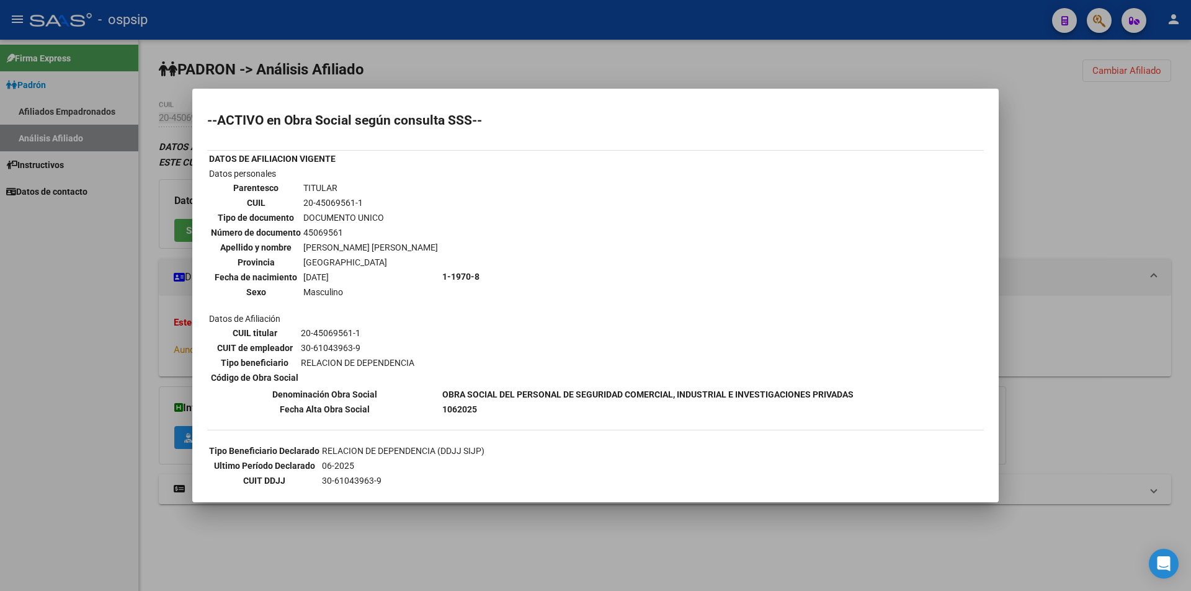
click at [274, 40] on div at bounding box center [595, 295] width 1191 height 591
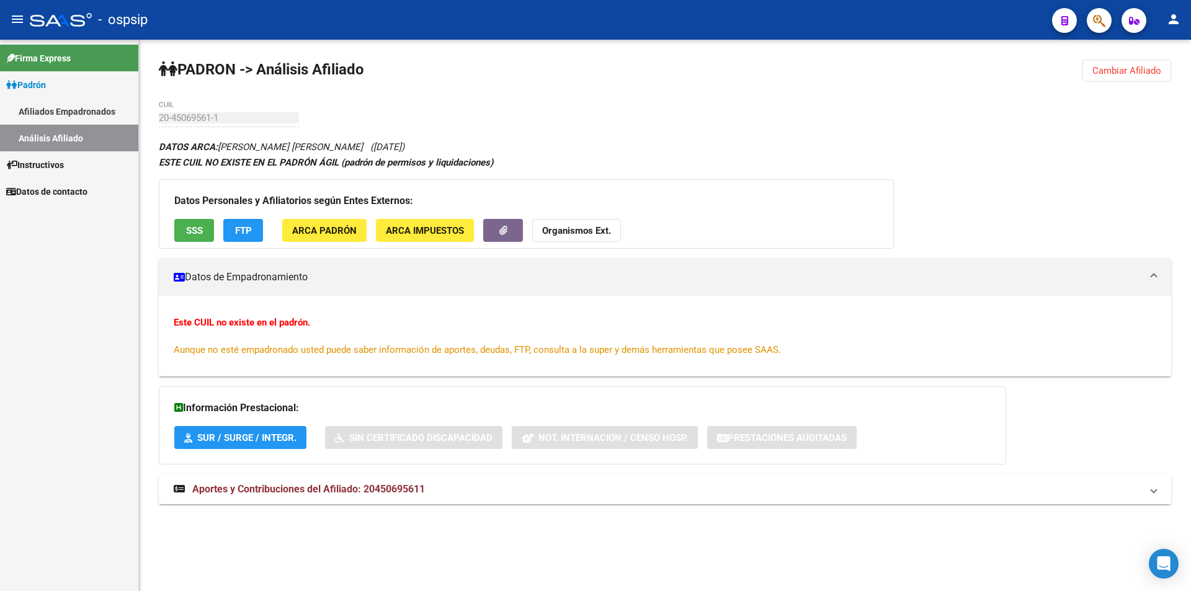
click at [61, 130] on link "Análisis Afiliado" at bounding box center [69, 138] width 138 height 27
click at [68, 107] on link "Afiliados Empadronados" at bounding box center [69, 111] width 138 height 27
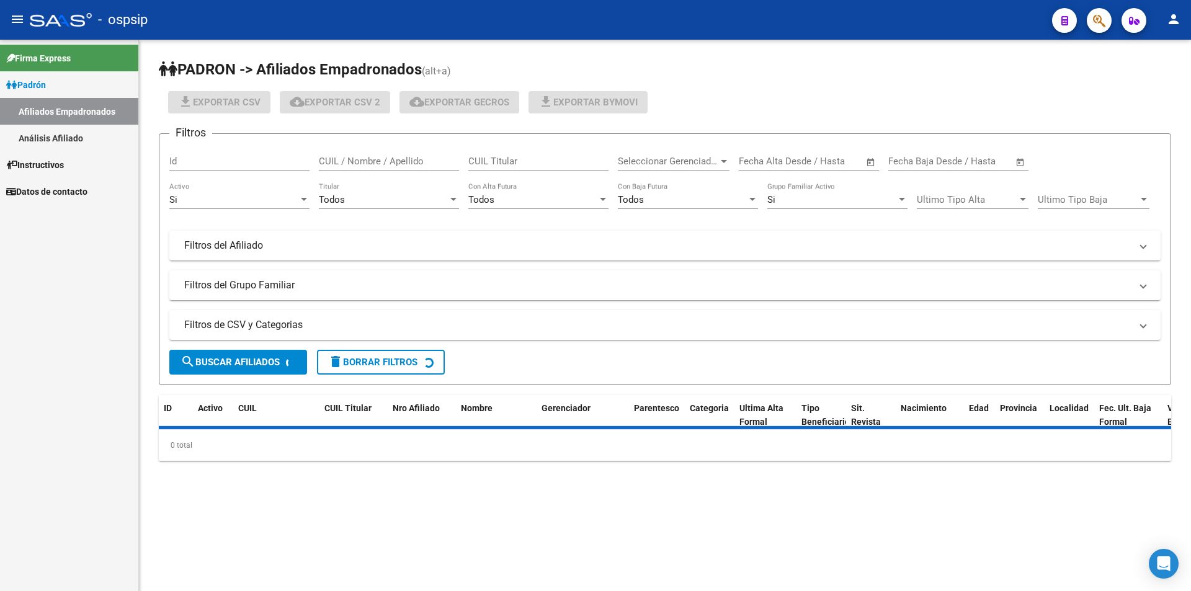
click at [86, 132] on link "Análisis Afiliado" at bounding box center [69, 138] width 138 height 27
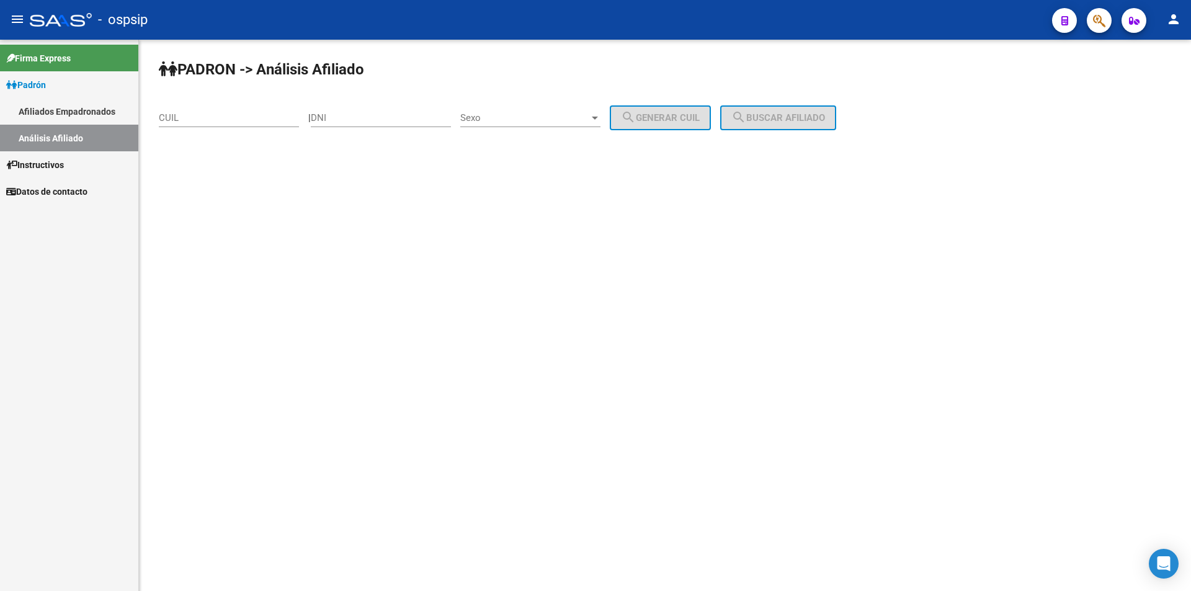
click at [385, 111] on div "DNI" at bounding box center [381, 114] width 140 height 27
click at [373, 126] on div "DNI" at bounding box center [381, 114] width 140 height 27
paste input "38014498"
type input "38014498"
click at [515, 110] on div "Sexo Sexo" at bounding box center [530, 114] width 140 height 27
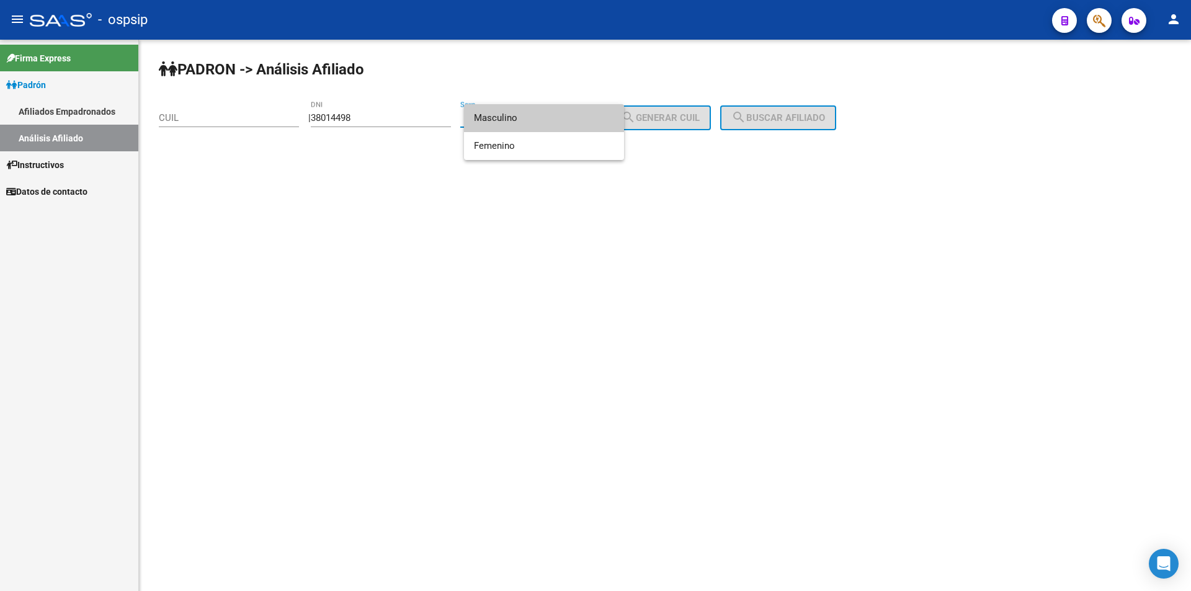
click at [503, 122] on span "Masculino" at bounding box center [544, 118] width 140 height 28
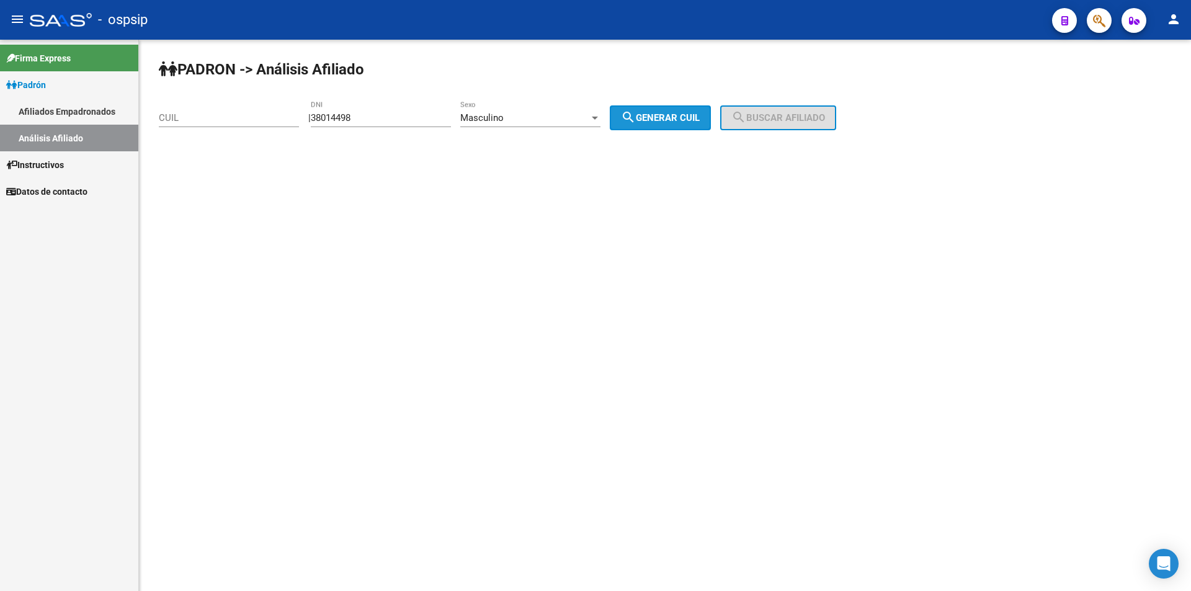
click at [671, 119] on span "search Generar CUIL" at bounding box center [660, 117] width 79 height 11
type input "20-38014498-1"
click at [746, 114] on mat-icon "search" at bounding box center [738, 117] width 15 height 15
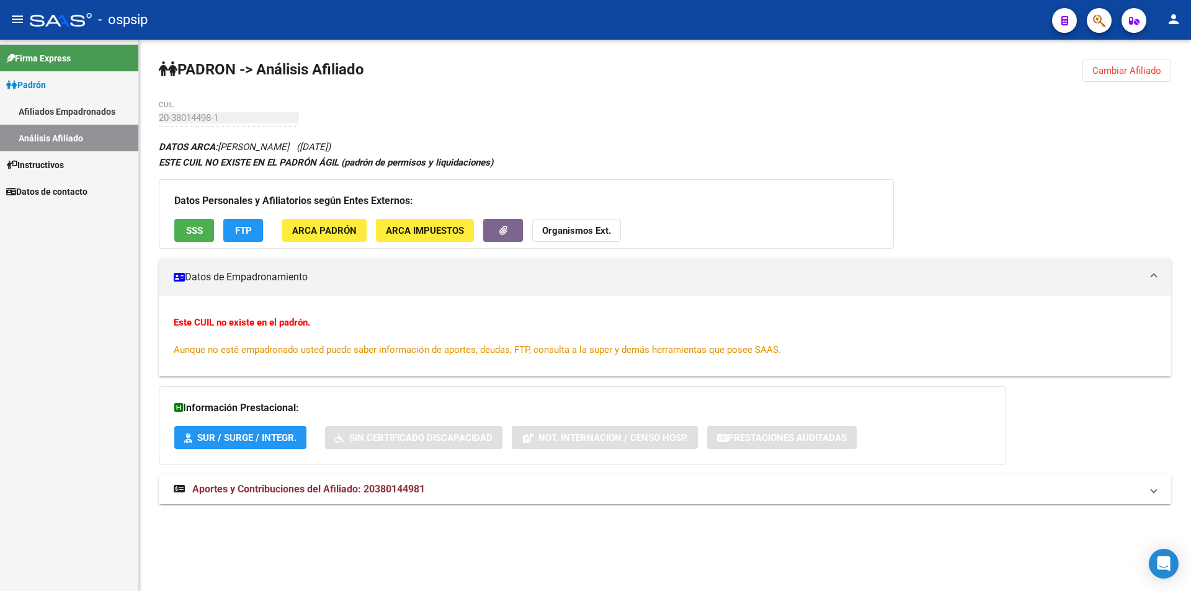
click at [190, 228] on span "SSS" at bounding box center [194, 230] width 17 height 11
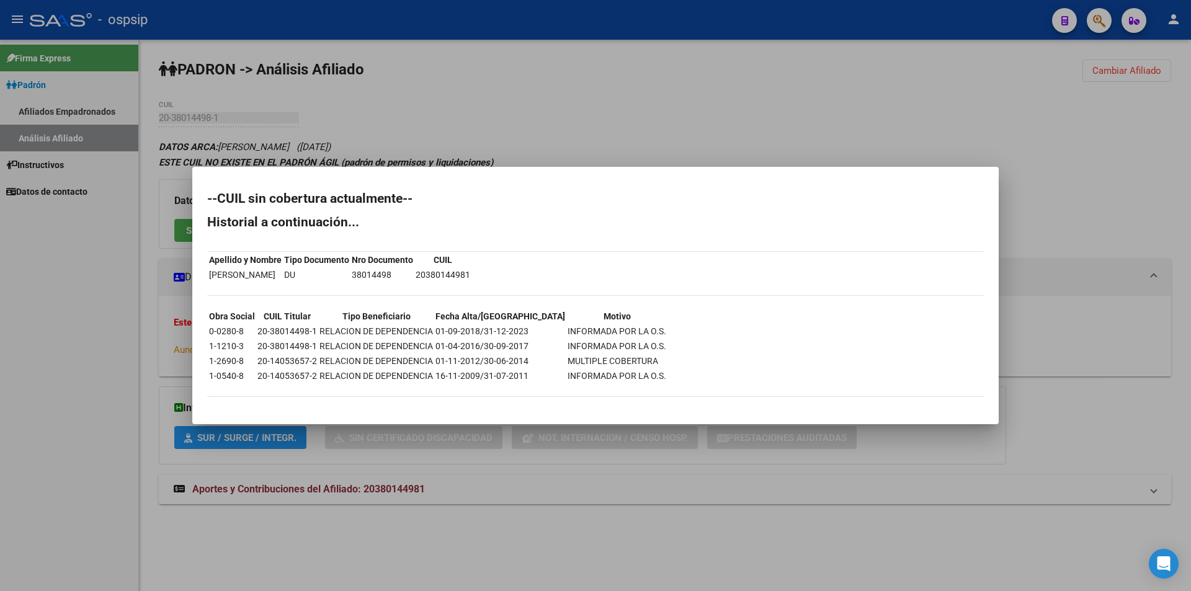
drag, startPoint x: 540, startPoint y: 147, endPoint x: 553, endPoint y: 127, distance: 23.7
click at [541, 146] on div at bounding box center [595, 295] width 1191 height 591
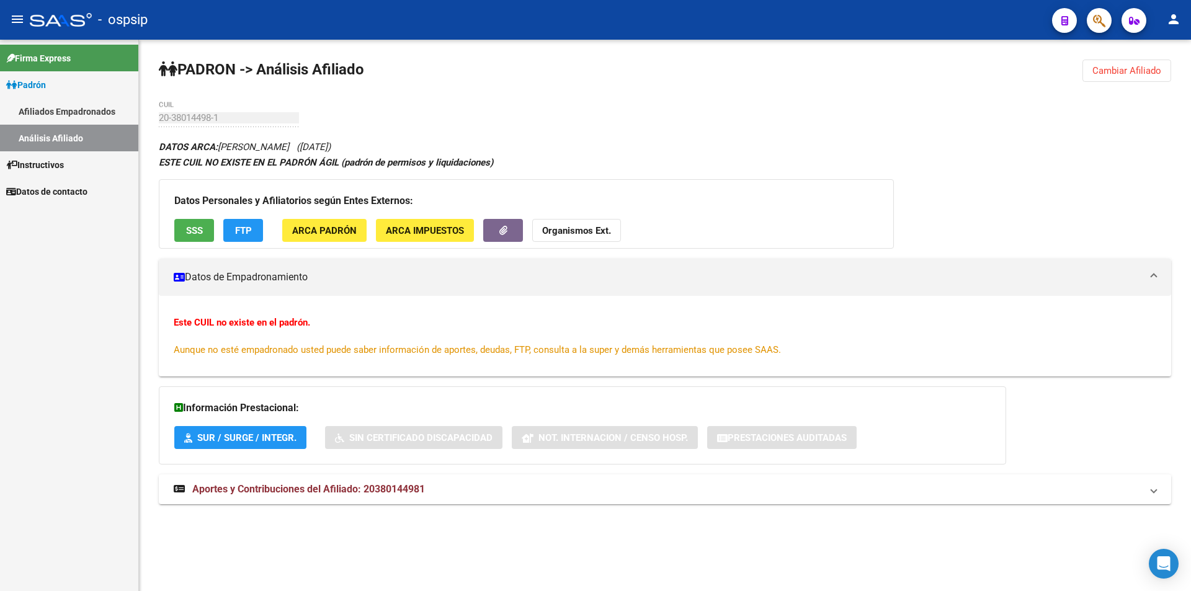
click at [63, 137] on link "Análisis Afiliado" at bounding box center [69, 138] width 138 height 27
click at [45, 102] on link "Afiliados Empadronados" at bounding box center [69, 111] width 138 height 27
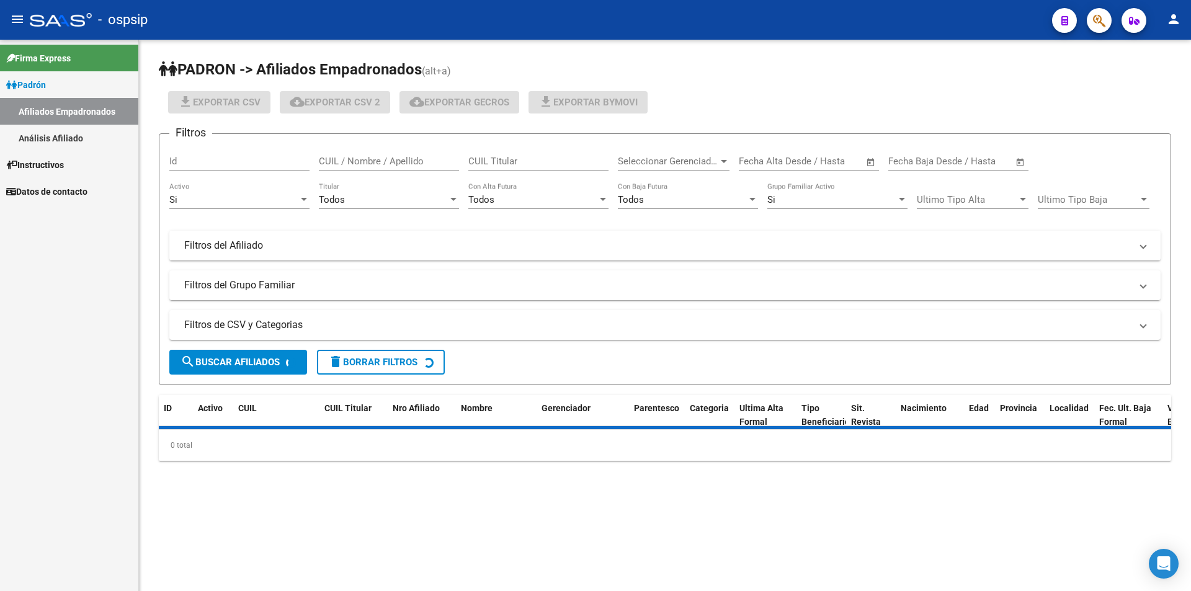
click at [44, 132] on link "Análisis Afiliado" at bounding box center [69, 138] width 138 height 27
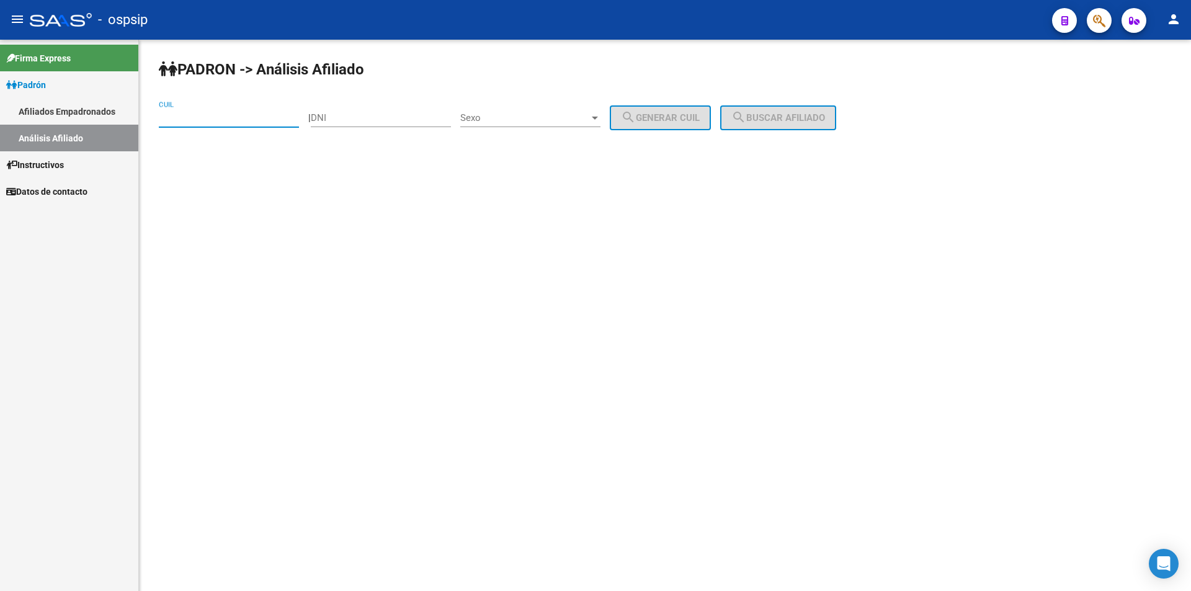
click at [261, 120] on input "CUIL" at bounding box center [229, 117] width 140 height 11
paste input "20-42592709-5"
type input "20-42592709-5"
click at [799, 114] on span "search Buscar afiliado" at bounding box center [778, 117] width 94 height 11
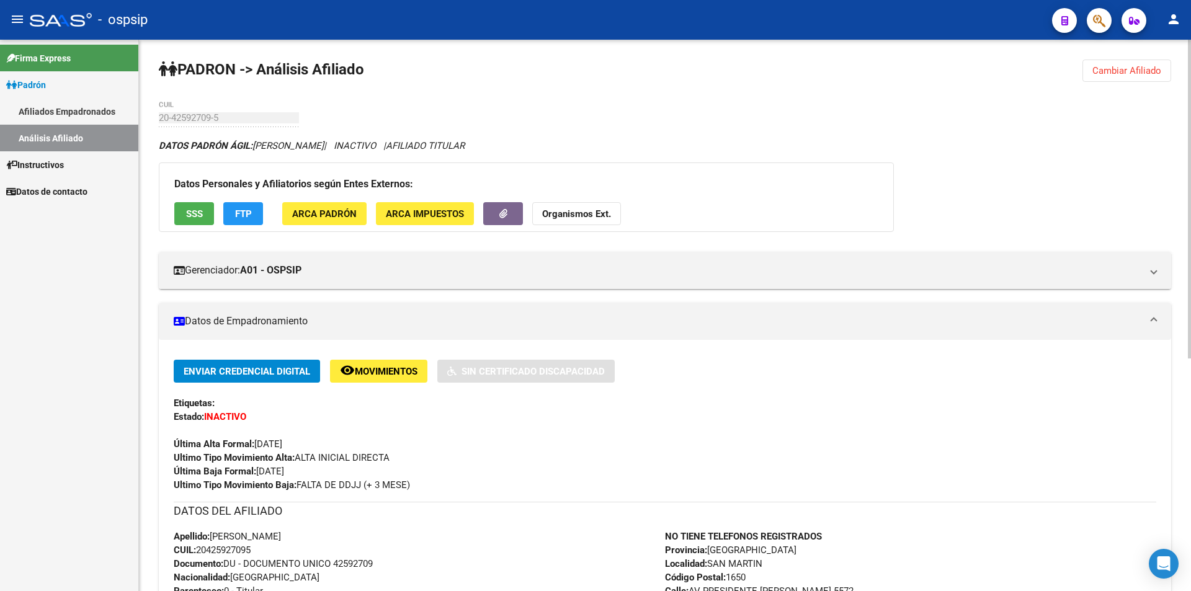
click at [200, 206] on button "SSS" at bounding box center [194, 213] width 40 height 23
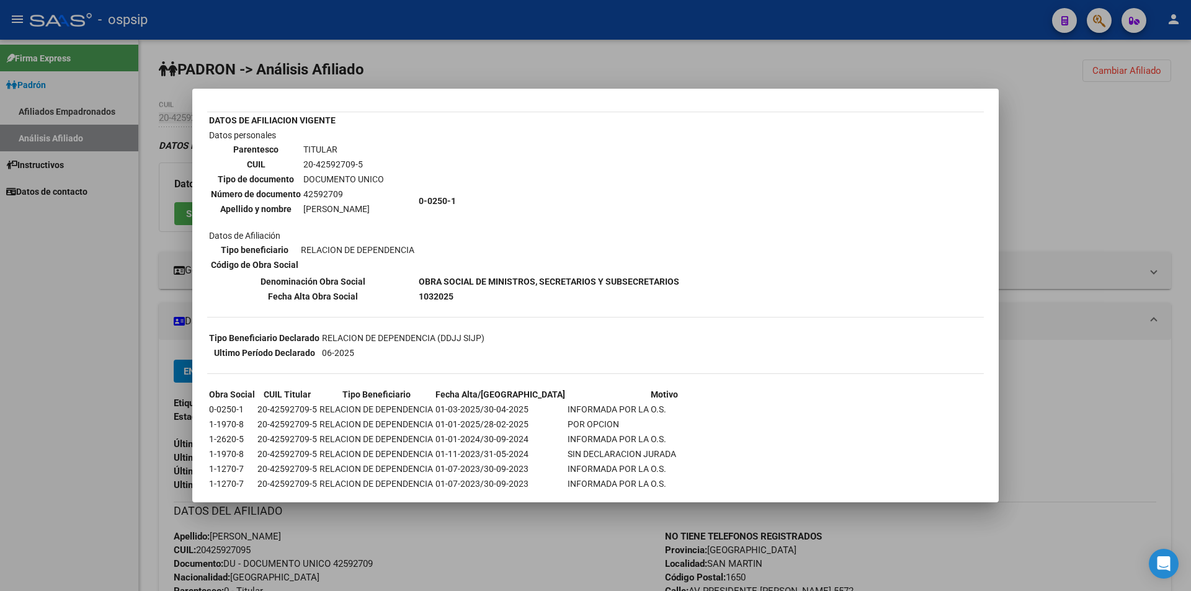
scroll to position [62, 0]
click at [461, 70] on div at bounding box center [595, 295] width 1191 height 591
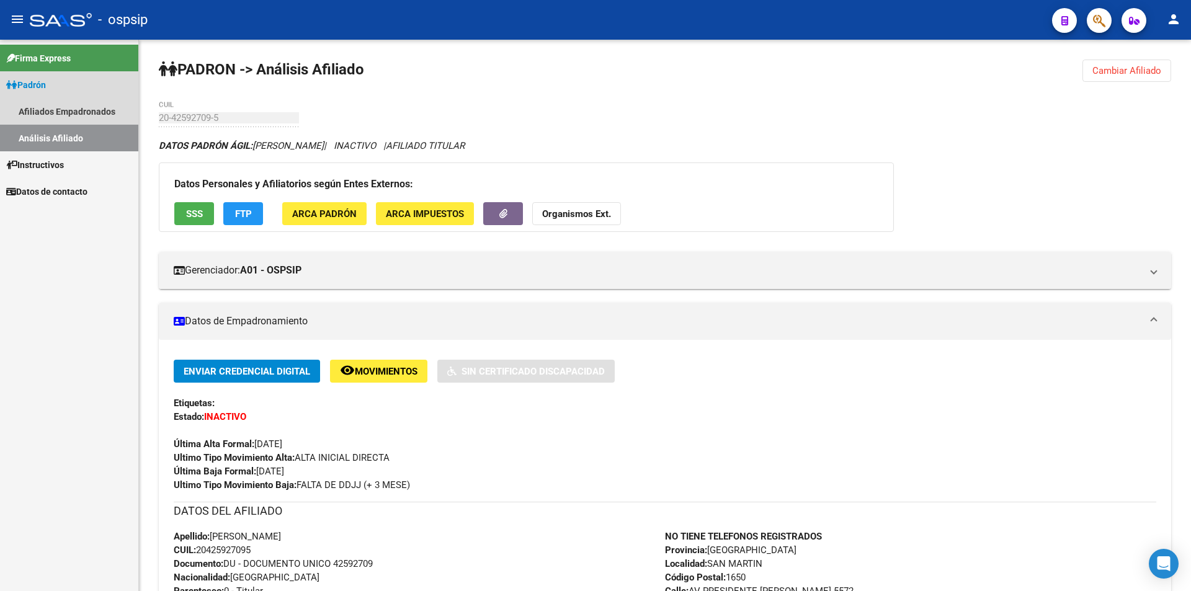
click at [73, 142] on link "Análisis Afiliado" at bounding box center [69, 138] width 138 height 27
click at [73, 139] on link "Análisis Afiliado" at bounding box center [69, 138] width 138 height 27
click at [51, 161] on span "Instructivos" at bounding box center [35, 165] width 58 height 14
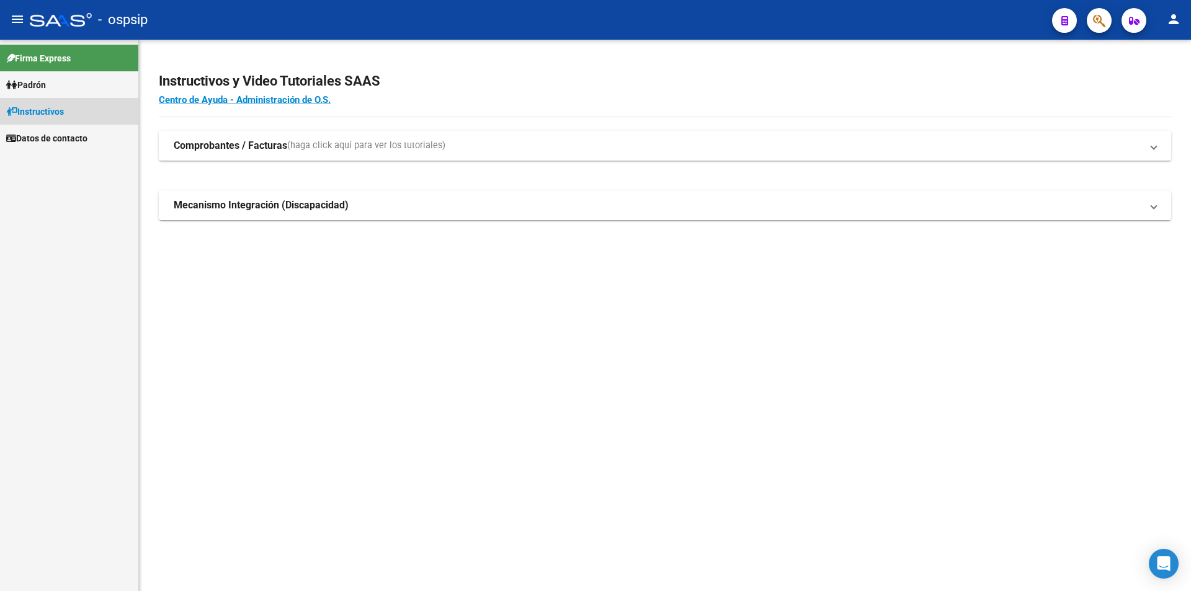
click at [51, 118] on span "Instructivos" at bounding box center [35, 112] width 58 height 14
click at [68, 104] on link "Instructivos" at bounding box center [69, 111] width 138 height 27
click at [51, 87] on link "Padrón" at bounding box center [69, 84] width 138 height 27
click at [79, 117] on link "Afiliados Empadronados" at bounding box center [69, 111] width 138 height 27
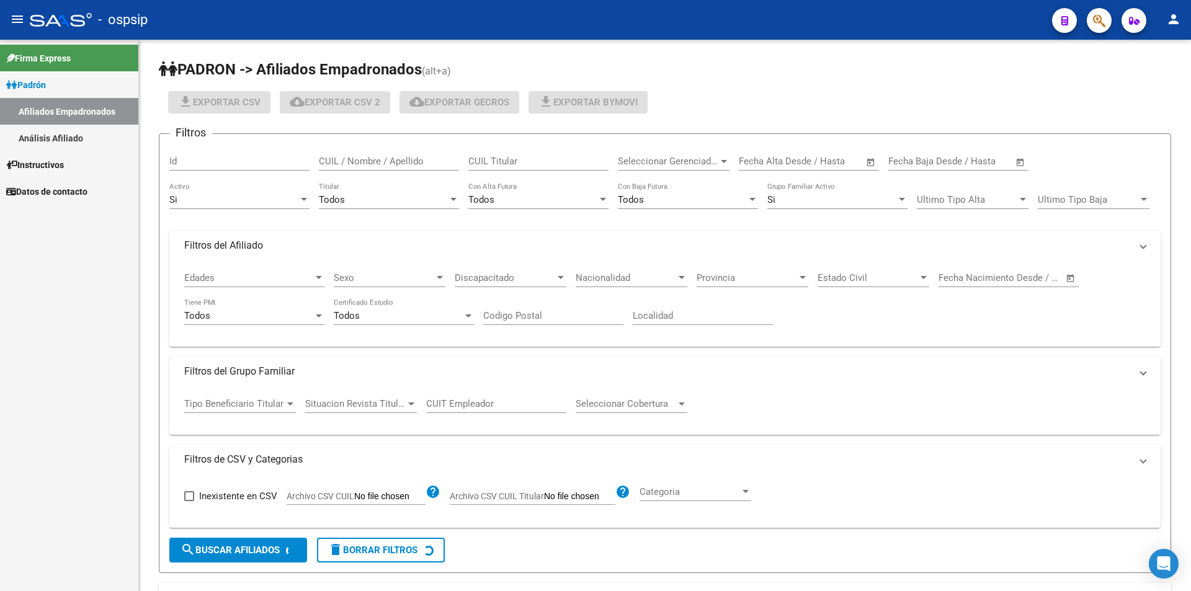
click at [60, 133] on link "Análisis Afiliado" at bounding box center [69, 138] width 138 height 27
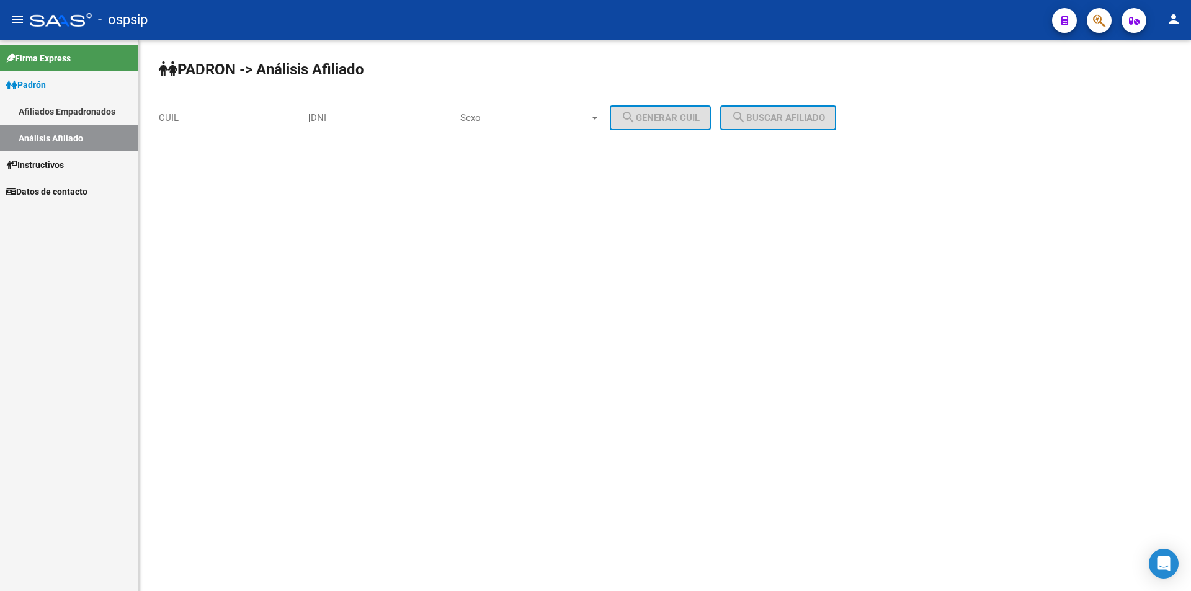
click at [221, 109] on div "CUIL" at bounding box center [229, 114] width 140 height 27
paste input "23-30016782-9"
type input "23-30016782-9"
click at [820, 117] on span "search Buscar afiliado" at bounding box center [778, 117] width 94 height 11
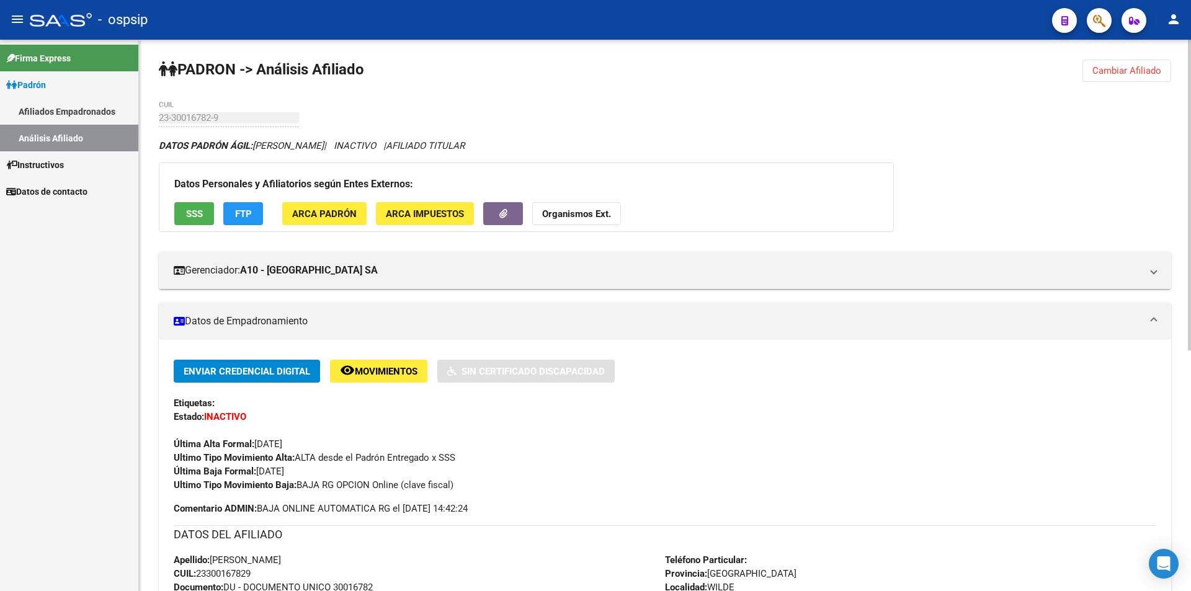
click at [197, 216] on span "SSS" at bounding box center [194, 213] width 17 height 11
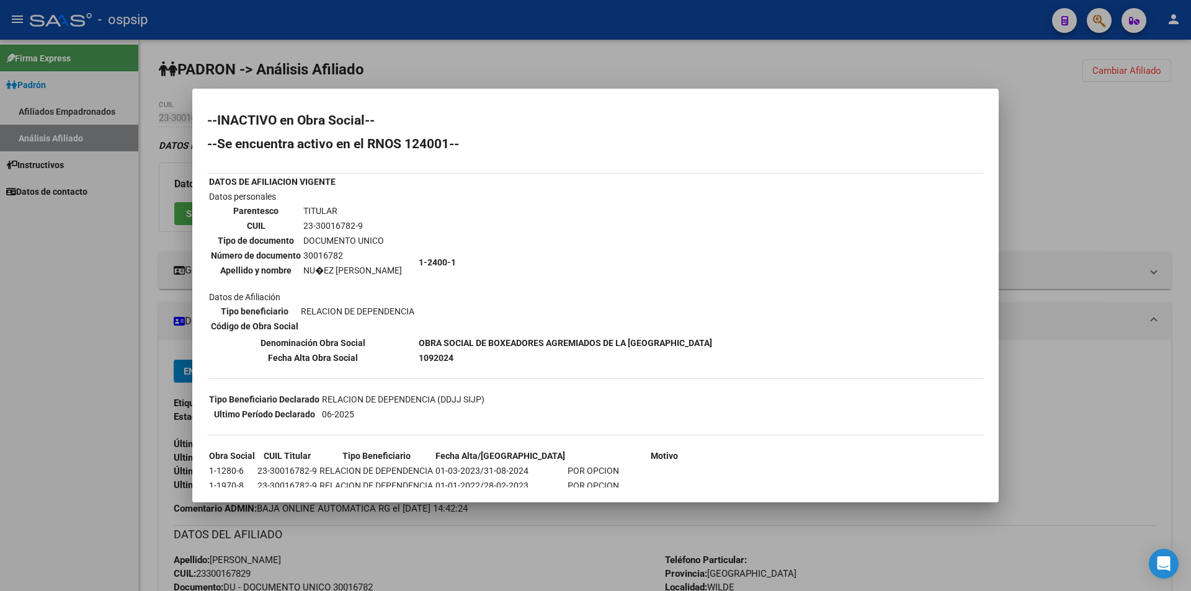
click at [366, 60] on div at bounding box center [595, 295] width 1191 height 591
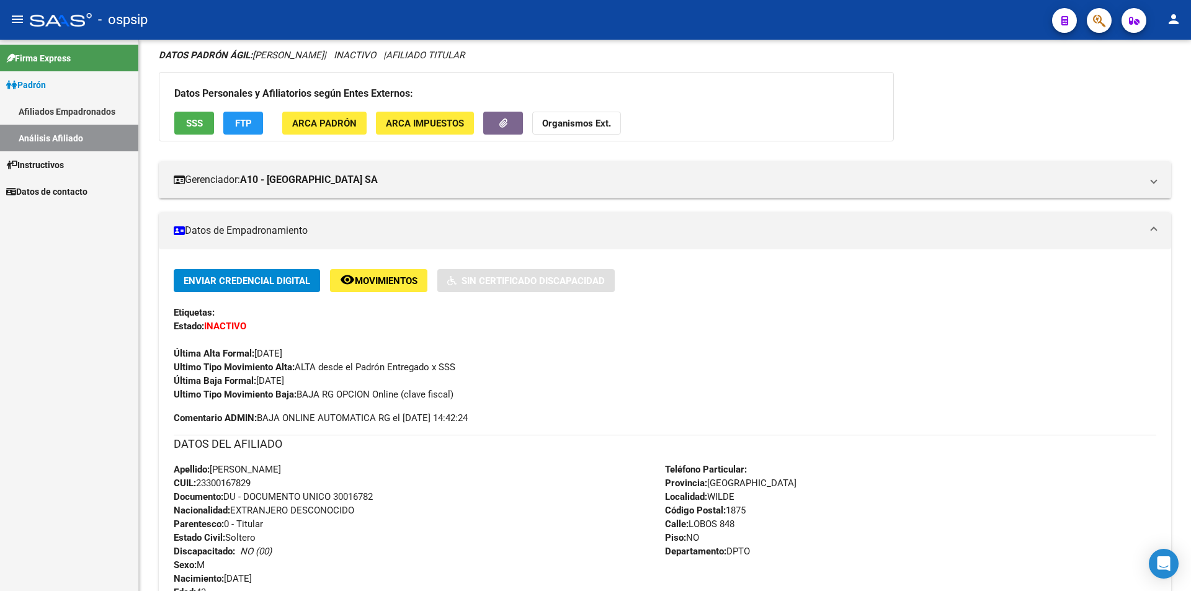
scroll to position [54, 0]
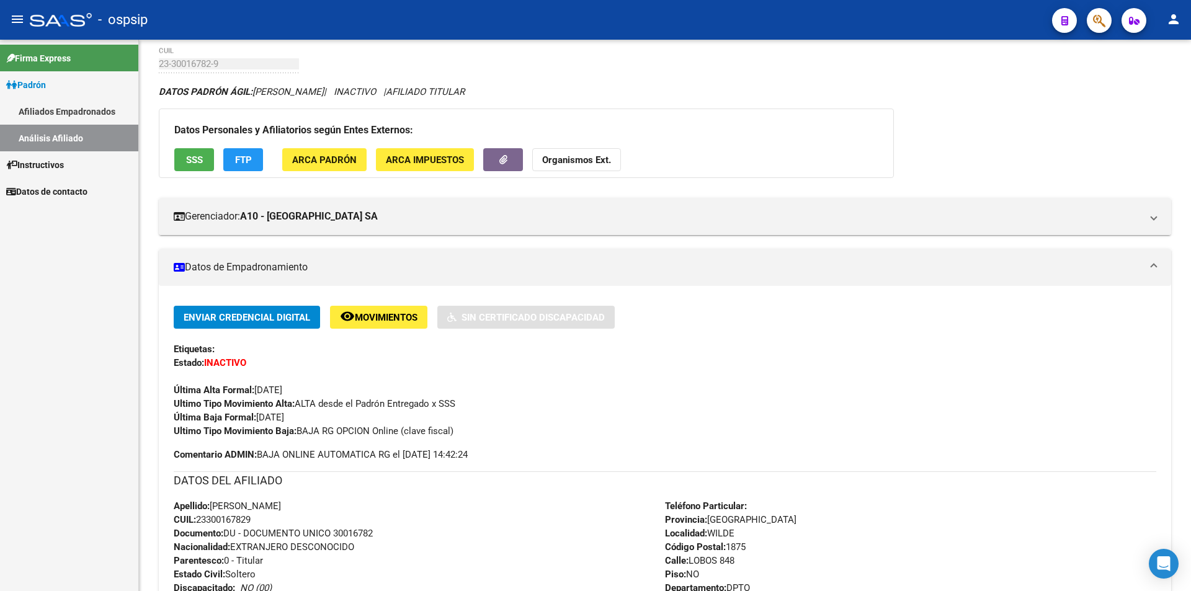
click at [57, 111] on link "Afiliados Empadronados" at bounding box center [69, 111] width 138 height 27
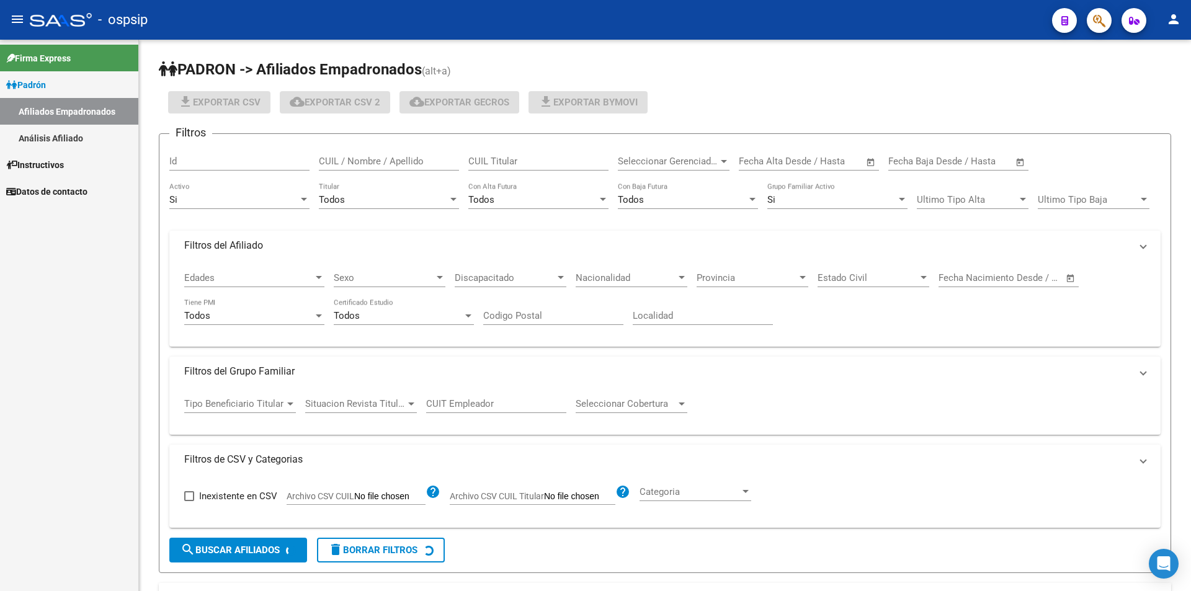
click at [59, 140] on link "Análisis Afiliado" at bounding box center [69, 138] width 138 height 27
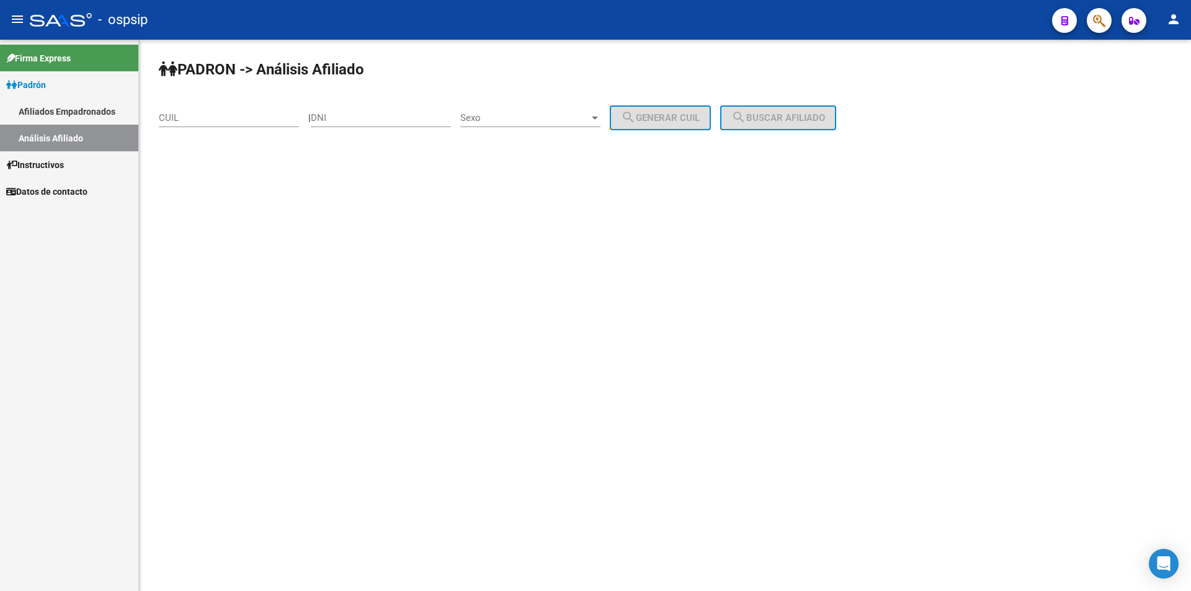
click at [181, 115] on input "CUIL" at bounding box center [229, 117] width 140 height 11
paste input "65-6"
type input "65-6"
drag, startPoint x: 195, startPoint y: 114, endPoint x: 43, endPoint y: 105, distance: 152.2
click at [36, 108] on mat-sidenav-container "Firma Express Padrón Afiliados Empadronados Análisis Afiliado Instructivos Dato…" at bounding box center [595, 316] width 1191 height 552
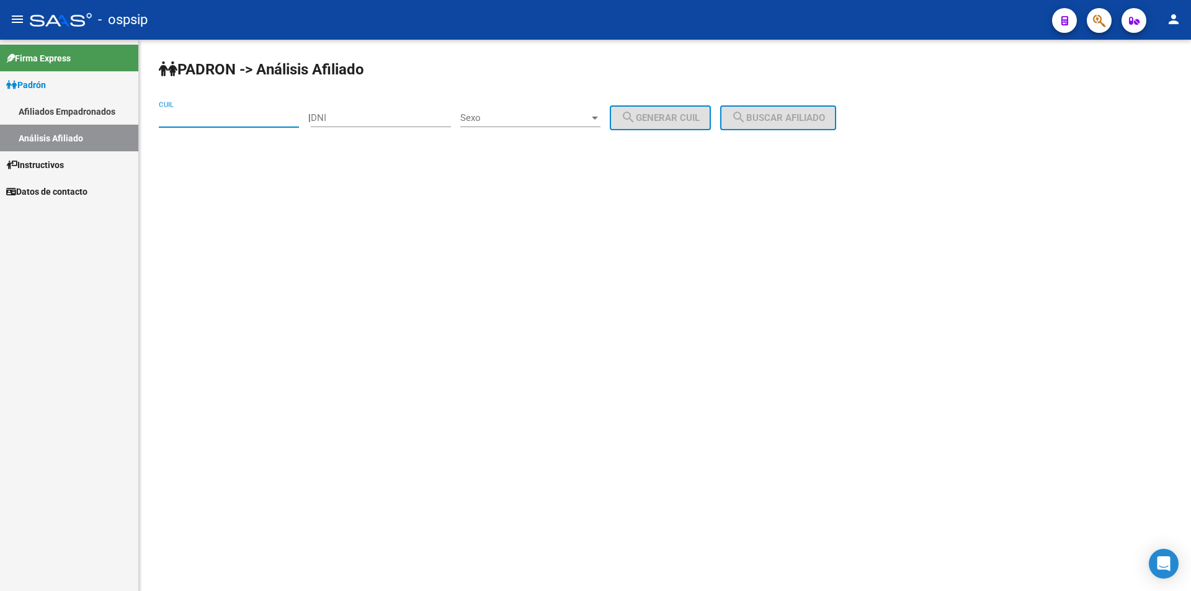
paste input "20-30587647-0"
type input "20-30587647-0"
click at [786, 109] on button "search Buscar afiliado" at bounding box center [778, 117] width 116 height 25
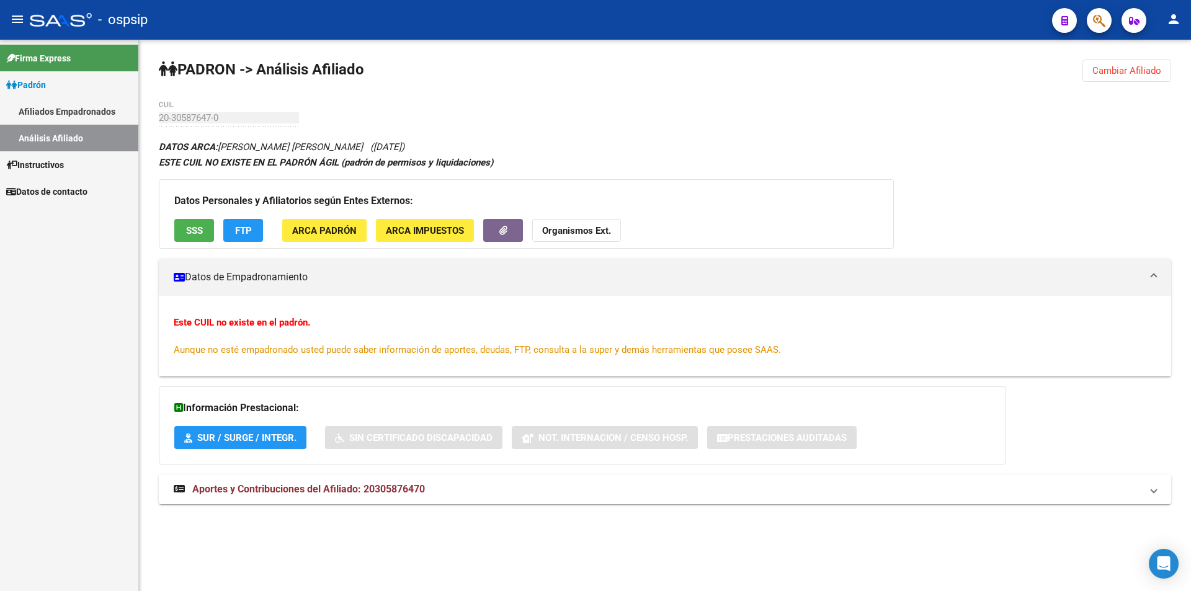
click at [195, 231] on span "SSS" at bounding box center [194, 230] width 17 height 11
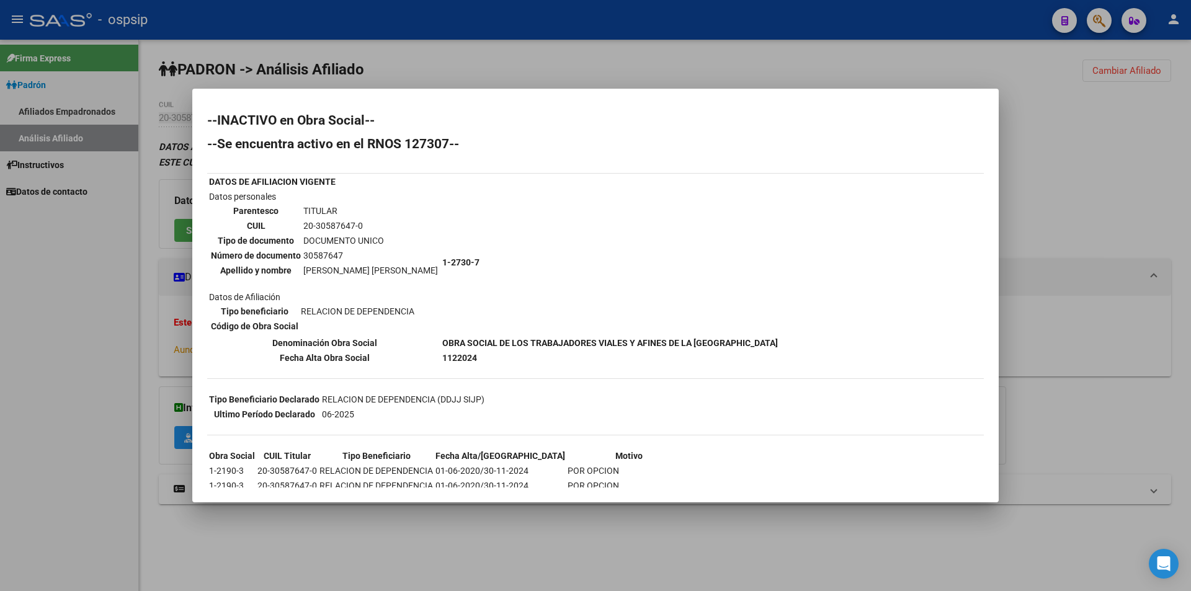
drag, startPoint x: 515, startPoint y: 31, endPoint x: 502, endPoint y: 11, distance: 24.3
click at [514, 30] on div at bounding box center [595, 295] width 1191 height 591
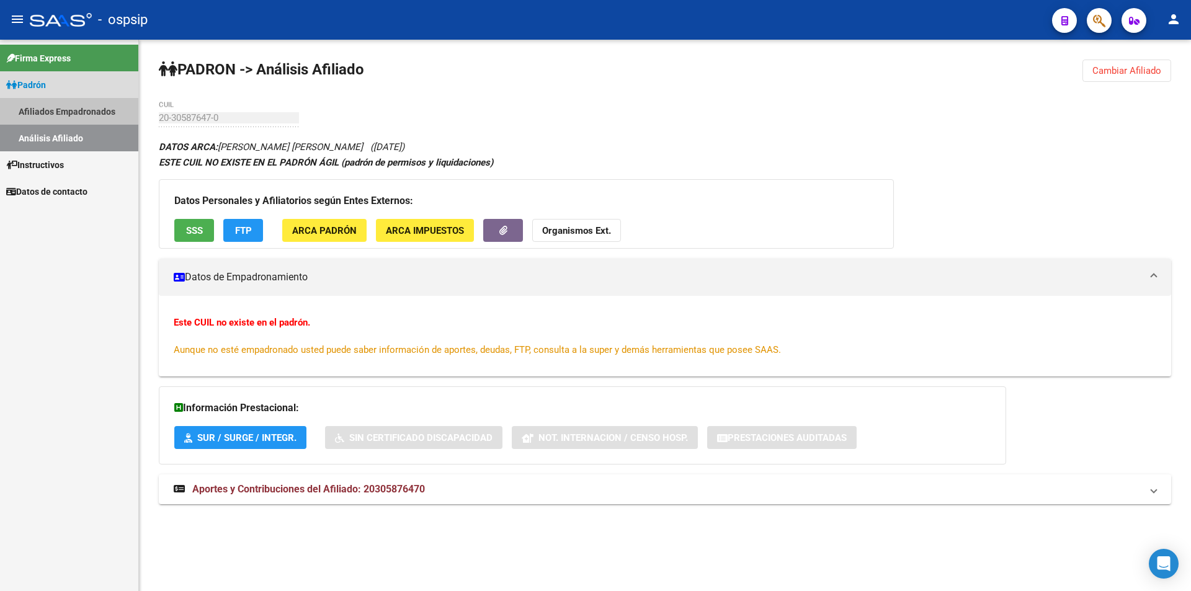
click at [43, 101] on link "Afiliados Empadronados" at bounding box center [69, 111] width 138 height 27
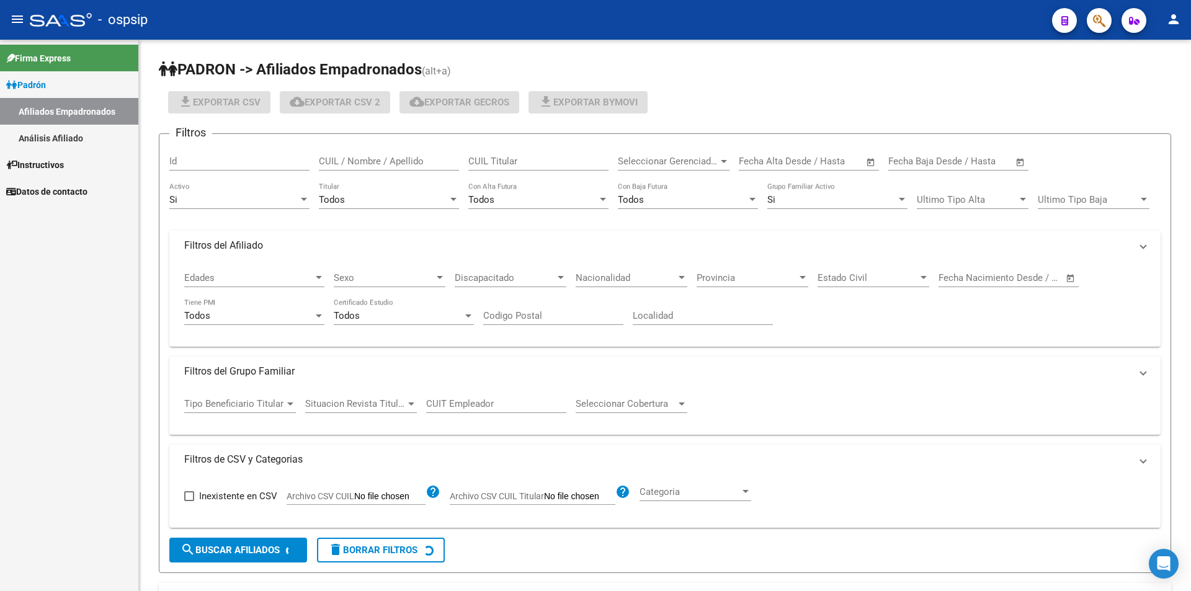
click at [76, 126] on link "Análisis Afiliado" at bounding box center [69, 138] width 138 height 27
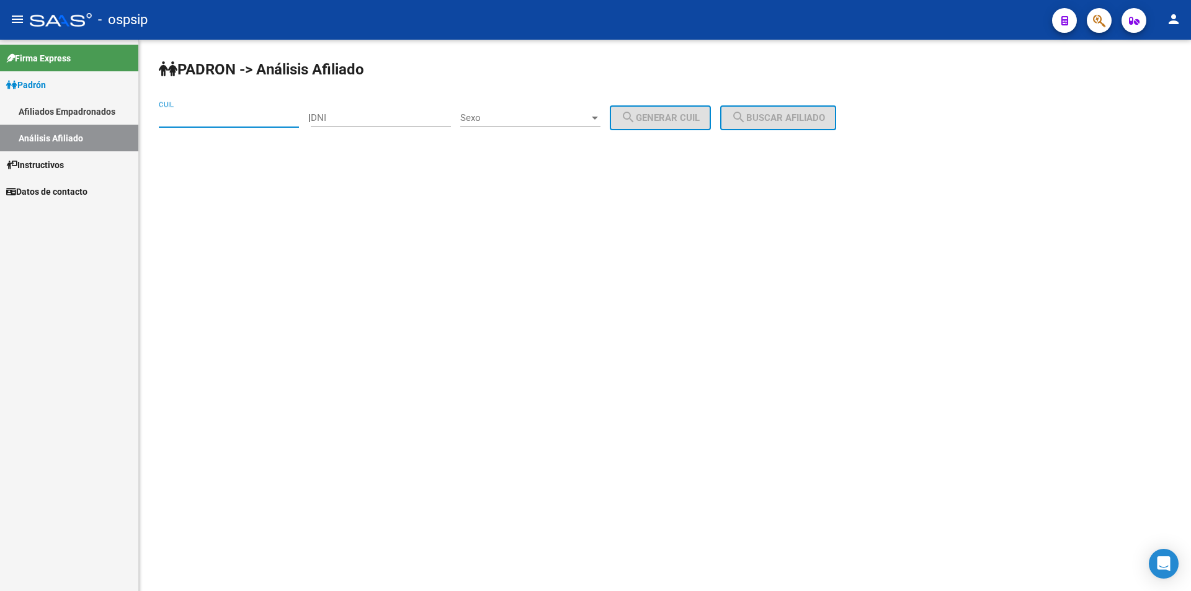
click at [197, 121] on input "CUIL" at bounding box center [229, 117] width 140 height 11
paste input "20-37009505-2"
type input "20-37009505-2"
click at [758, 128] on button "search Buscar afiliado" at bounding box center [778, 117] width 116 height 25
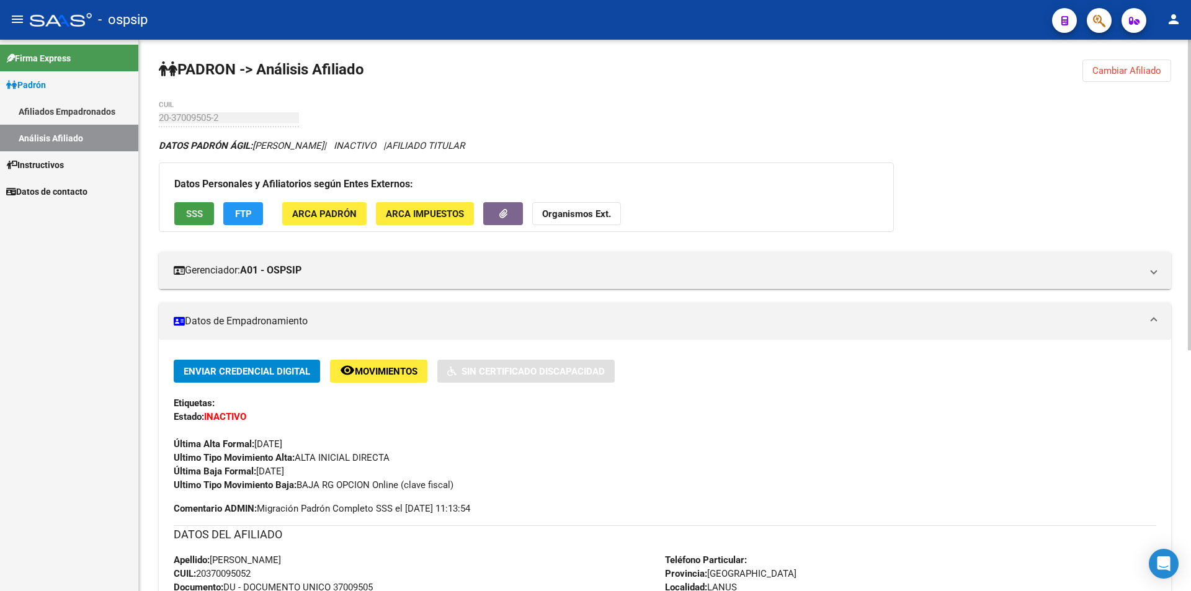
click at [200, 221] on button "SSS" at bounding box center [194, 213] width 40 height 23
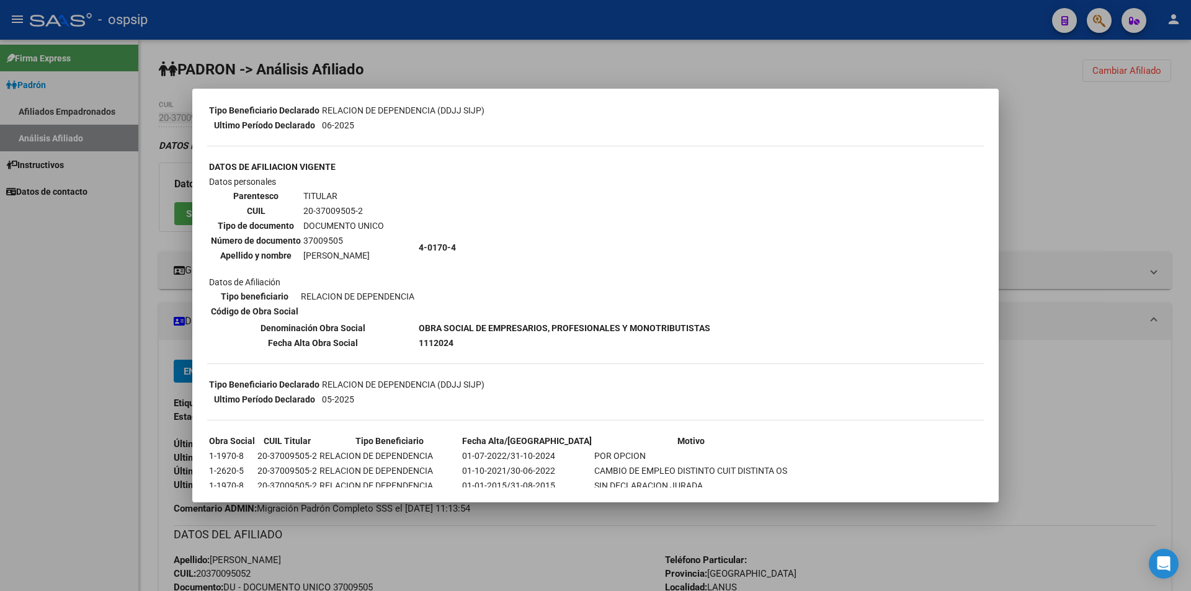
scroll to position [310, 0]
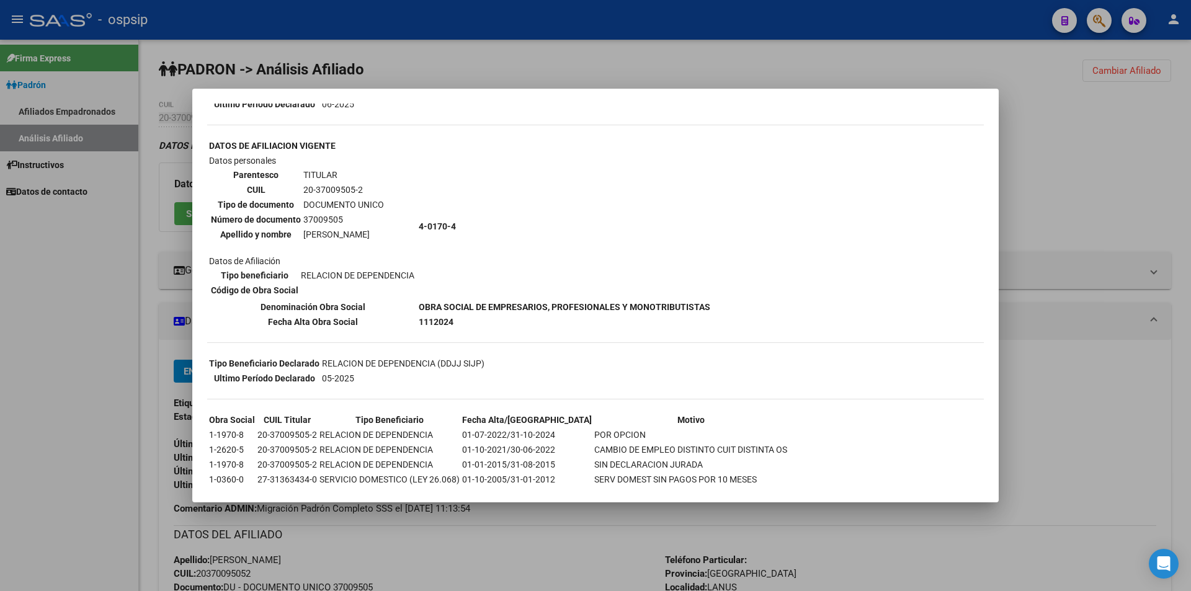
click at [567, 29] on div at bounding box center [595, 295] width 1191 height 591
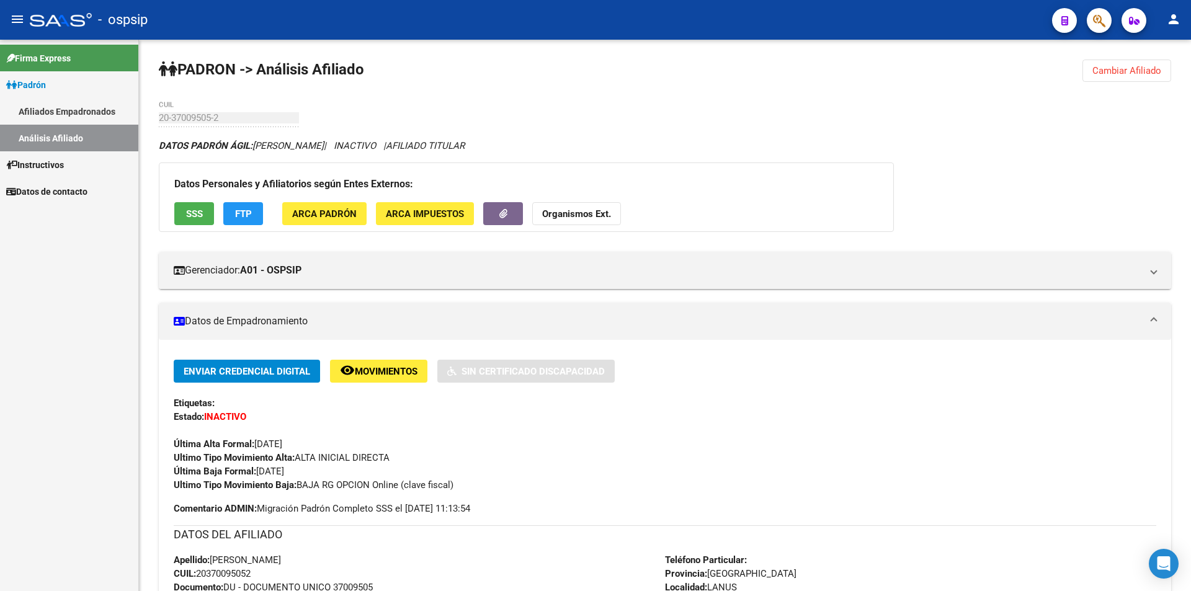
click at [76, 118] on link "Afiliados Empadronados" at bounding box center [69, 111] width 138 height 27
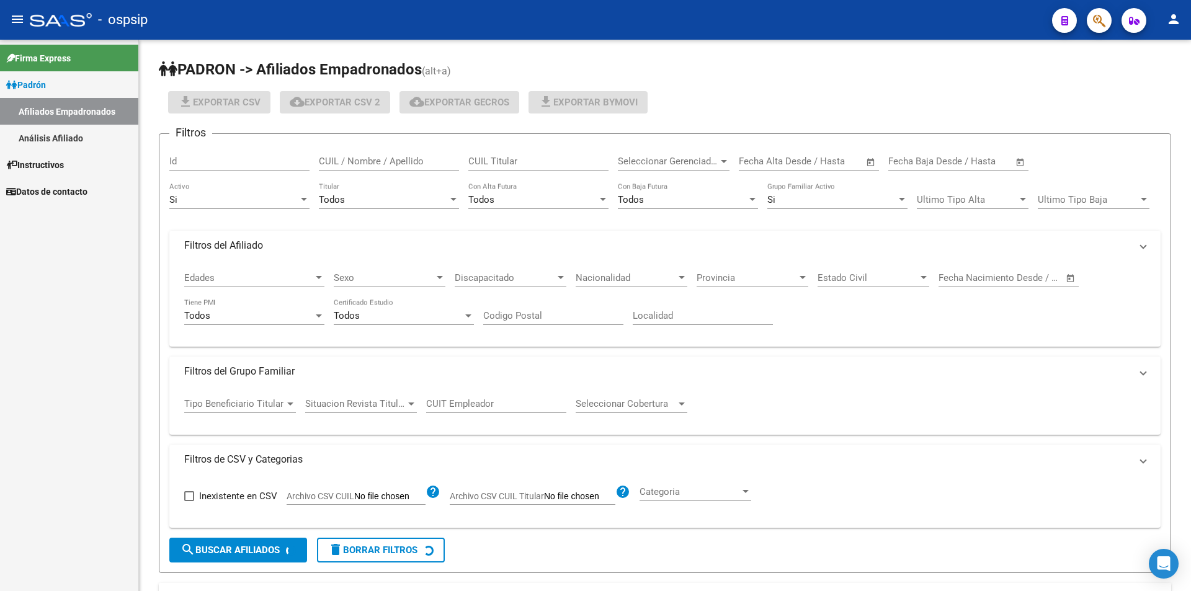
click at [69, 133] on link "Análisis Afiliado" at bounding box center [69, 138] width 138 height 27
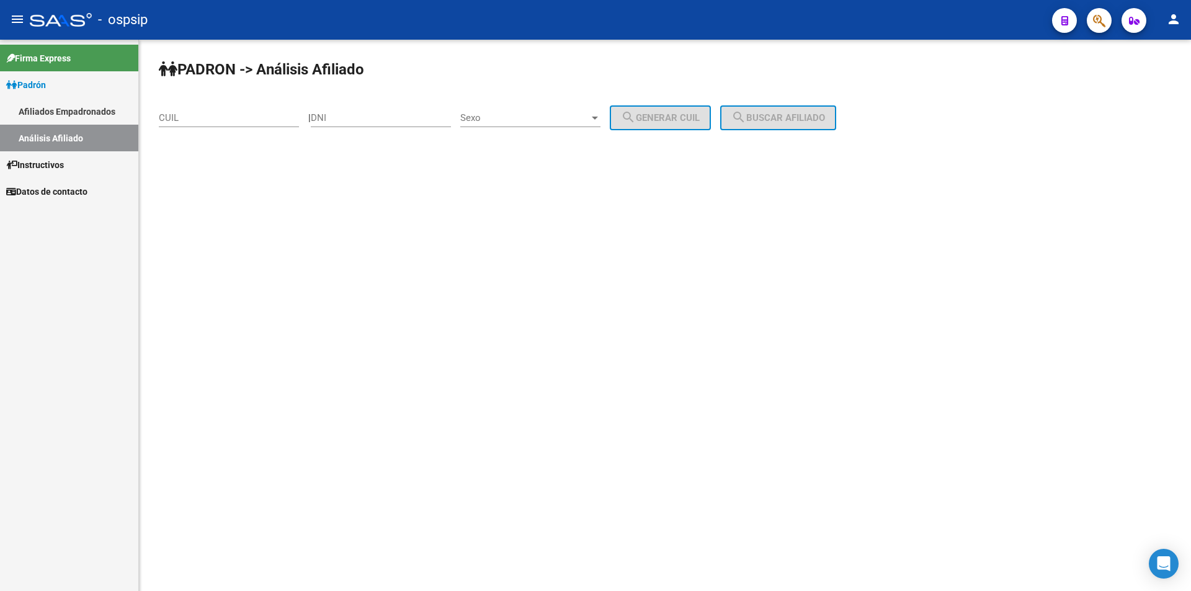
click at [217, 123] on div "CUIL" at bounding box center [229, 114] width 140 height 27
click at [216, 118] on input "CUIL" at bounding box center [229, 117] width 140 height 11
paste input "20-42434801-6"
type input "20-42434801-6"
click at [740, 109] on button "search Buscar afiliado" at bounding box center [778, 117] width 116 height 25
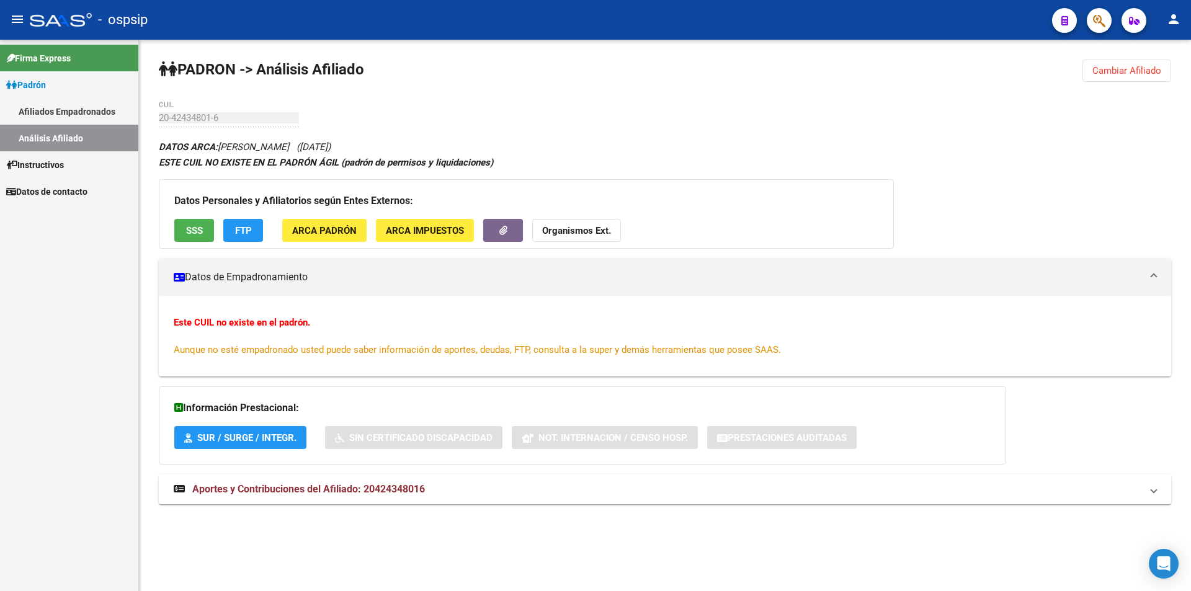
click at [194, 207] on h3 "Datos Personales y Afiliatorios según Entes Externos:" at bounding box center [526, 200] width 704 height 17
click at [198, 233] on span "SSS" at bounding box center [194, 230] width 17 height 11
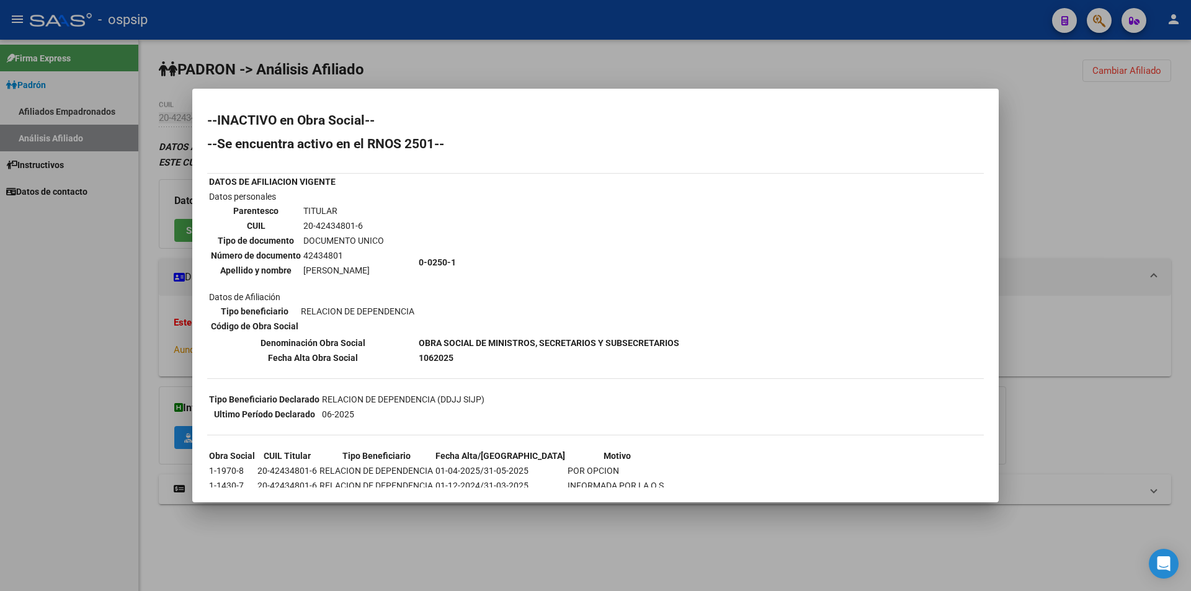
scroll to position [32, 0]
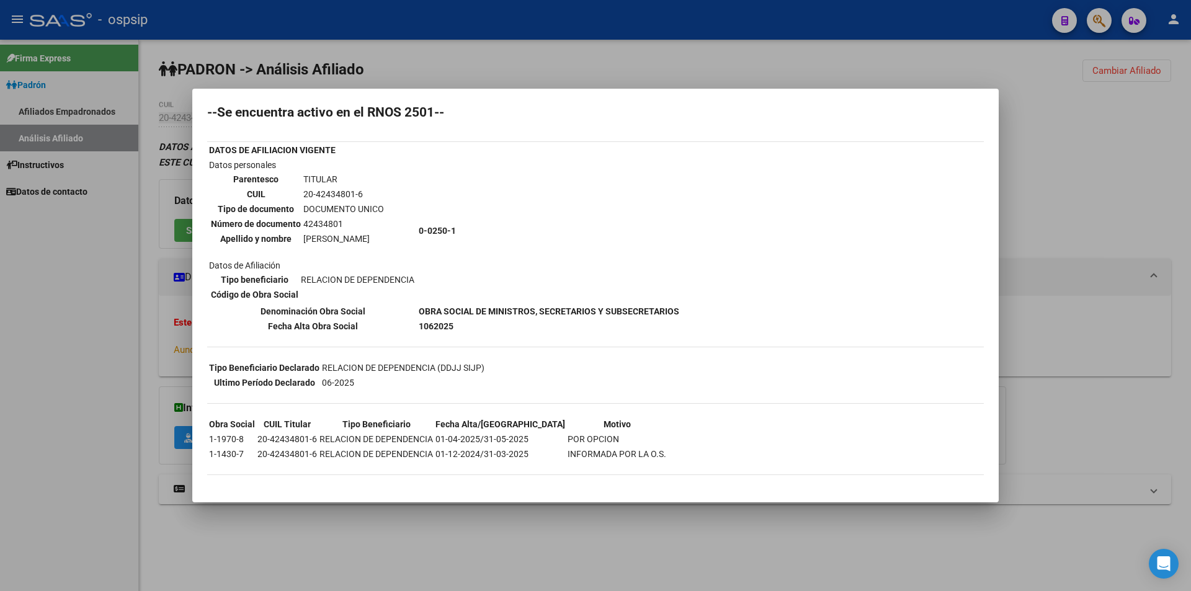
click at [79, 99] on div at bounding box center [595, 295] width 1191 height 591
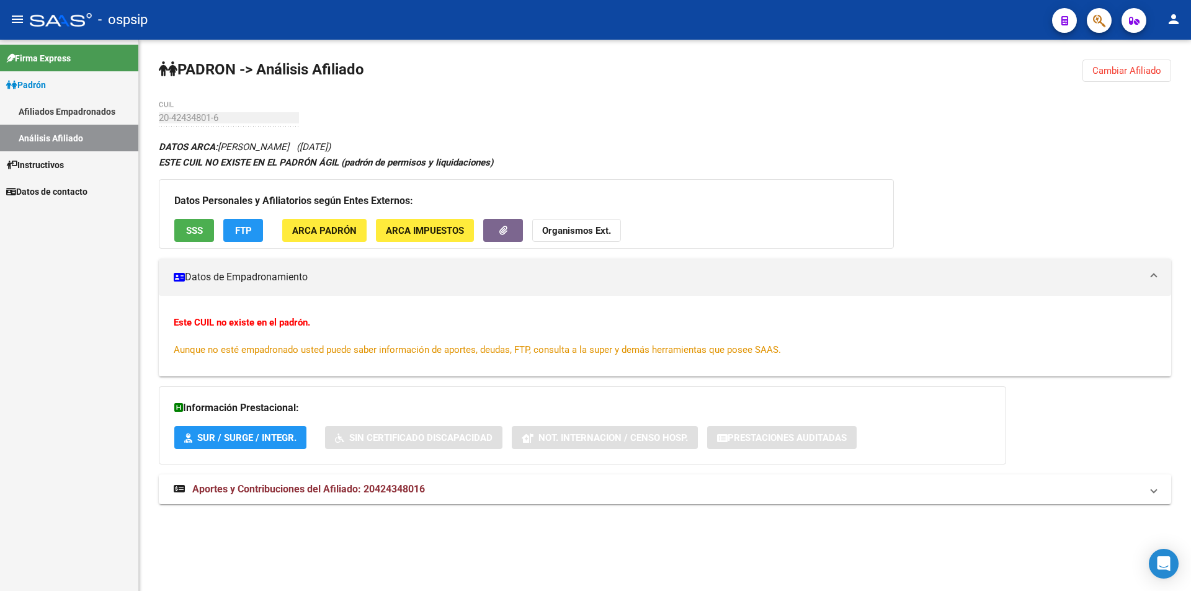
click at [60, 136] on link "Análisis Afiliado" at bounding box center [69, 138] width 138 height 27
click at [63, 133] on link "Análisis Afiliado" at bounding box center [69, 138] width 138 height 27
click at [70, 105] on link "Afiliados Empadronados" at bounding box center [69, 111] width 138 height 27
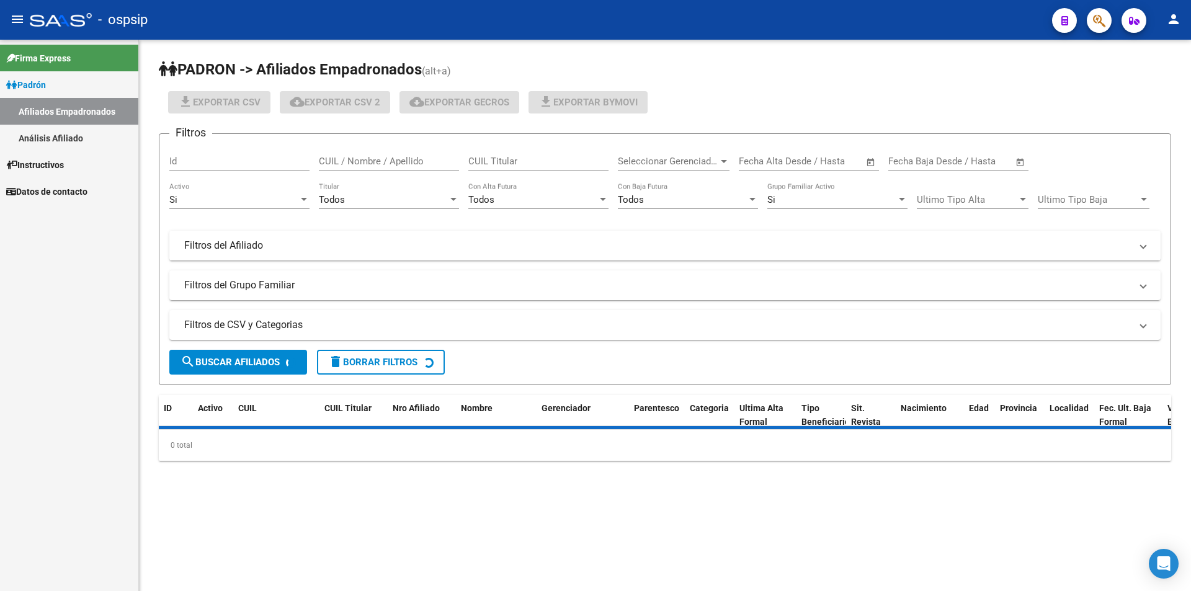
click at [86, 137] on link "Análisis Afiliado" at bounding box center [69, 138] width 138 height 27
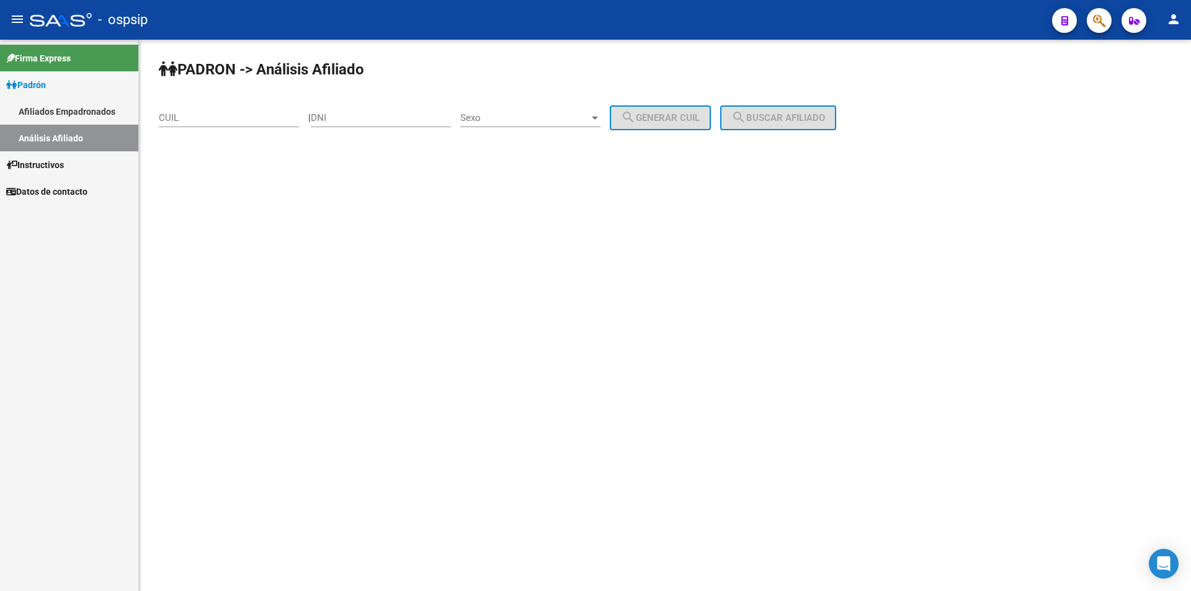
click at [378, 125] on div "DNI" at bounding box center [381, 114] width 140 height 27
click at [378, 120] on input "DNI" at bounding box center [381, 117] width 140 height 11
paste input "38.845070"
type input "38.845070"
click at [508, 109] on div "Sexo Sexo" at bounding box center [530, 114] width 140 height 27
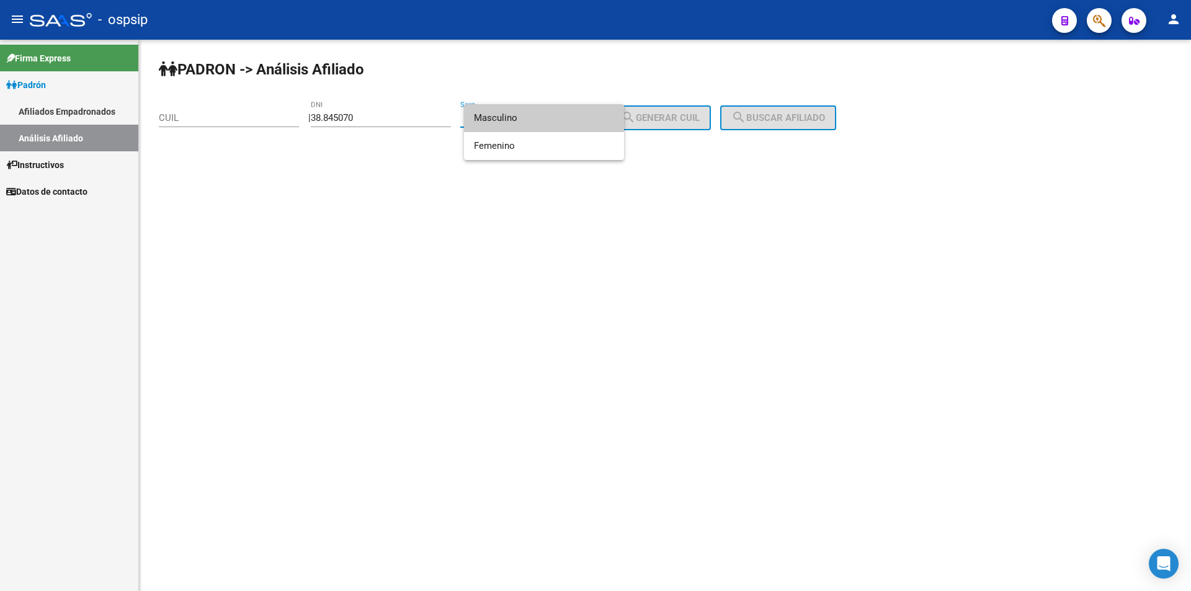
click at [519, 118] on span "Masculino" at bounding box center [544, 118] width 140 height 28
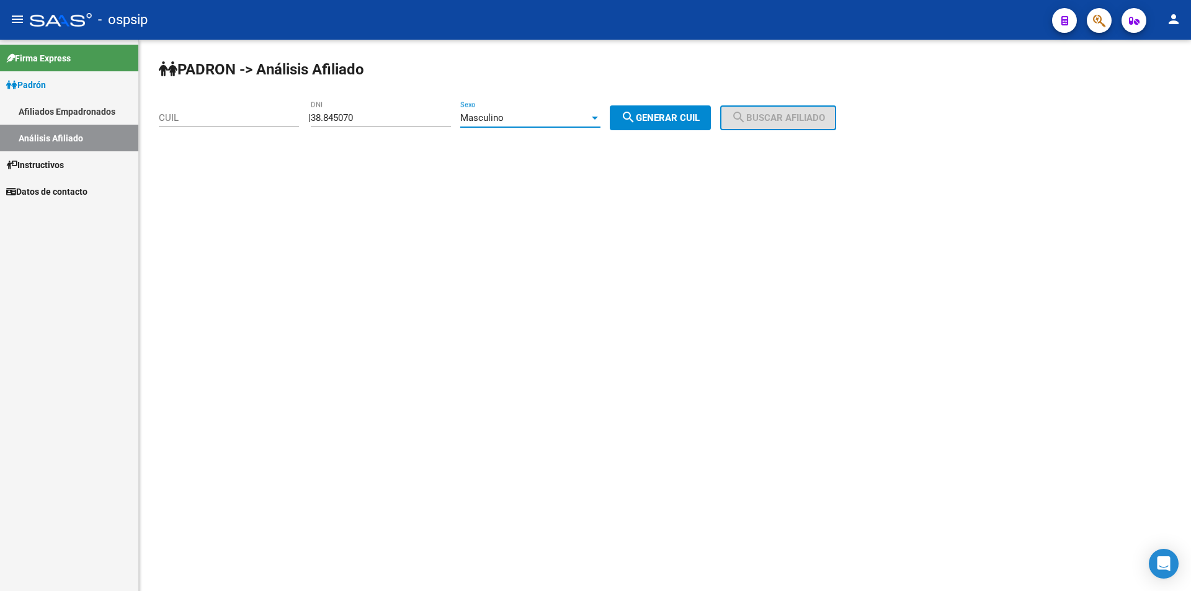
click at [671, 125] on button "search Generar CUIL" at bounding box center [660, 117] width 101 height 25
type input "[US_EMPLOYER_IDENTIFICATION_NUMBER]"
click at [771, 118] on span "search Buscar afiliado" at bounding box center [778, 117] width 94 height 11
click at [365, 118] on input "38.845070" at bounding box center [381, 117] width 140 height 11
click at [336, 118] on input "38.845070" at bounding box center [381, 117] width 140 height 11
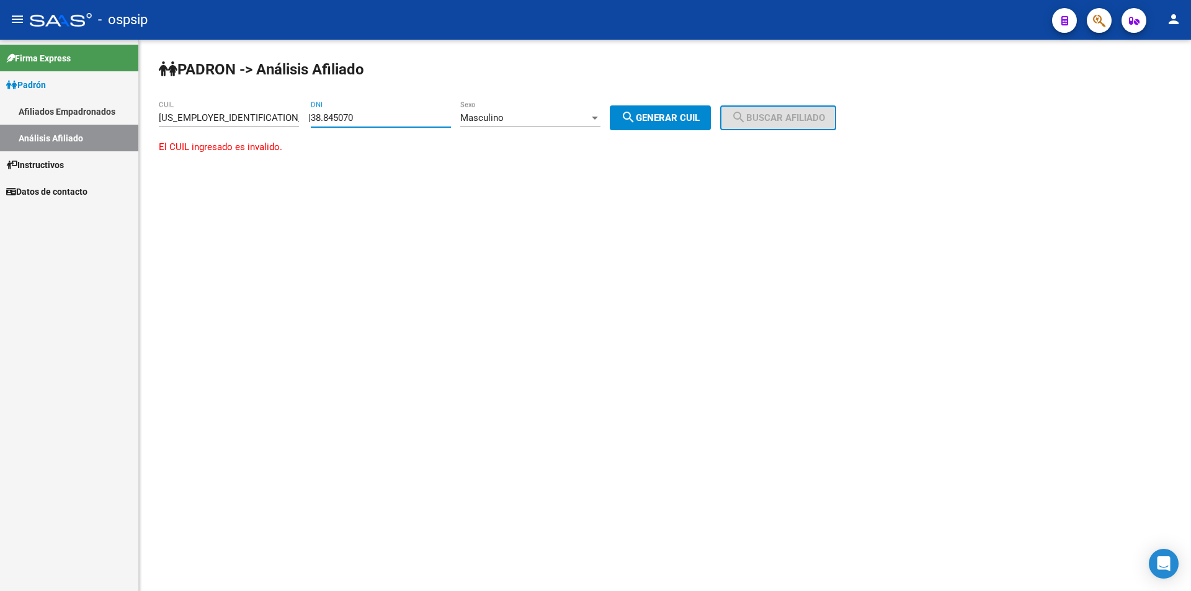
click at [338, 118] on input "38.845070" at bounding box center [381, 117] width 140 height 11
type input "38845070"
click at [504, 123] on span "Masculino" at bounding box center [481, 117] width 43 height 11
click at [521, 121] on span "Masculino" at bounding box center [544, 118] width 140 height 28
click at [629, 120] on button "search Generar CUIL" at bounding box center [660, 117] width 101 height 25
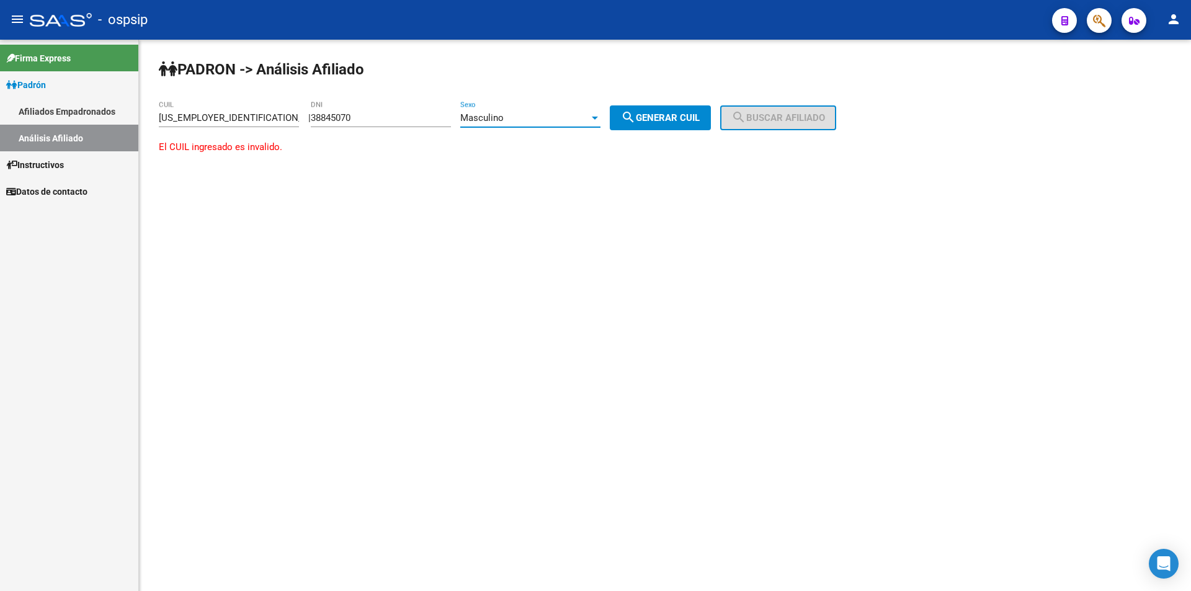
type input "20-38845070-4"
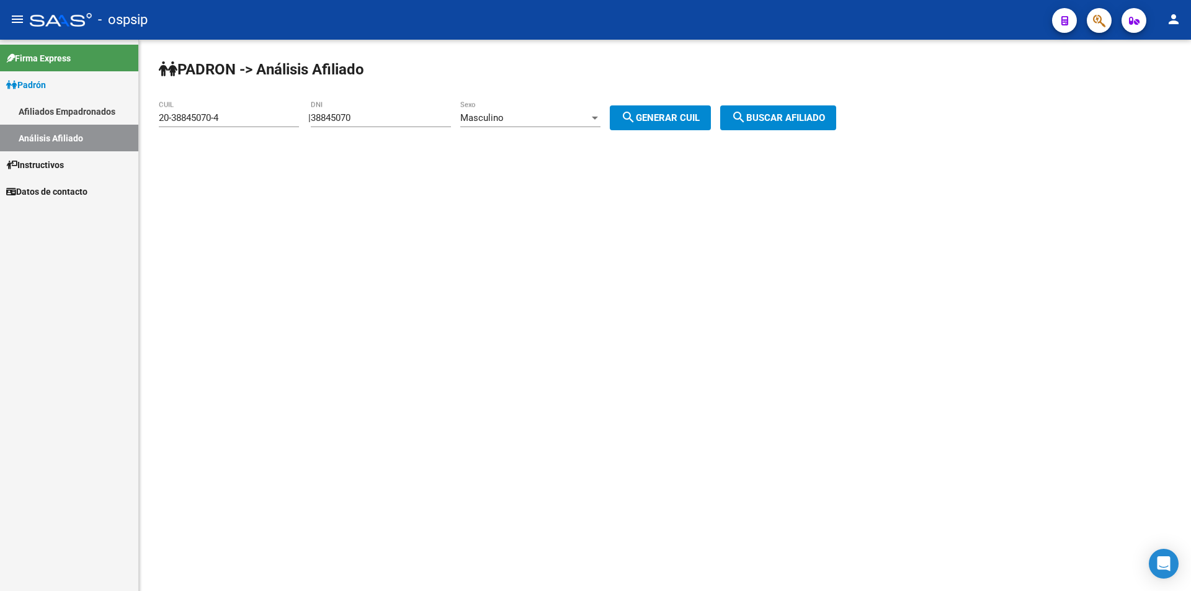
click at [751, 127] on button "search Buscar afiliado" at bounding box center [778, 117] width 116 height 25
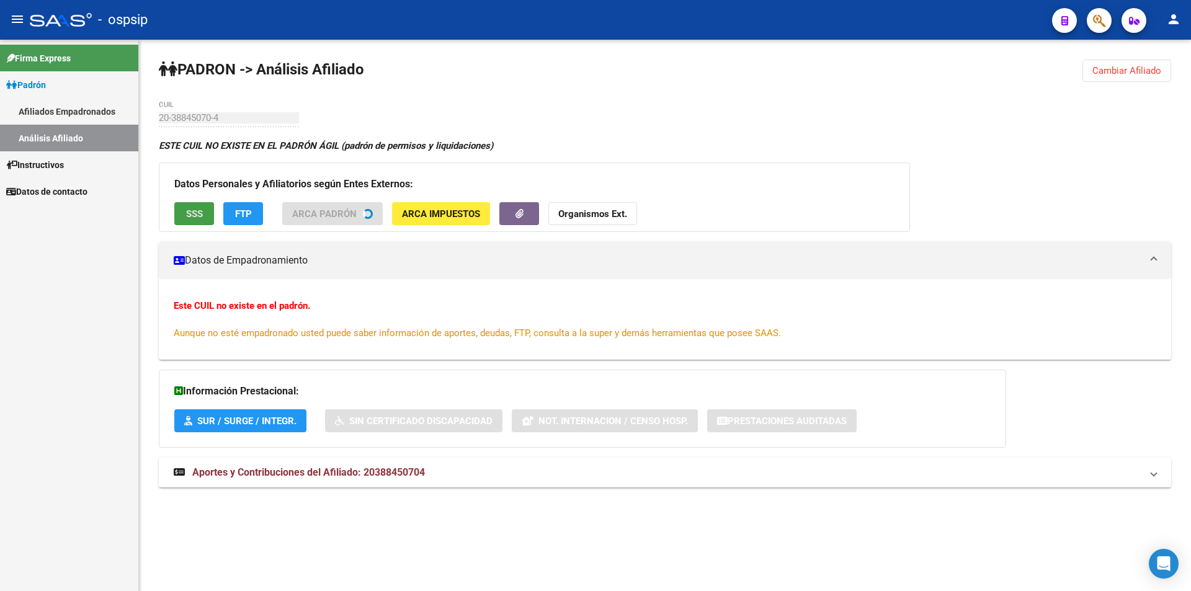
click at [198, 218] on span "SSS" at bounding box center [194, 213] width 17 height 11
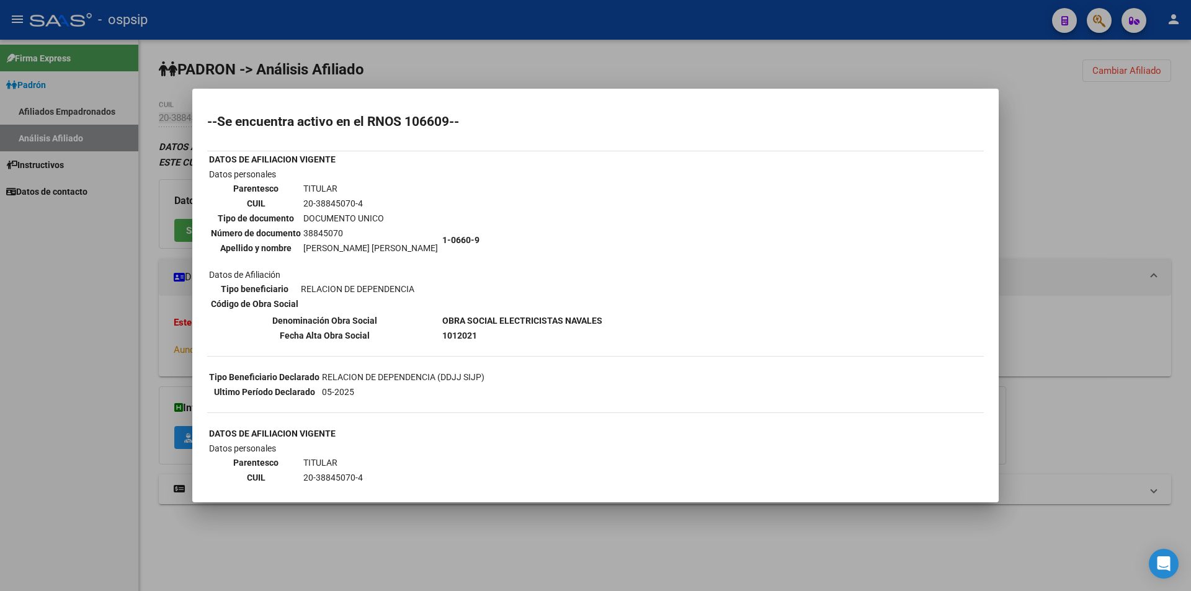
scroll to position [62, 0]
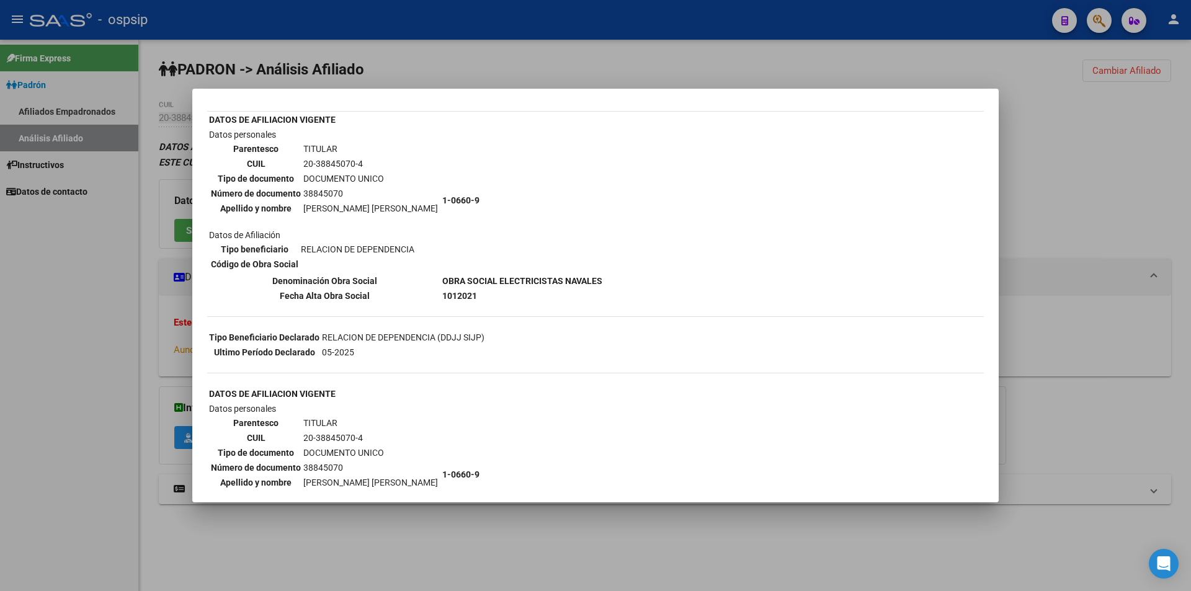
click at [503, 61] on div at bounding box center [595, 295] width 1191 height 591
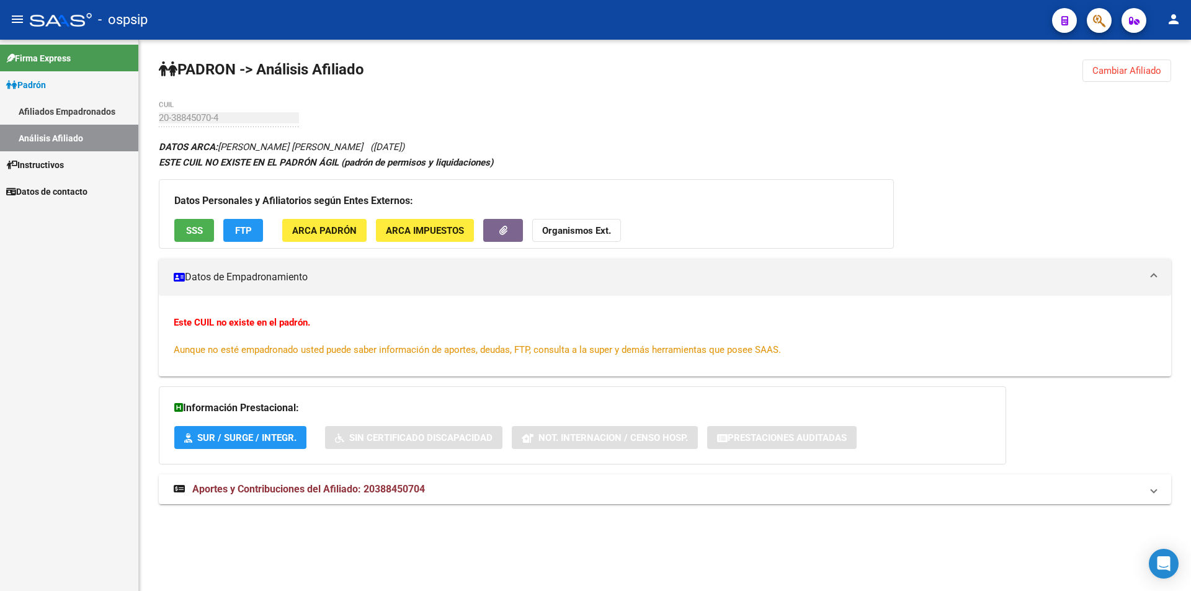
click at [66, 102] on link "Afiliados Empadronados" at bounding box center [69, 111] width 138 height 27
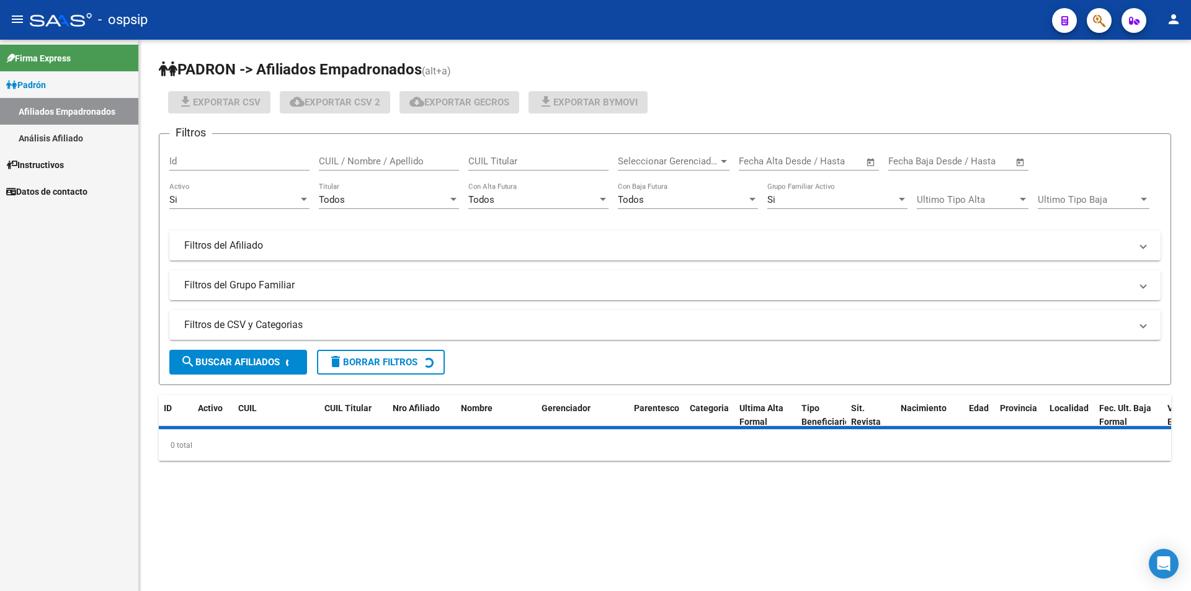
click at [65, 138] on link "Análisis Afiliado" at bounding box center [69, 138] width 138 height 27
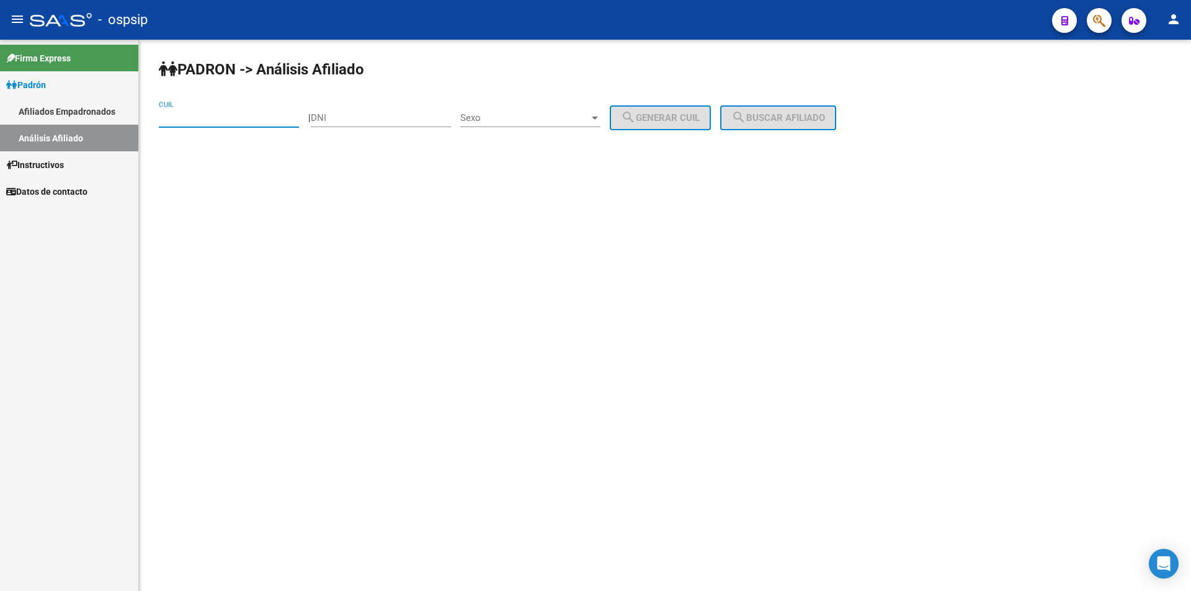
click at [191, 122] on input "CUIL" at bounding box center [229, 117] width 140 height 11
paste input "23-35247917-9"
type input "23-35247917-9"
click at [808, 121] on span "search Buscar afiliado" at bounding box center [778, 117] width 94 height 11
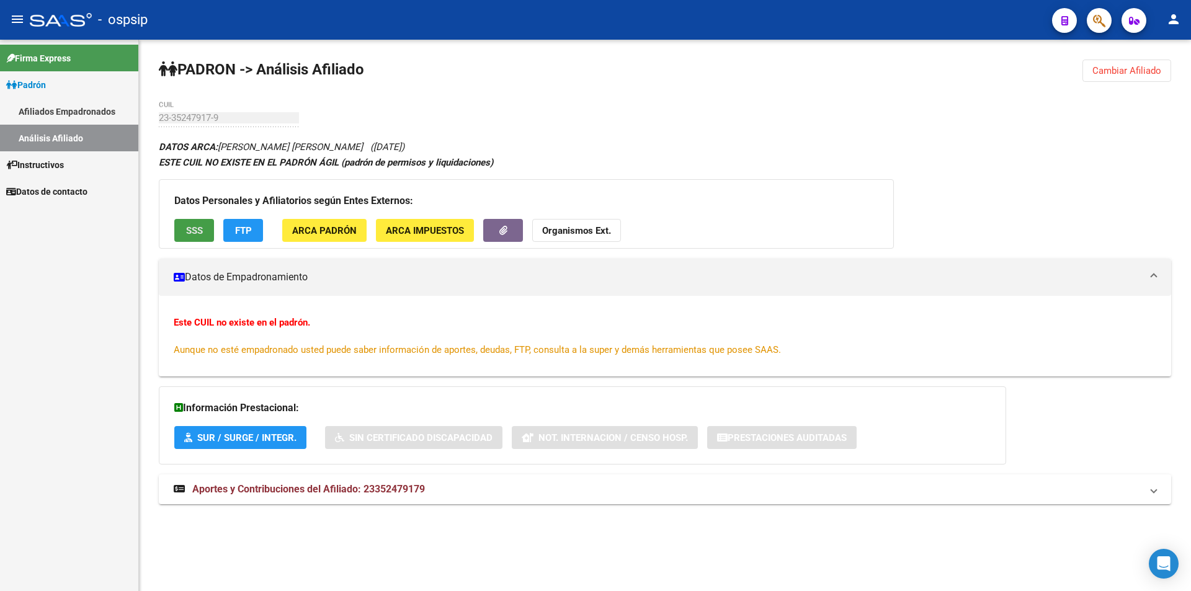
click at [194, 220] on button "SSS" at bounding box center [194, 230] width 40 height 23
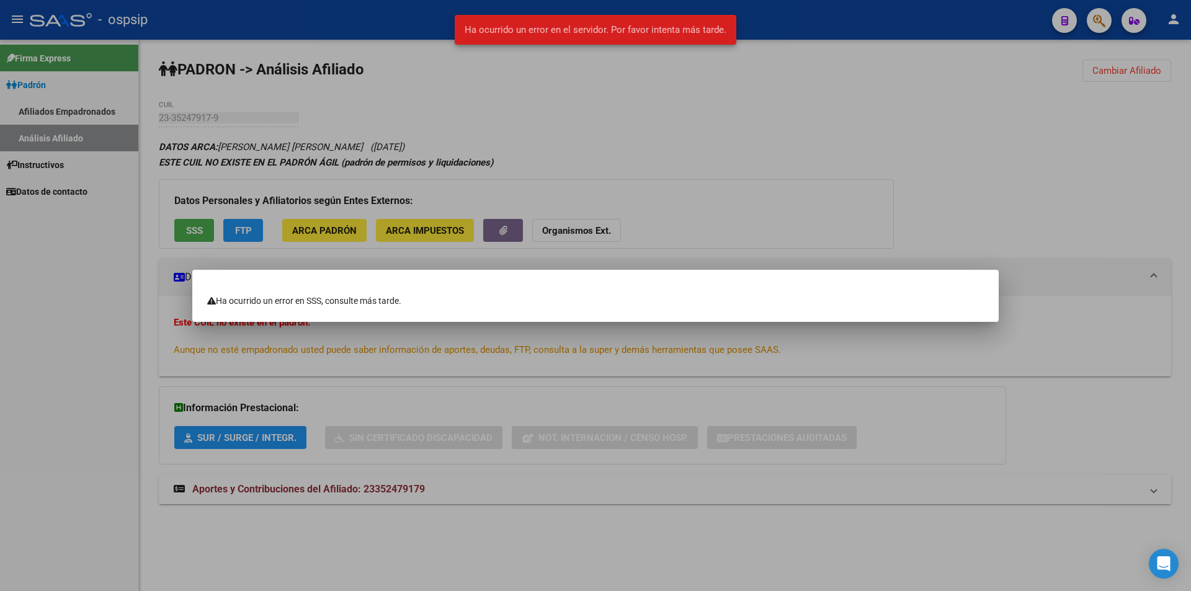
click at [564, 90] on div at bounding box center [595, 295] width 1191 height 591
